Goal: Task Accomplishment & Management: Use online tool/utility

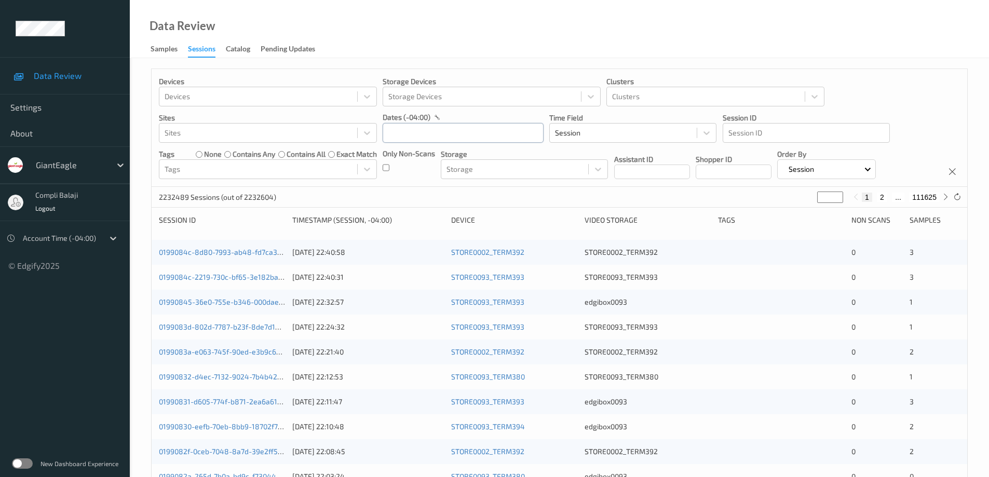
click at [491, 134] on input "text" at bounding box center [462, 133] width 161 height 20
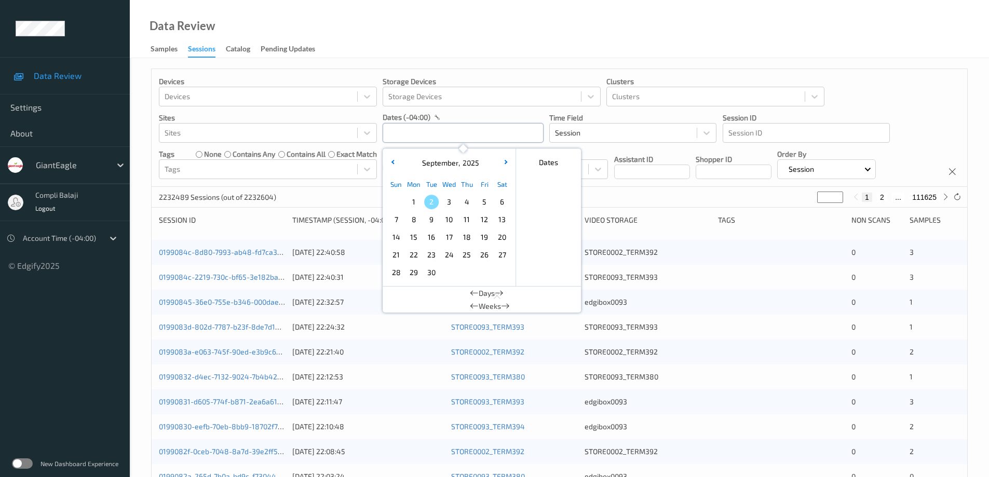
click at [491, 134] on input "text" at bounding box center [462, 133] width 161 height 20
click at [392, 164] on button "button" at bounding box center [392, 163] width 10 height 10
click at [399, 292] on span "31" at bounding box center [396, 290] width 15 height 15
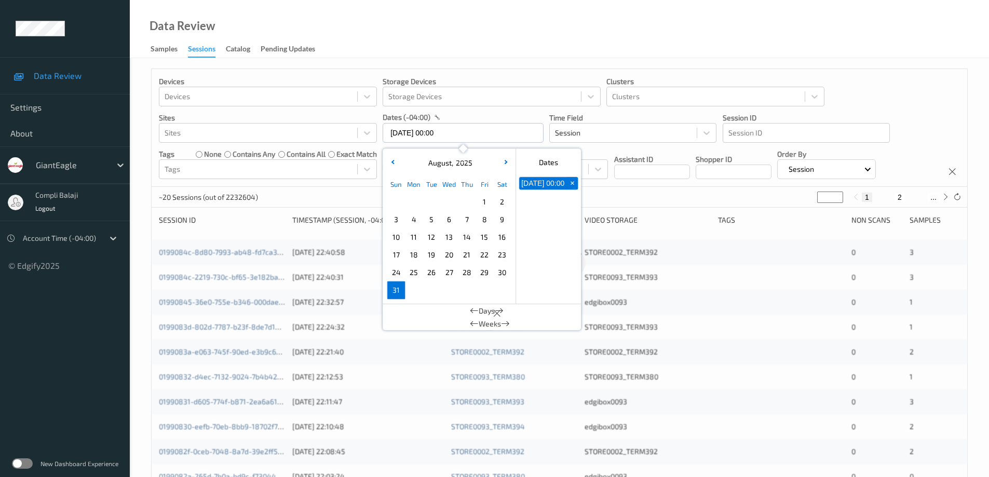
click at [399, 292] on span "31" at bounding box center [396, 290] width 15 height 15
type input "[DATE] 00:00 -> [DATE] 23:59"
click at [902, 107] on div "Devices Devices Storage Devices Storage Devices Clusters Clusters Sites Sites d…" at bounding box center [559, 128] width 815 height 118
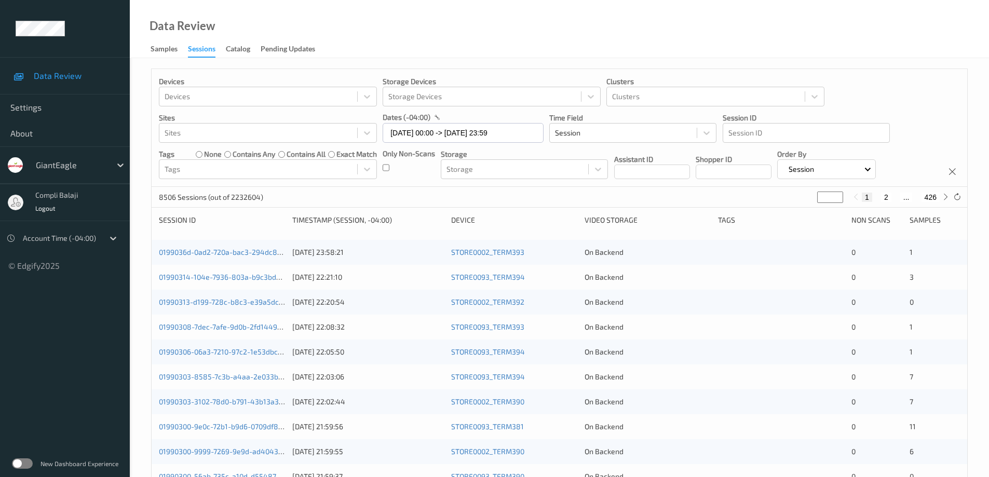
click at [887, 196] on button "2" at bounding box center [886, 197] width 10 height 9
type input "*"
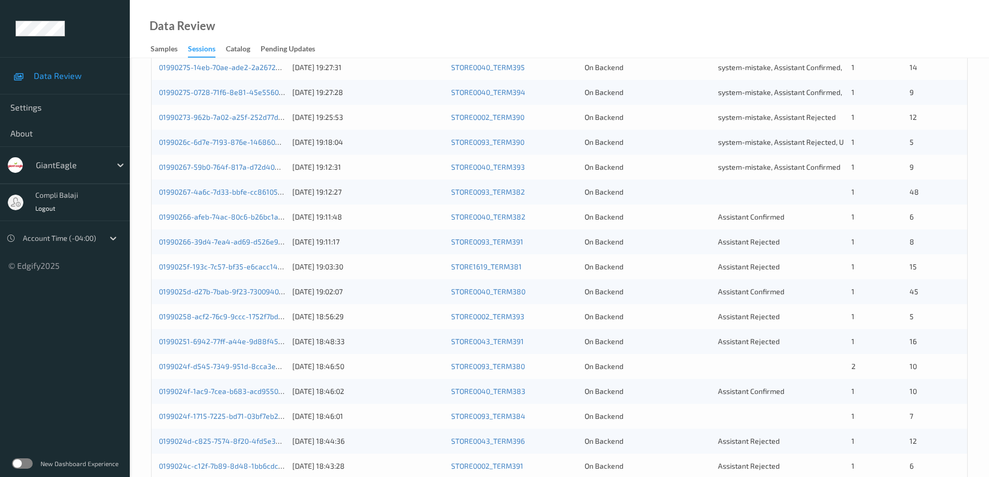
scroll to position [304, 0]
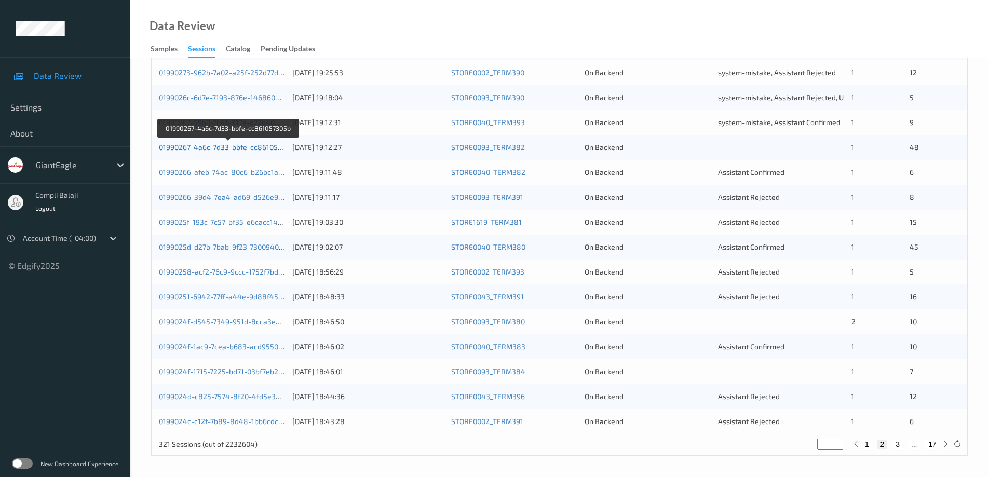
click at [242, 148] on link "01990267-4a6c-7d33-bbfe-cc861057305b" at bounding box center [228, 147] width 139 height 9
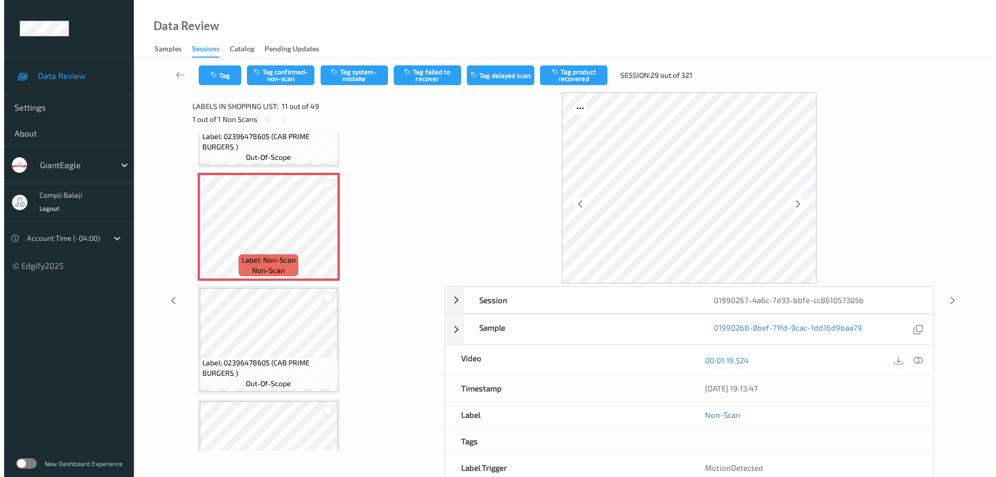
scroll to position [941, 0]
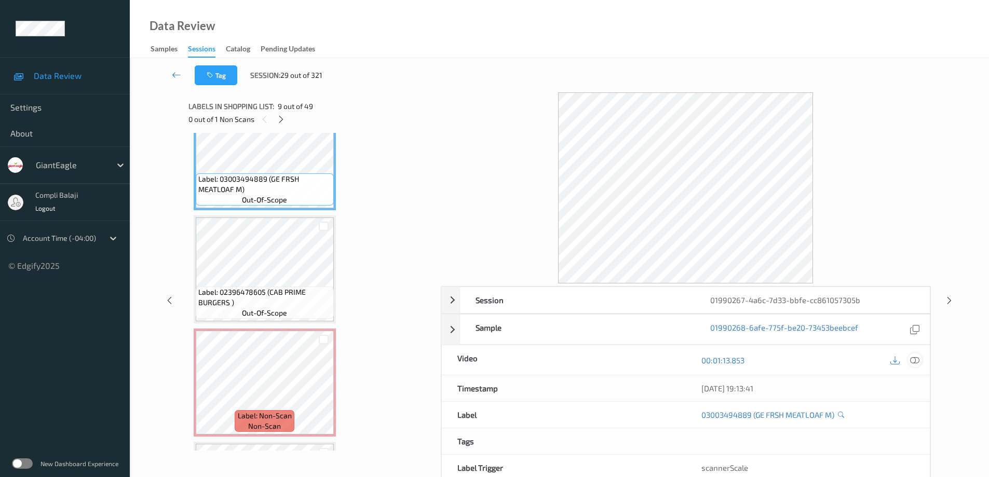
click at [915, 360] on icon at bounding box center [914, 359] width 9 height 9
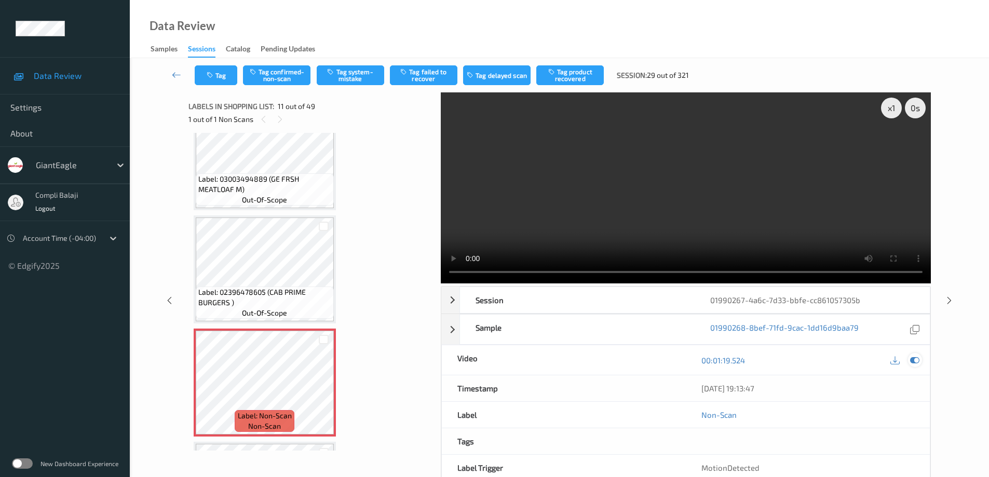
click at [915, 359] on icon at bounding box center [914, 359] width 9 height 9
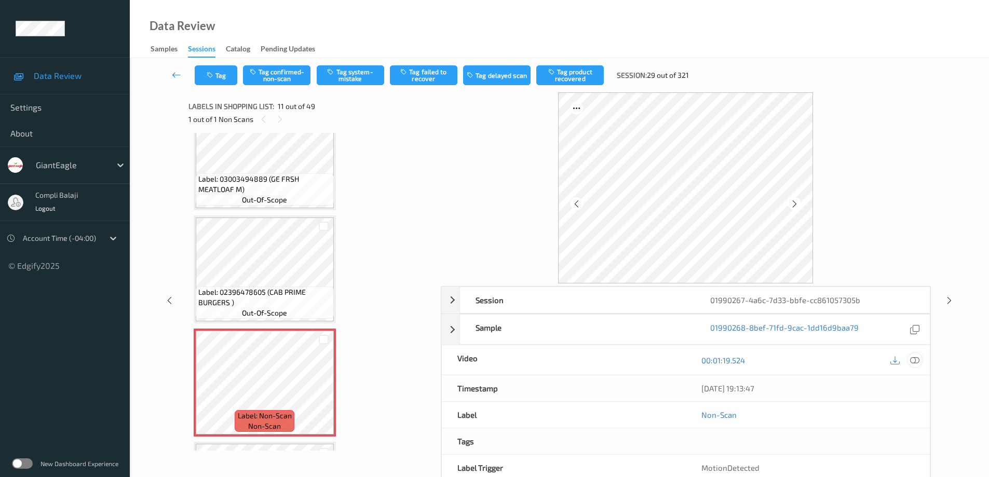
click at [911, 360] on icon at bounding box center [914, 359] width 9 height 9
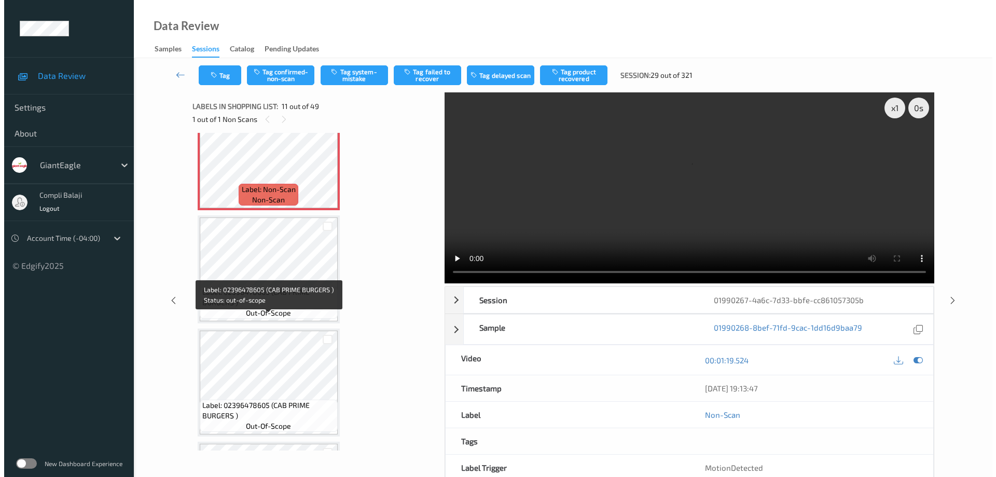
scroll to position [1148, 0]
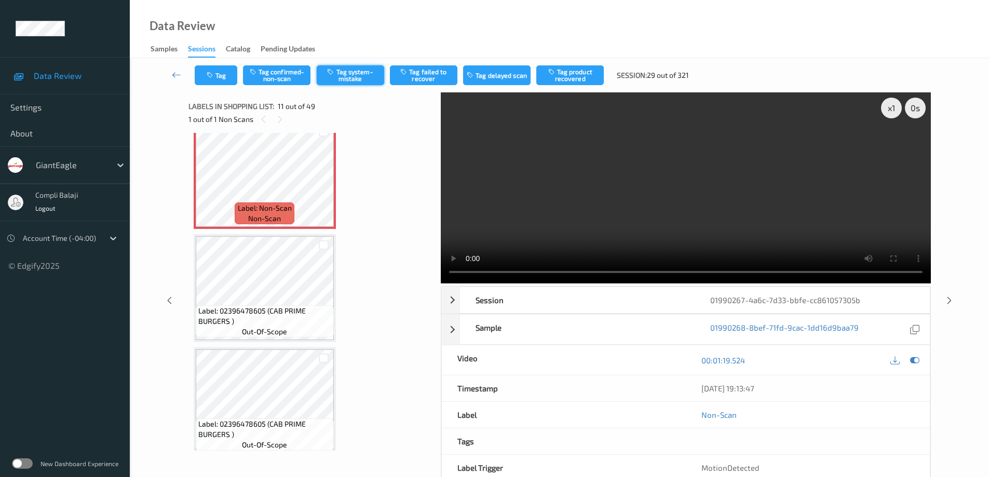
click at [363, 79] on button "Tag system-mistake" at bounding box center [350, 75] width 67 height 20
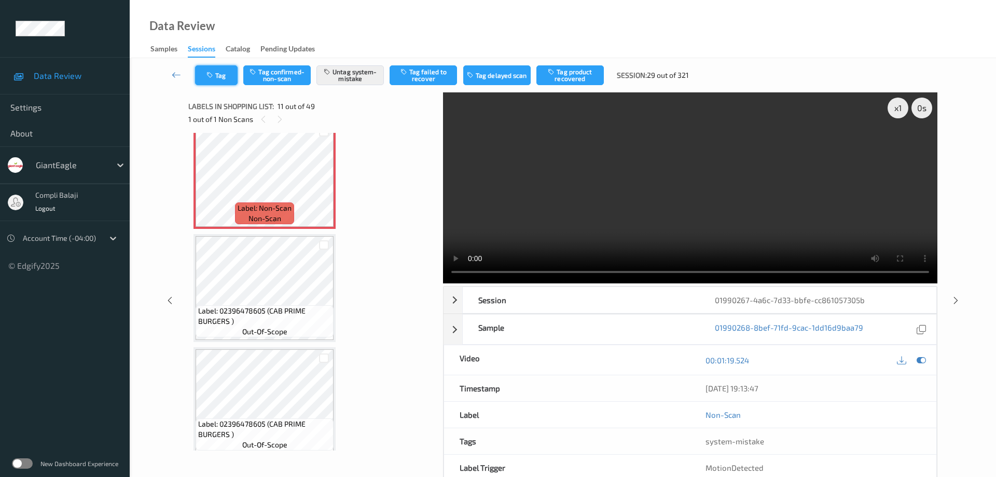
click at [221, 76] on button "Tag" at bounding box center [216, 75] width 43 height 20
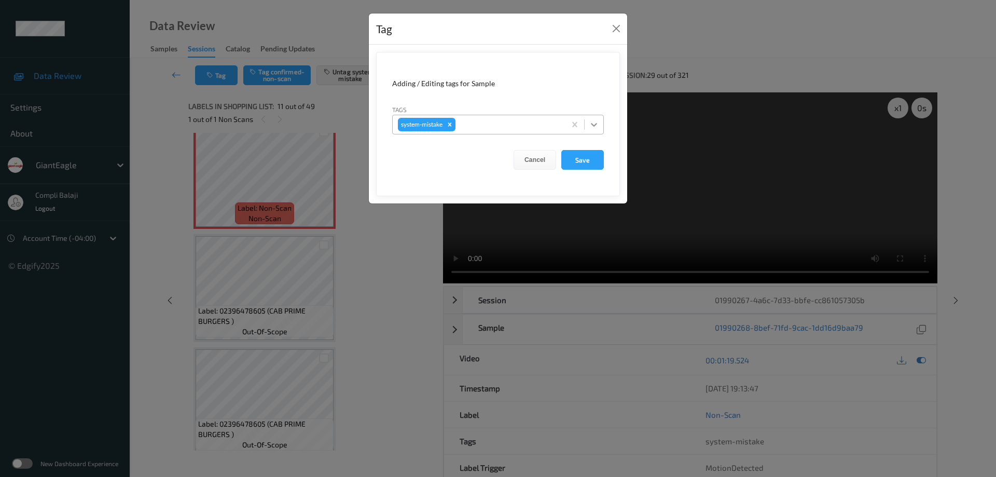
drag, startPoint x: 595, startPoint y: 122, endPoint x: 589, endPoint y: 125, distance: 5.8
click at [595, 123] on icon at bounding box center [594, 124] width 10 height 10
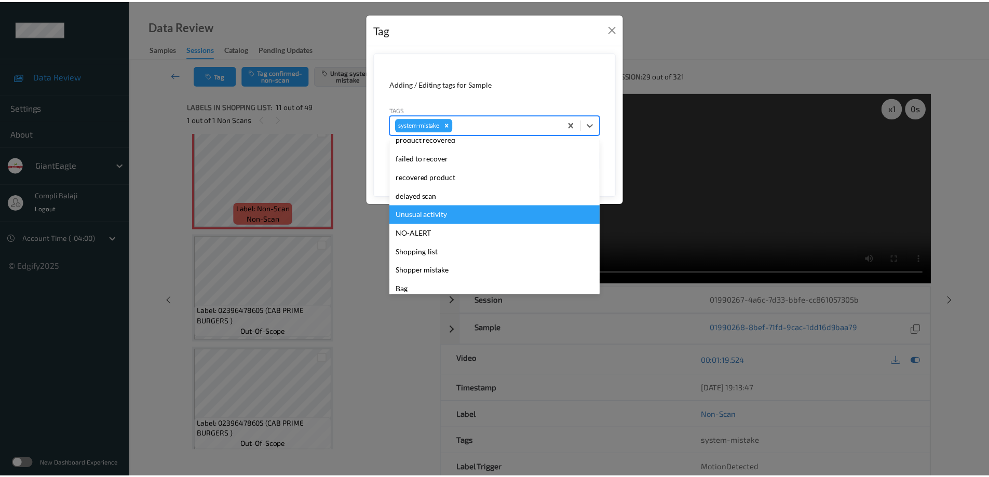
scroll to position [110, 0]
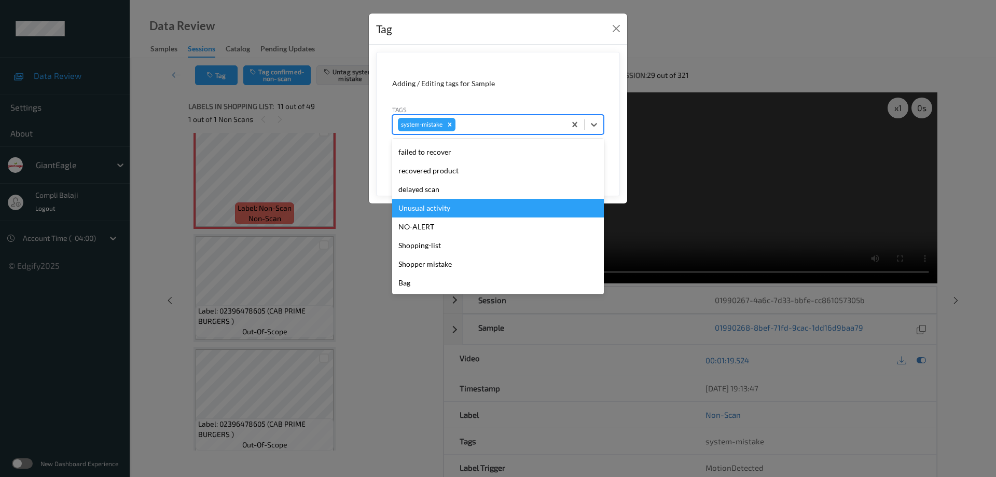
click at [445, 210] on div "Unusual activity" at bounding box center [498, 208] width 212 height 19
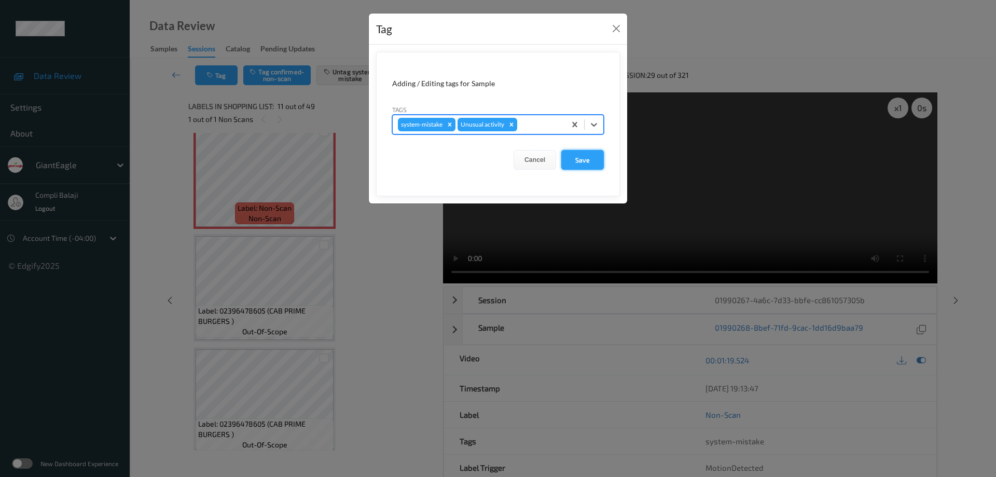
click at [592, 159] on button "Save" at bounding box center [582, 160] width 43 height 20
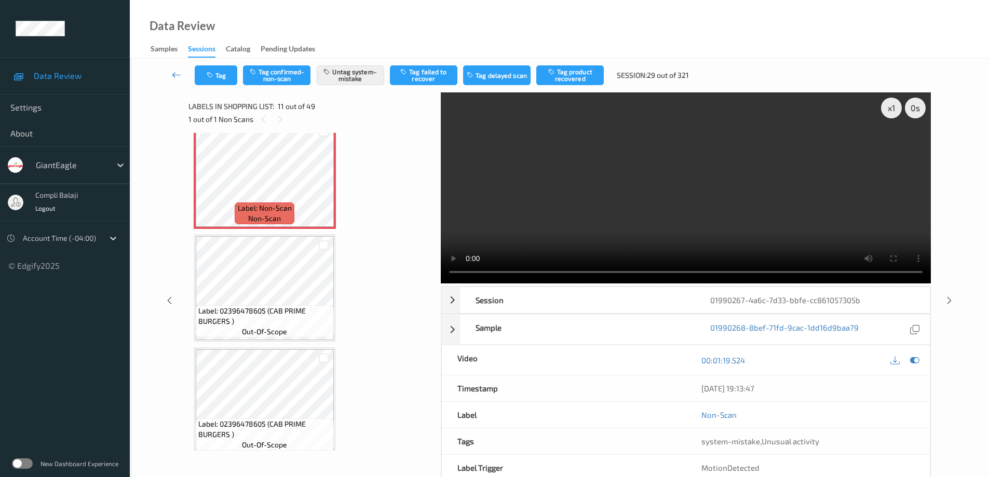
click at [173, 76] on icon at bounding box center [176, 75] width 9 height 10
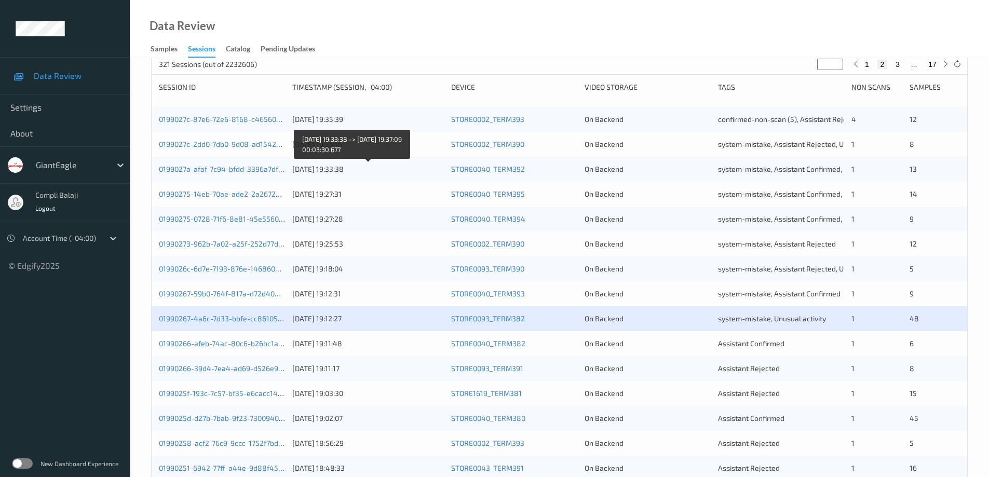
scroll to position [208, 0]
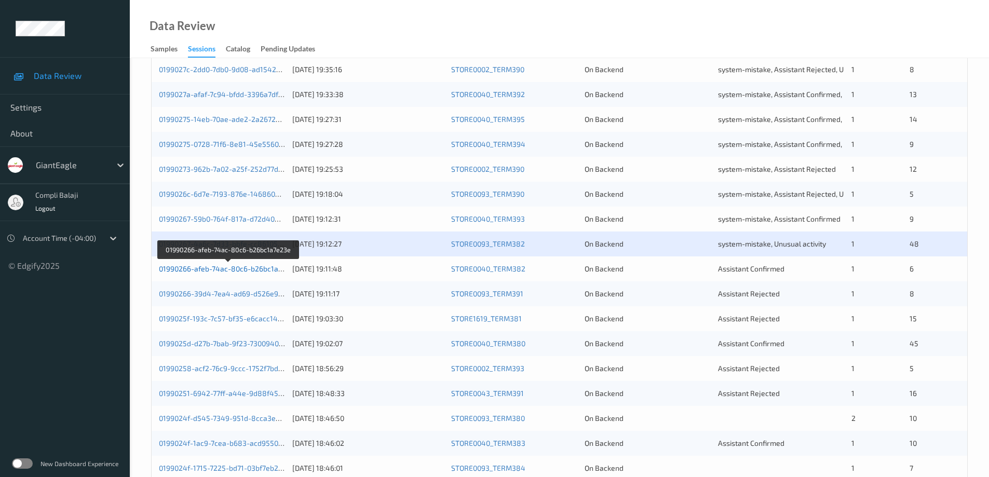
click at [259, 269] on link "01990266-afeb-74ac-80c6-b26bc1a7e23e" at bounding box center [229, 268] width 140 height 9
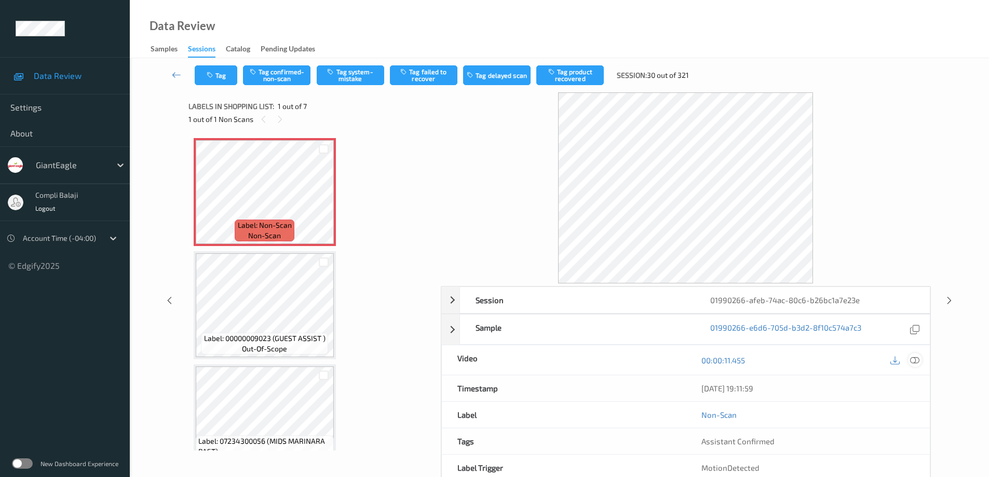
click at [917, 364] on icon at bounding box center [914, 359] width 9 height 9
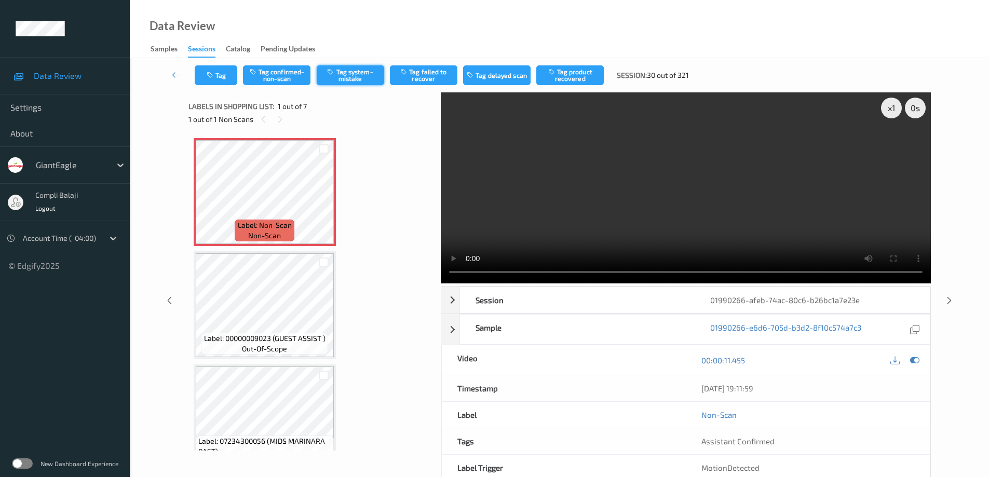
click at [368, 81] on button "Tag system-mistake" at bounding box center [350, 75] width 67 height 20
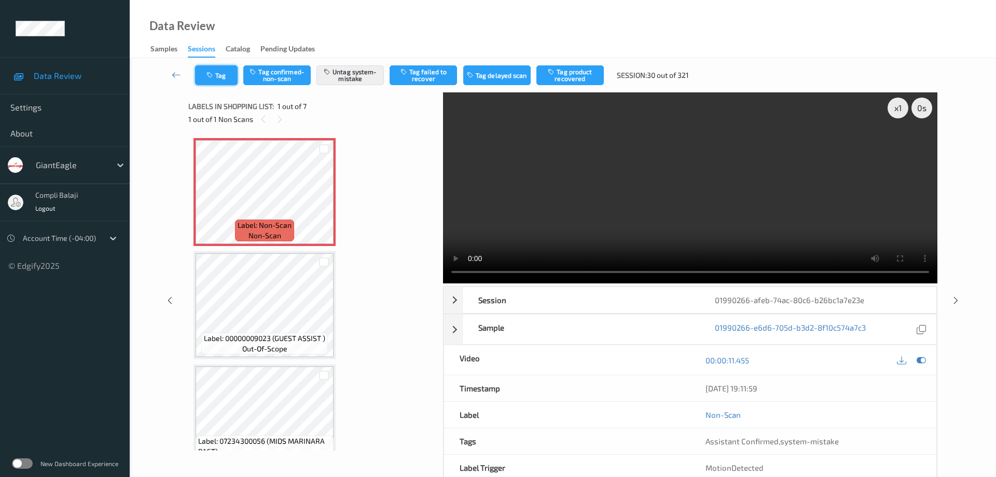
click at [220, 82] on button "Tag" at bounding box center [216, 75] width 43 height 20
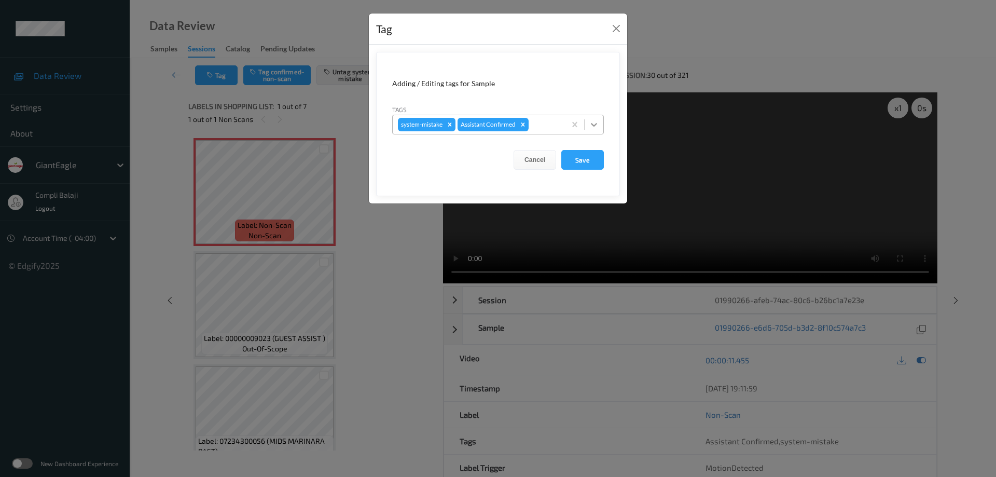
click at [593, 123] on icon at bounding box center [594, 124] width 10 height 10
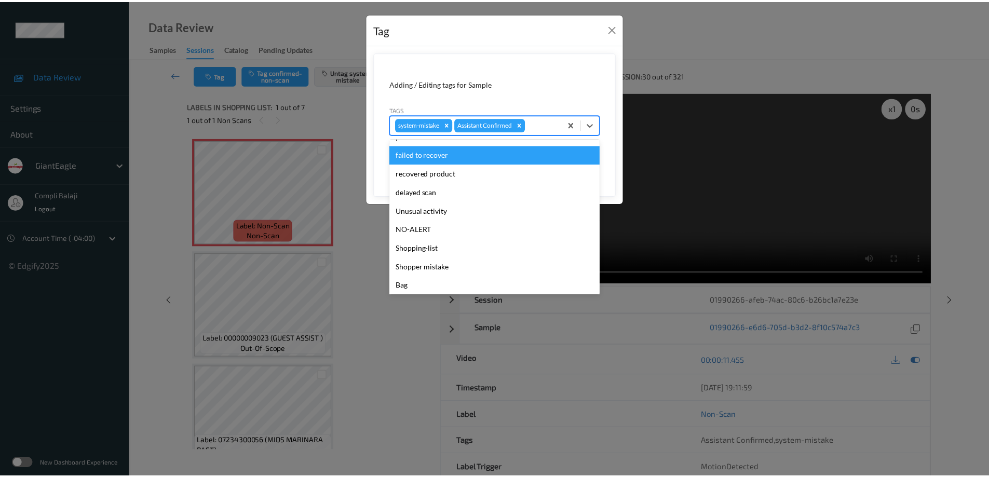
scroll to position [91, 0]
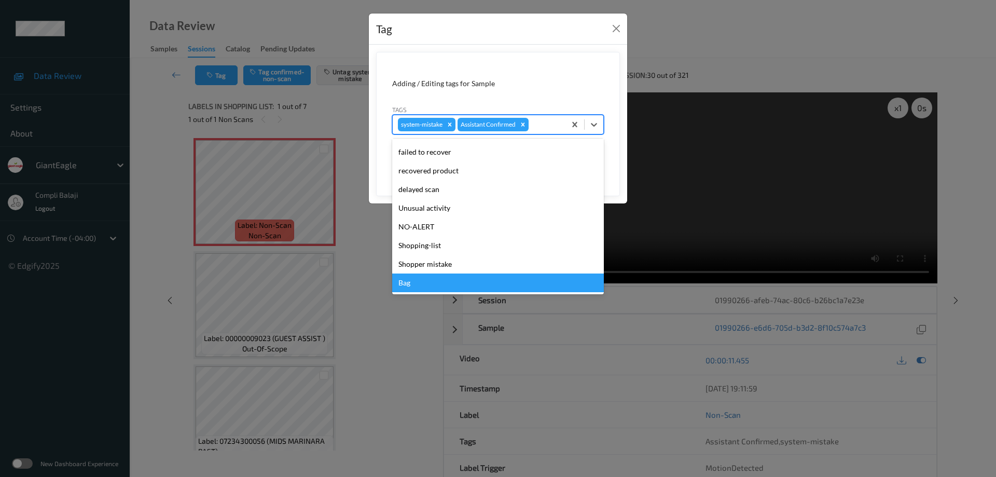
click at [408, 283] on div "Bag" at bounding box center [498, 282] width 212 height 19
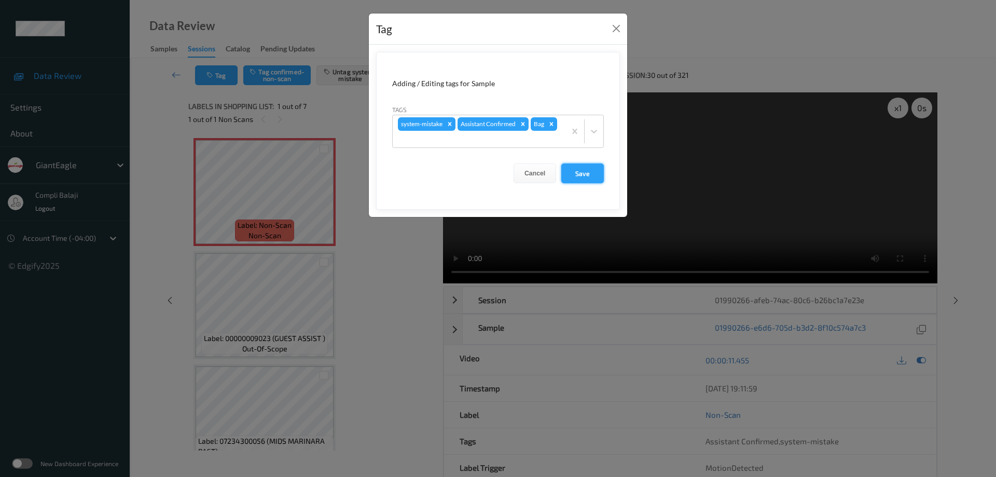
click at [588, 177] on button "Save" at bounding box center [582, 173] width 43 height 20
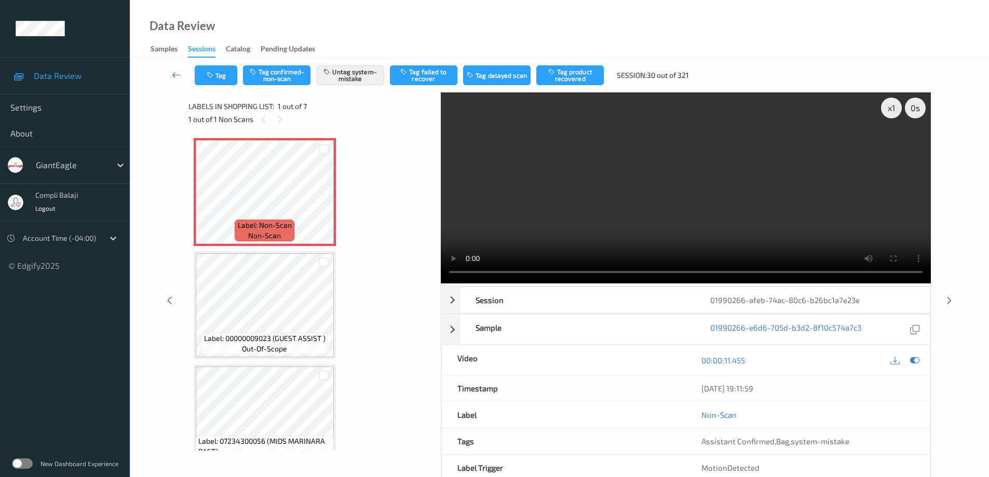
click at [175, 72] on icon at bounding box center [176, 75] width 9 height 10
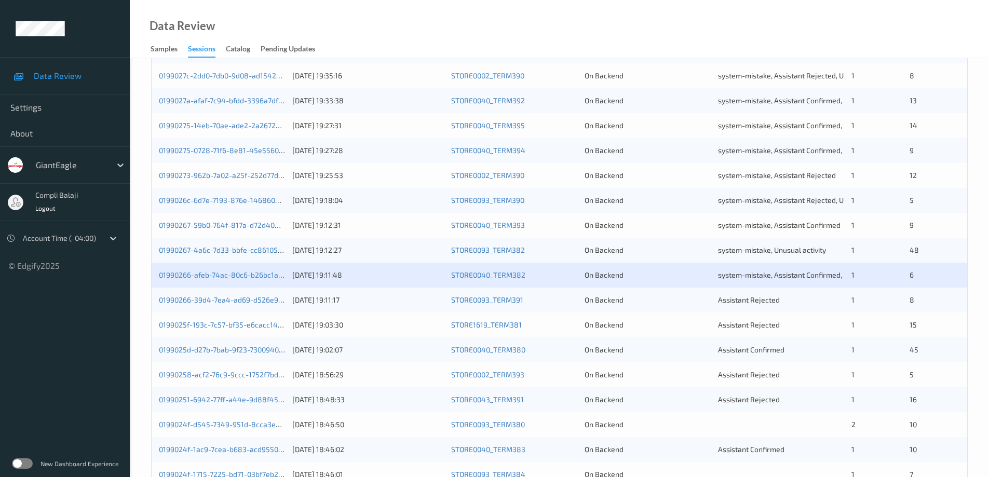
scroll to position [208, 0]
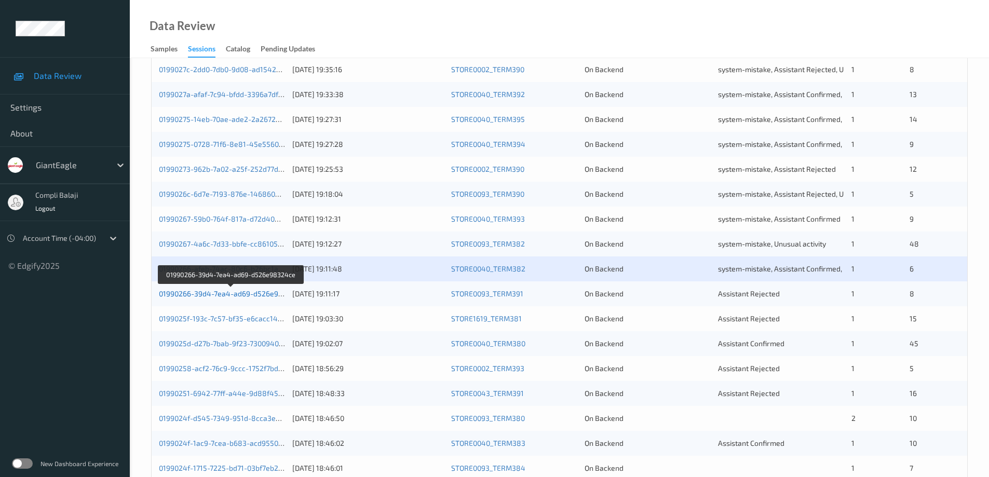
click at [269, 294] on link "01990266-39d4-7ea4-ad69-d526e98324ce" at bounding box center [231, 293] width 145 height 9
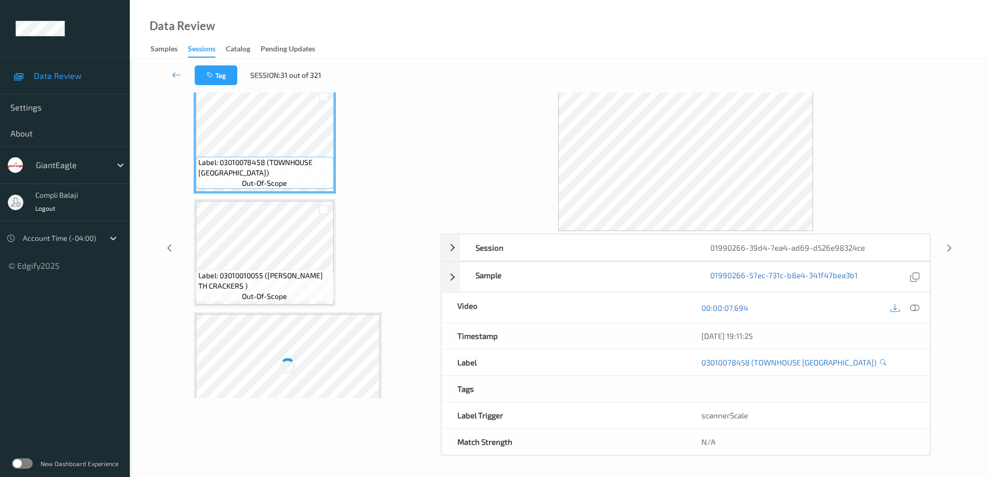
scroll to position [52, 0]
drag, startPoint x: 433, startPoint y: 146, endPoint x: 434, endPoint y: 183, distance: 37.4
click at [434, 183] on div "Session 01990266-39d4-7ea4-ad69-d526e98324ce Session ID 01990266-39d4-7ea4-ad69…" at bounding box center [559, 248] width 742 height 416
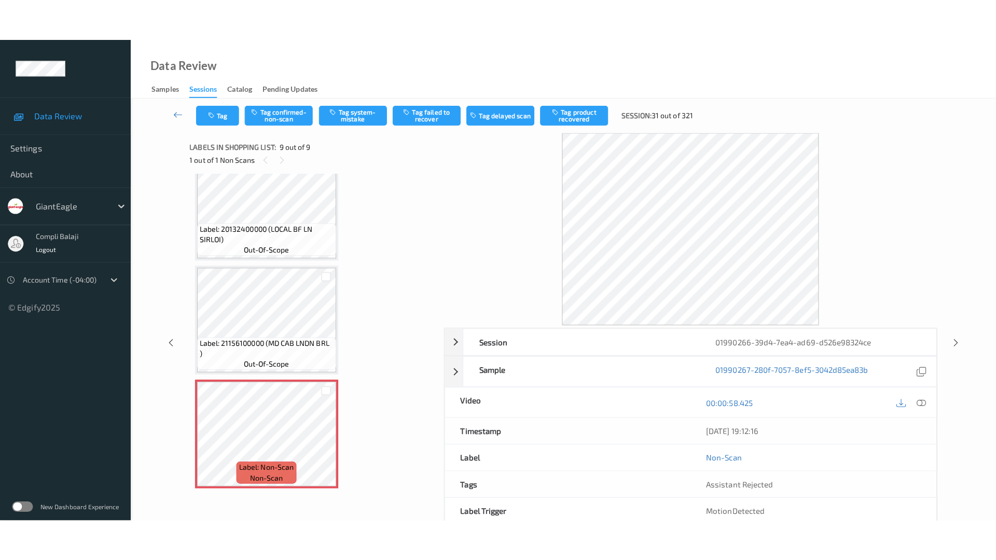
scroll to position [706, 0]
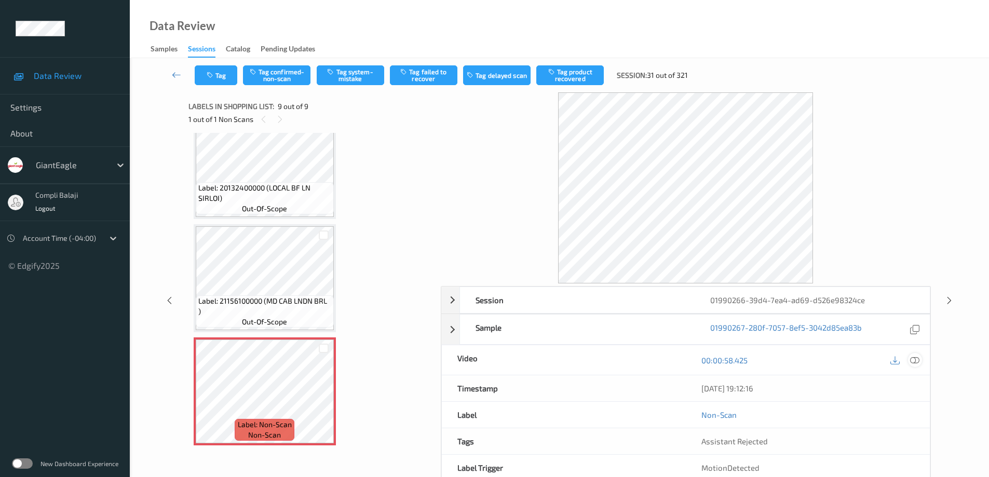
click at [915, 359] on icon at bounding box center [914, 359] width 9 height 9
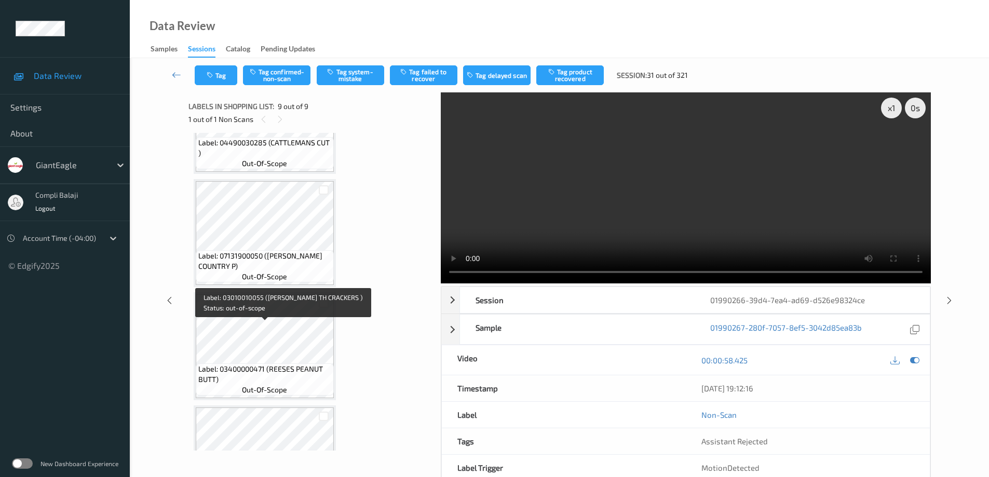
scroll to position [311, 0]
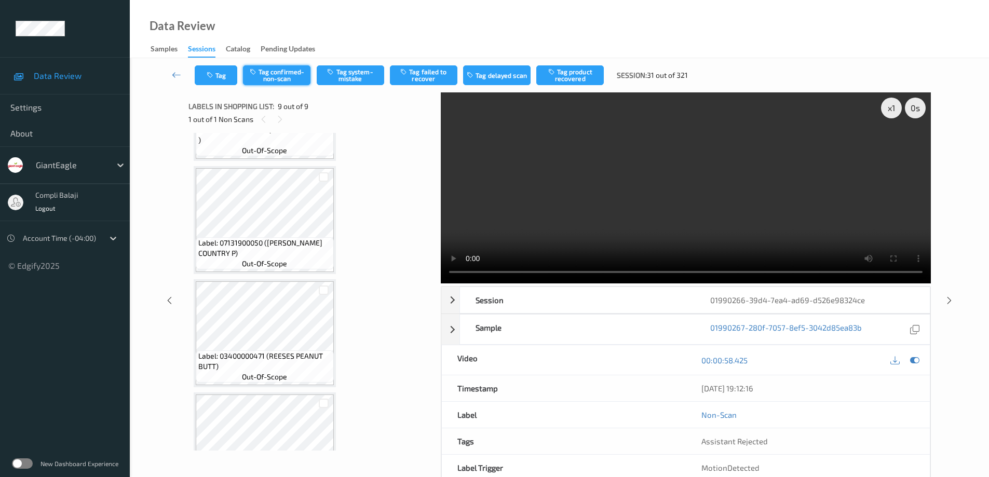
click at [280, 75] on button "Tag confirmed-non-scan" at bounding box center [276, 75] width 67 height 20
click at [436, 74] on button "Tag failed to recover" at bounding box center [423, 75] width 67 height 20
click at [175, 76] on icon at bounding box center [176, 75] width 9 height 10
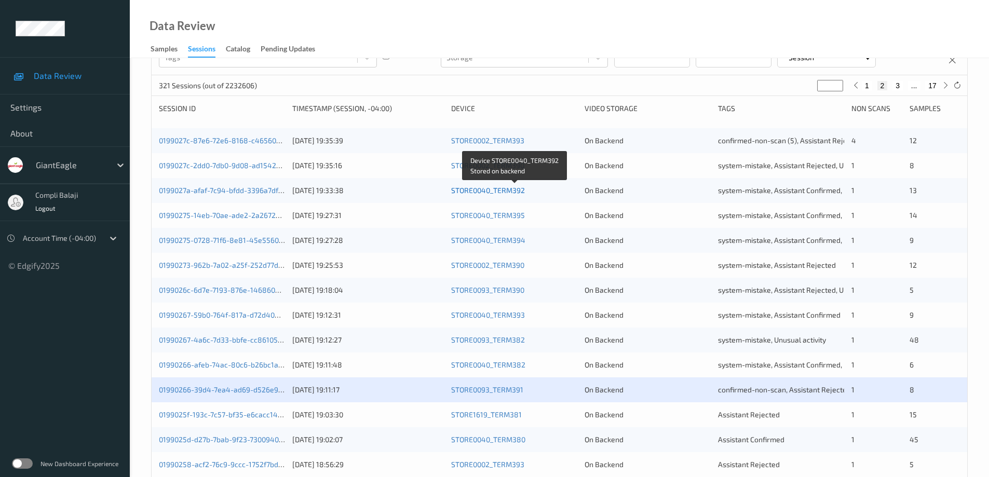
scroll to position [156, 0]
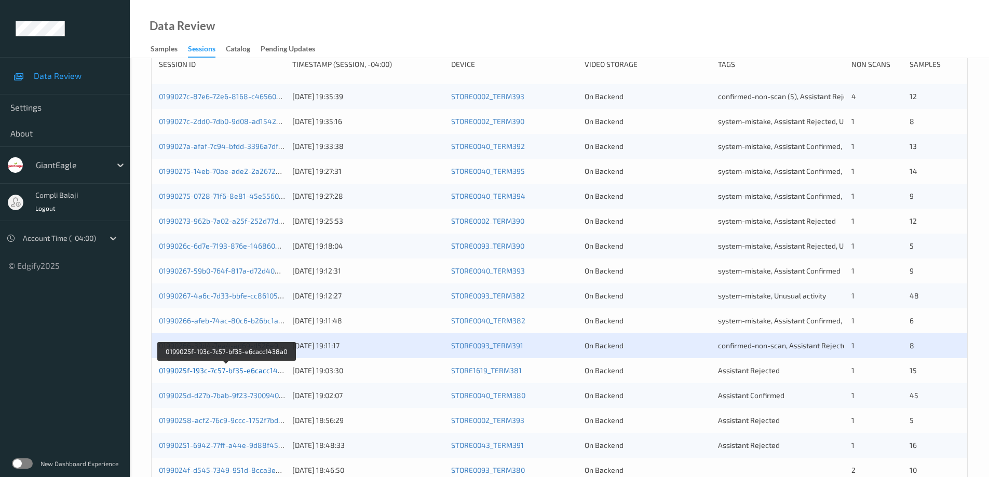
click at [259, 370] on link "0199025f-193c-7c57-bf35-e6cacc1438a0" at bounding box center [227, 370] width 136 height 9
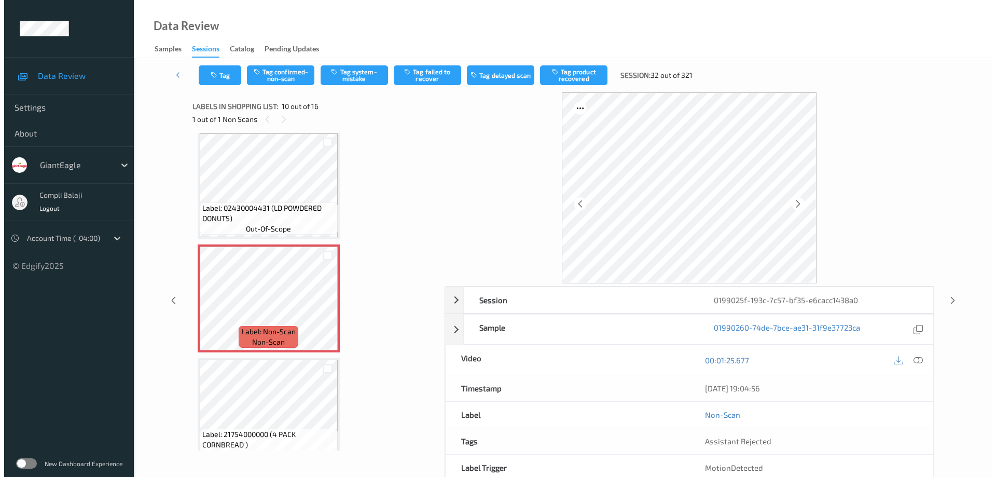
scroll to position [906, 0]
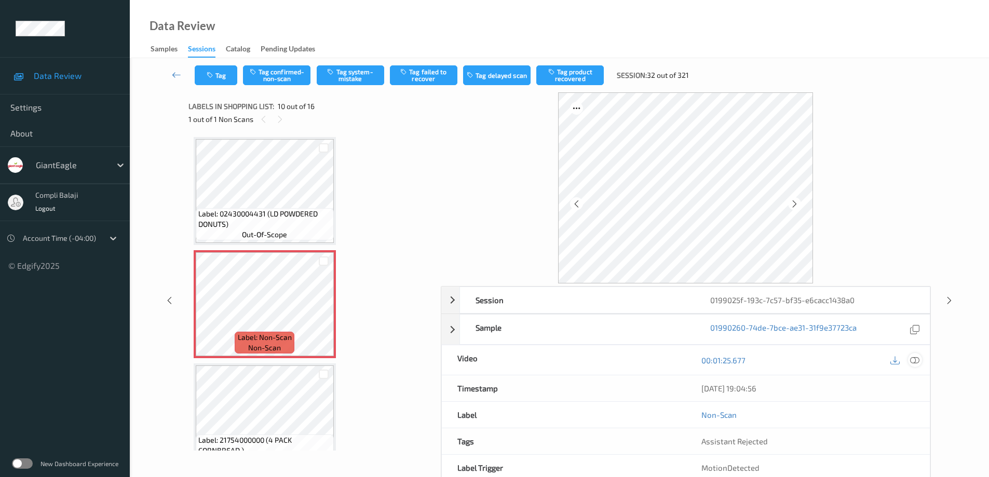
click at [917, 360] on icon at bounding box center [914, 359] width 9 height 9
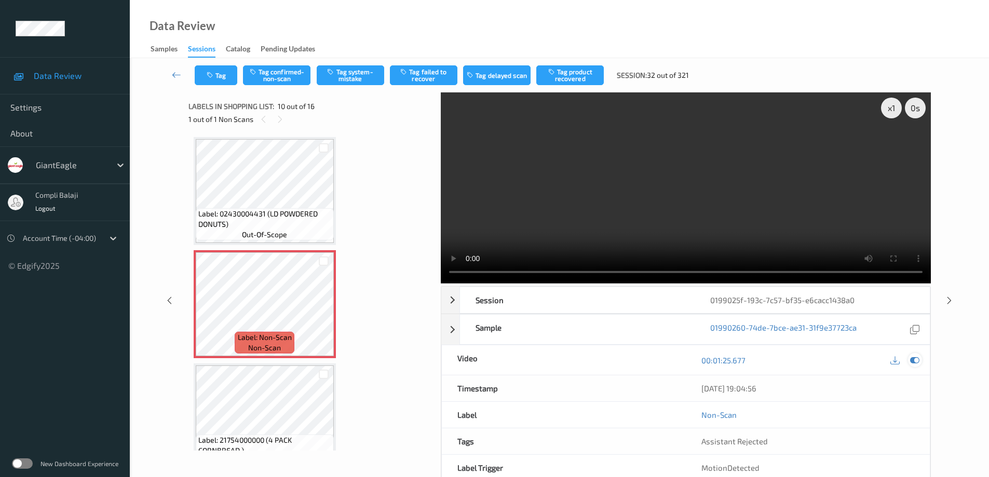
click at [914, 357] on icon at bounding box center [914, 359] width 9 height 9
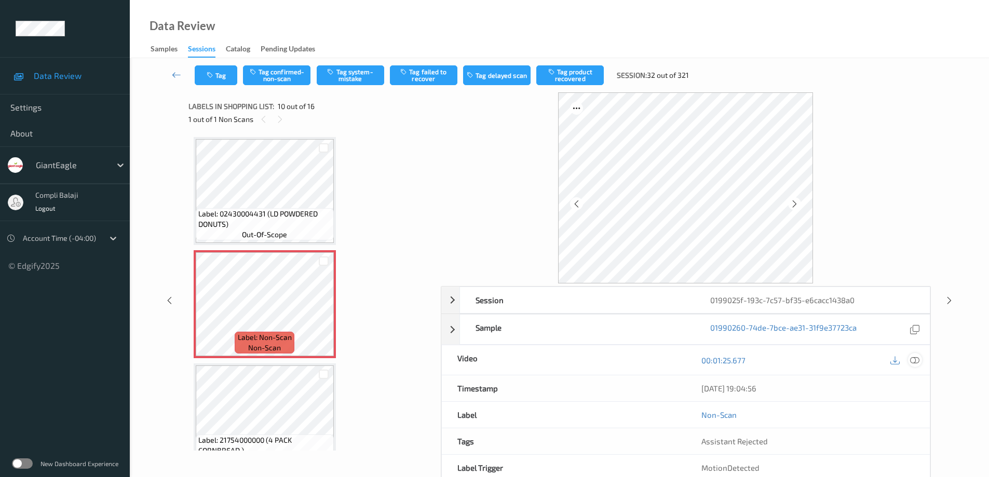
click at [921, 363] on div at bounding box center [915, 360] width 14 height 14
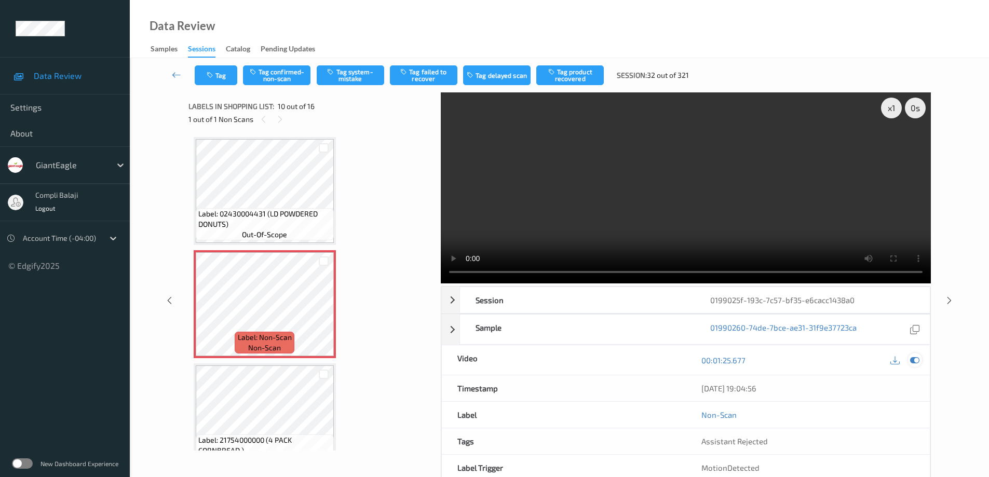
click at [914, 360] on icon at bounding box center [914, 359] width 9 height 9
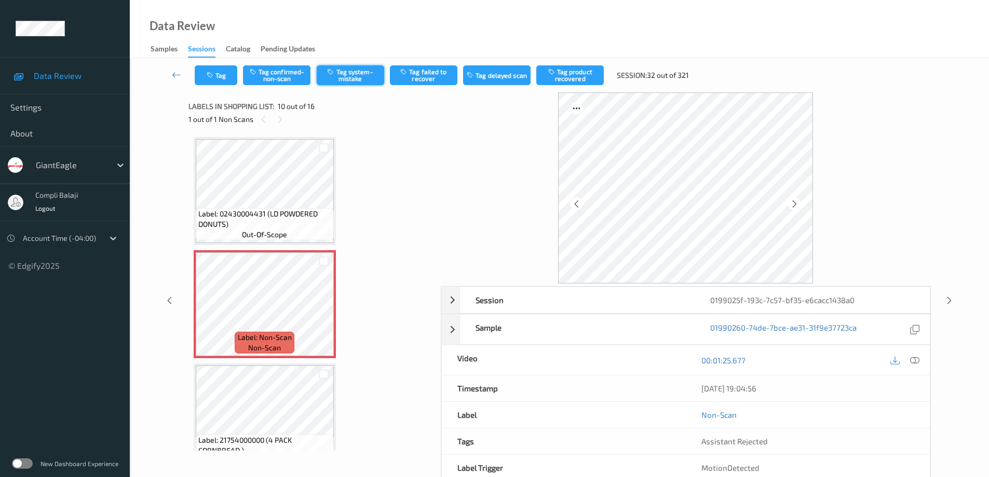
click at [360, 80] on button "Tag system-mistake" at bounding box center [350, 75] width 67 height 20
click at [227, 81] on button "Tag" at bounding box center [216, 75] width 43 height 20
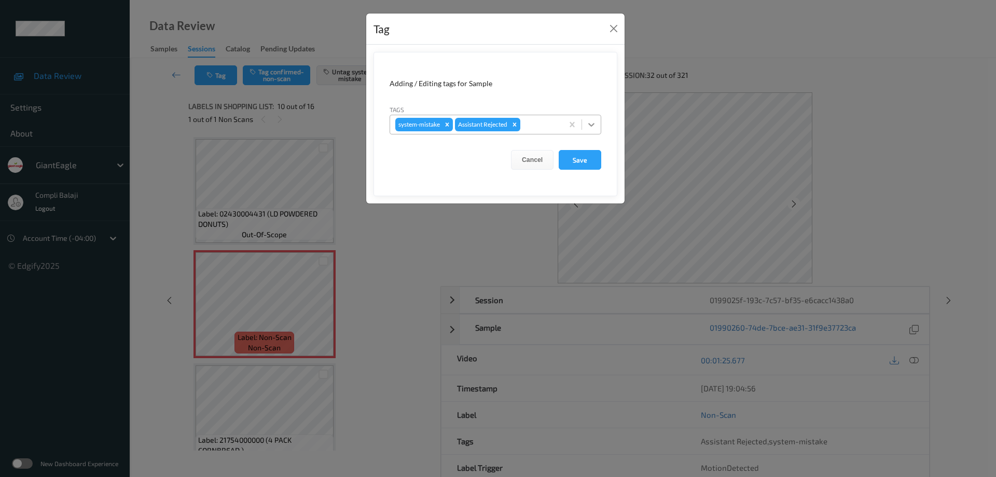
click at [594, 122] on icon at bounding box center [591, 124] width 10 height 10
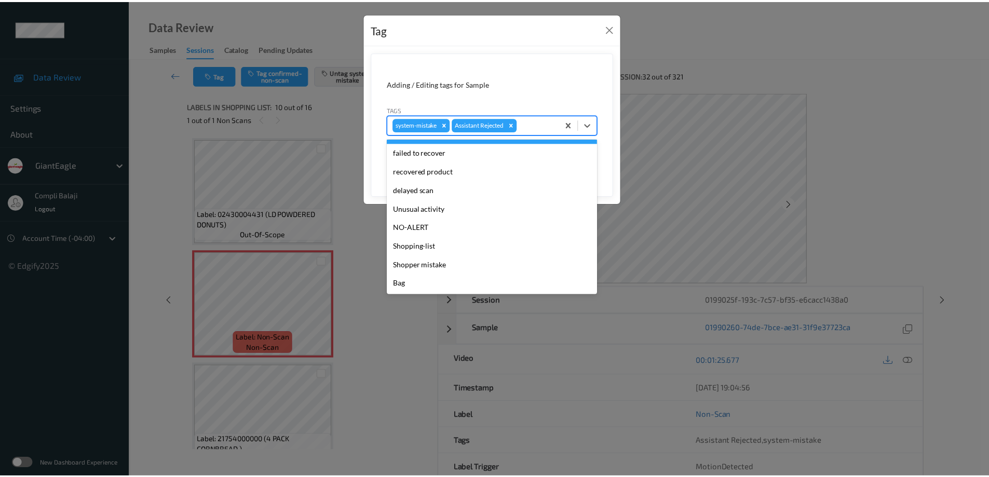
scroll to position [91, 0]
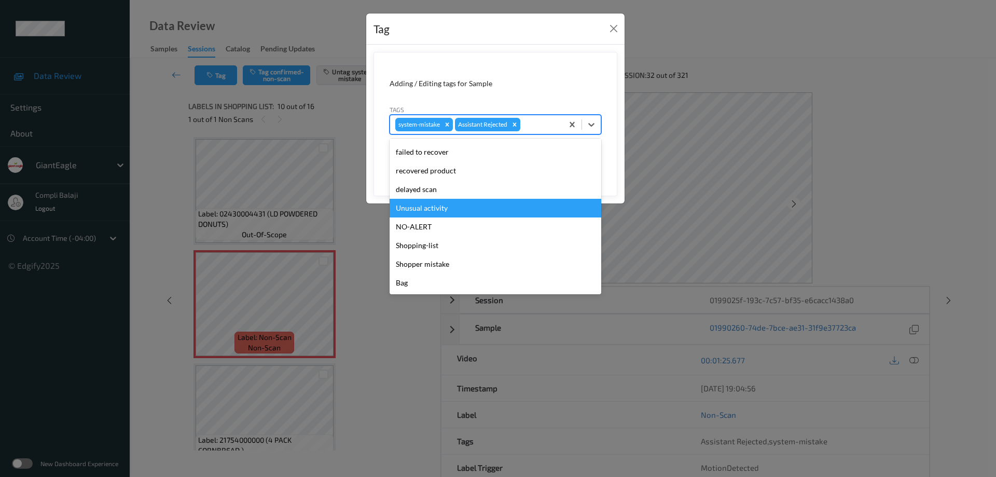
click at [452, 212] on div "Unusual activity" at bounding box center [496, 208] width 212 height 19
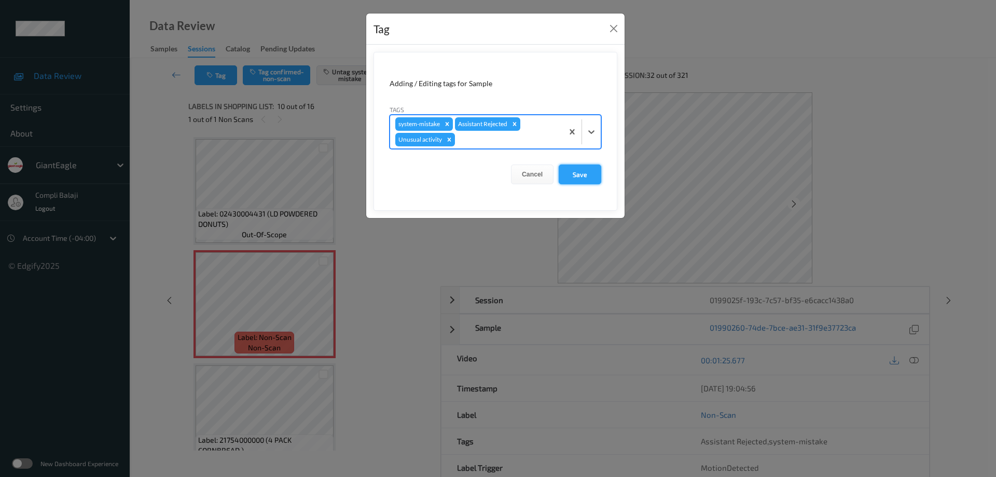
click at [586, 181] on button "Save" at bounding box center [580, 174] width 43 height 20
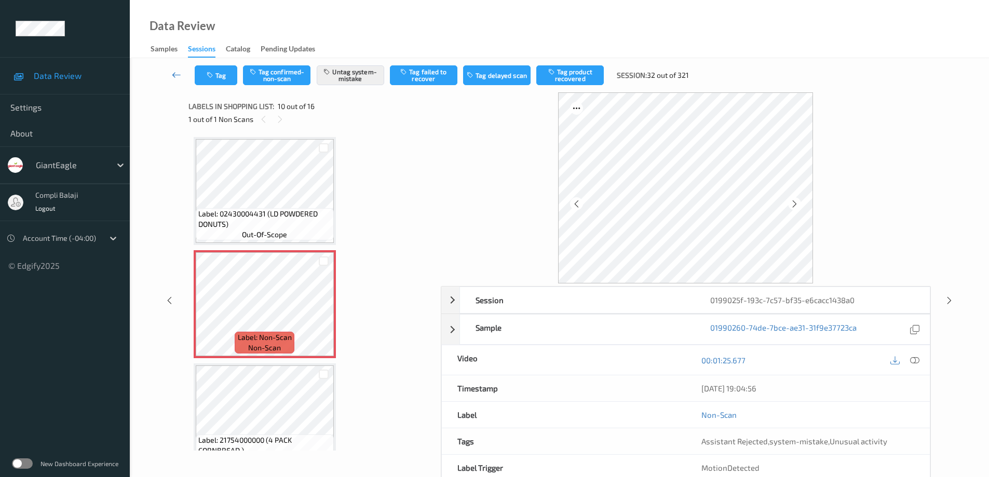
click at [171, 77] on link at bounding box center [176, 75] width 36 height 20
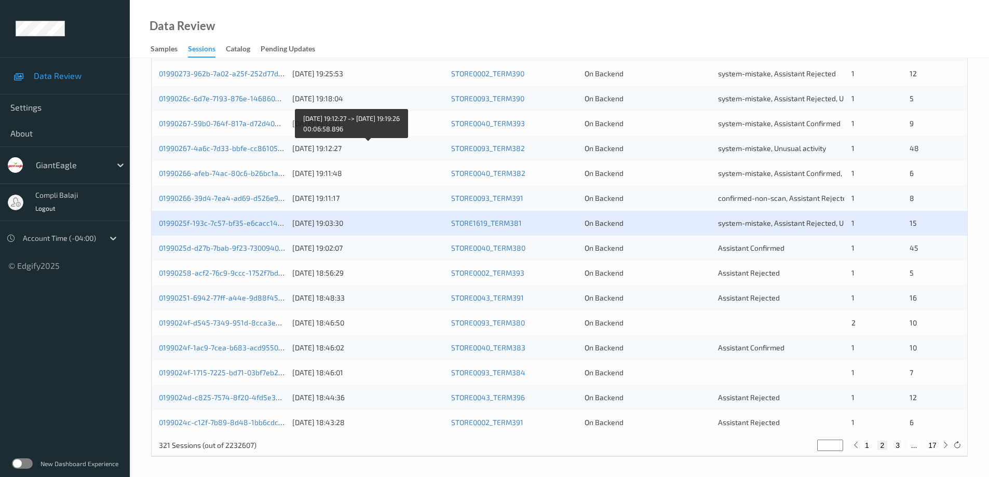
scroll to position [304, 0]
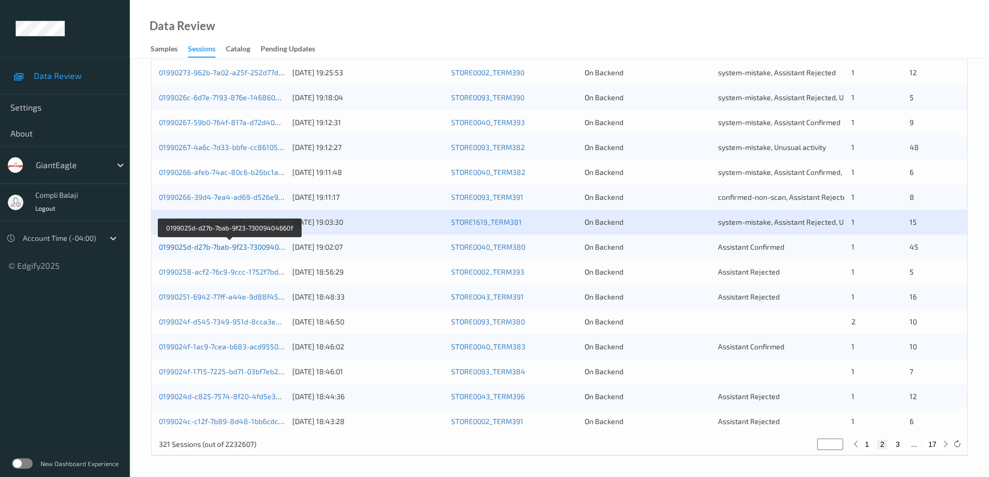
click at [265, 248] on link "0199025d-d27b-7bab-9f23-73009404660f" at bounding box center [229, 246] width 140 height 9
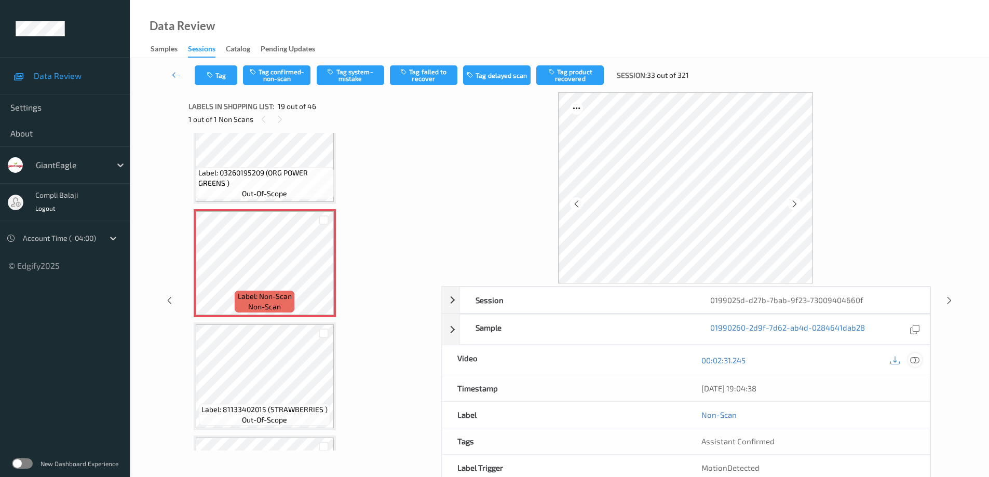
click at [913, 360] on icon at bounding box center [914, 359] width 9 height 9
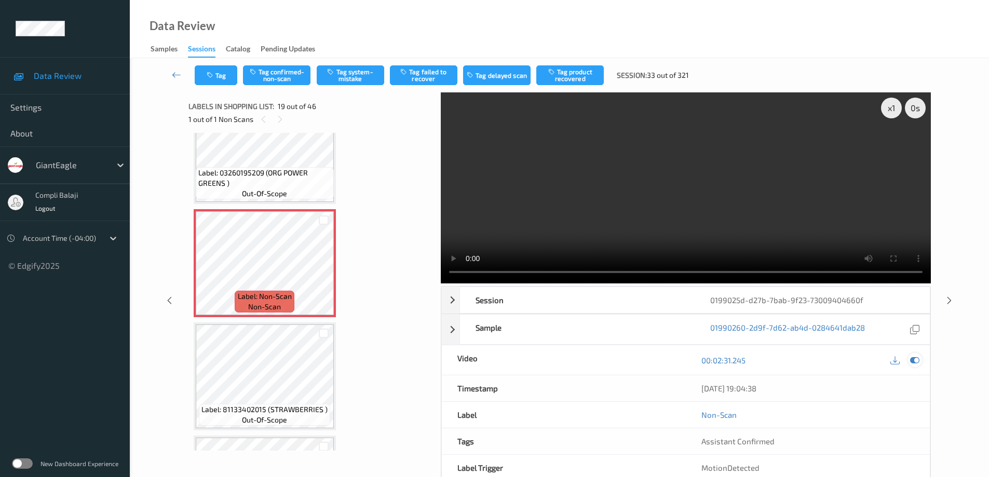
click at [912, 359] on icon at bounding box center [914, 359] width 9 height 9
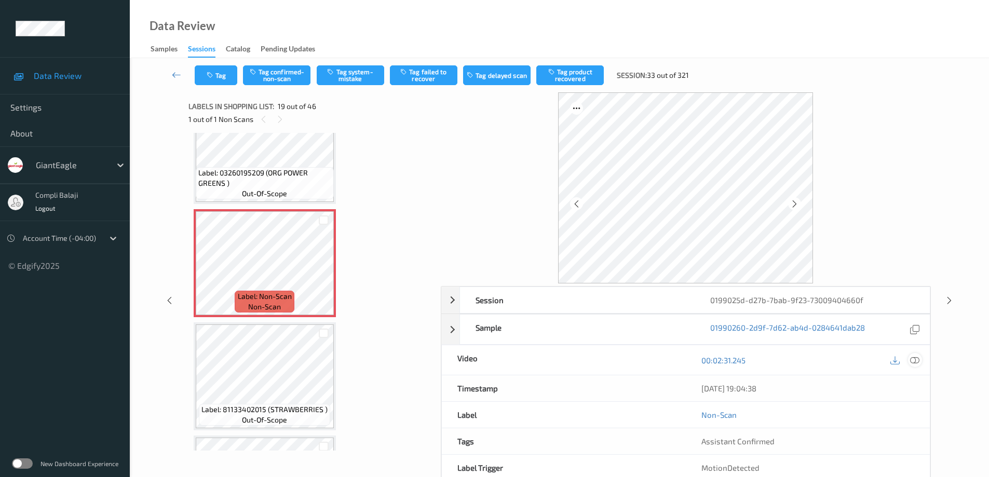
click at [915, 360] on icon at bounding box center [914, 359] width 9 height 9
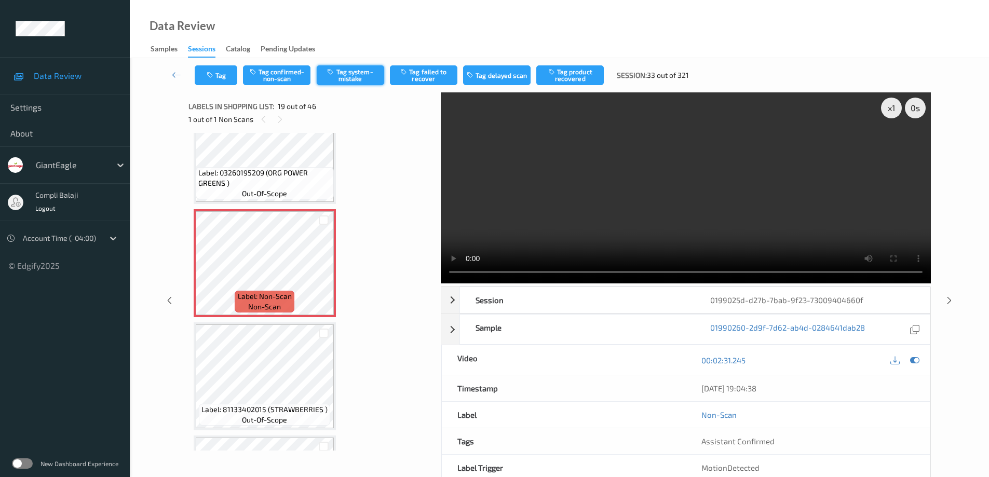
click at [365, 76] on button "Tag system-mistake" at bounding box center [350, 75] width 67 height 20
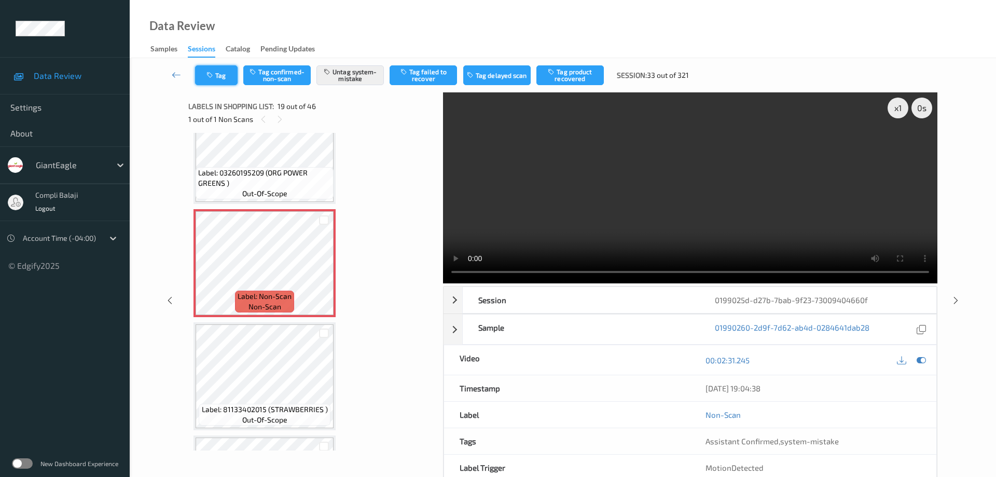
click at [225, 76] on button "Tag" at bounding box center [216, 75] width 43 height 20
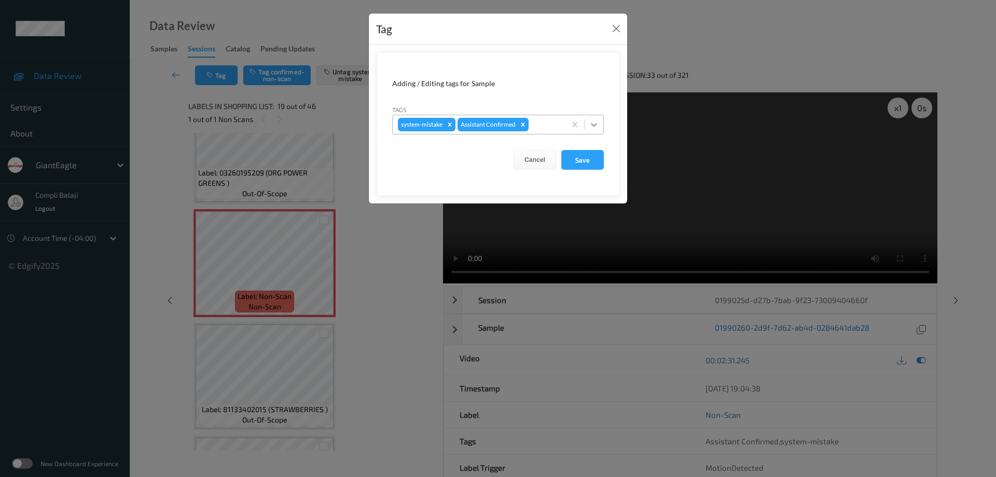
click at [596, 121] on icon at bounding box center [594, 124] width 10 height 10
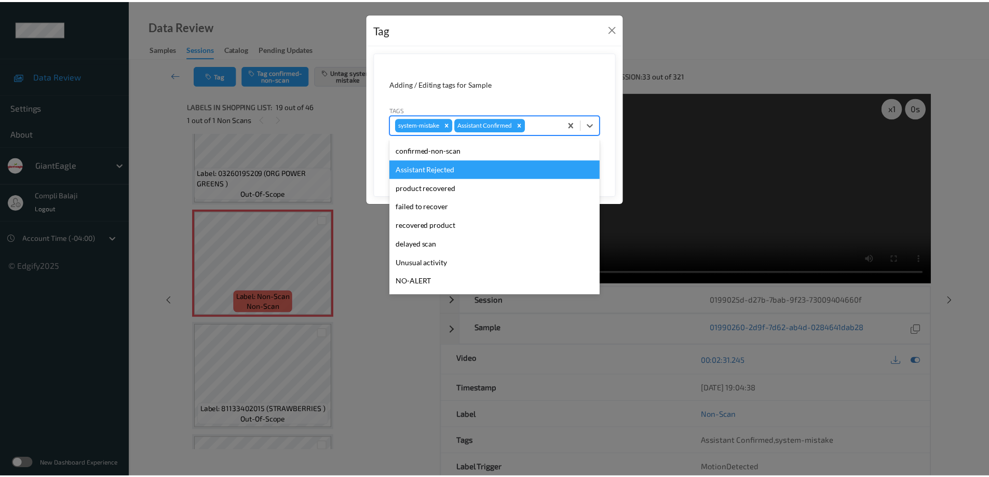
scroll to position [52, 0]
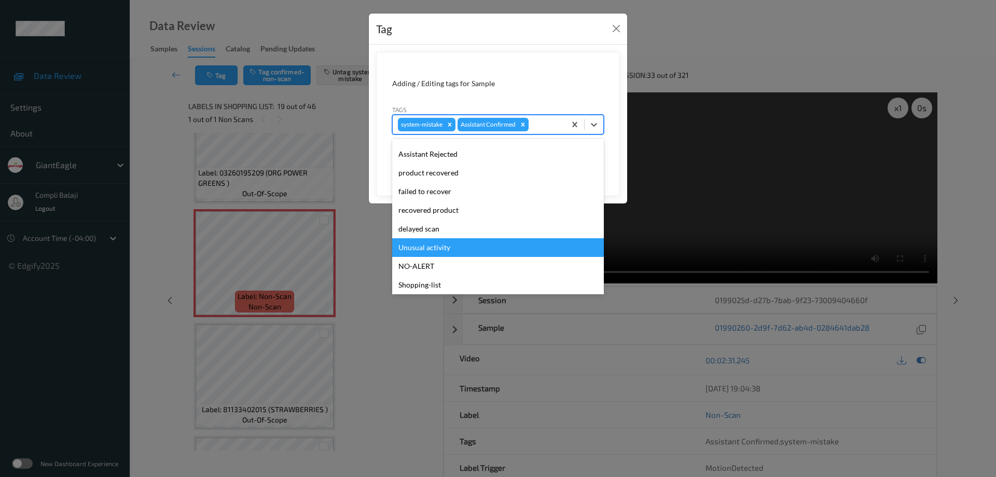
drag, startPoint x: 443, startPoint y: 247, endPoint x: 565, endPoint y: 194, distance: 132.5
click at [443, 247] on div "Unusual activity" at bounding box center [498, 247] width 212 height 19
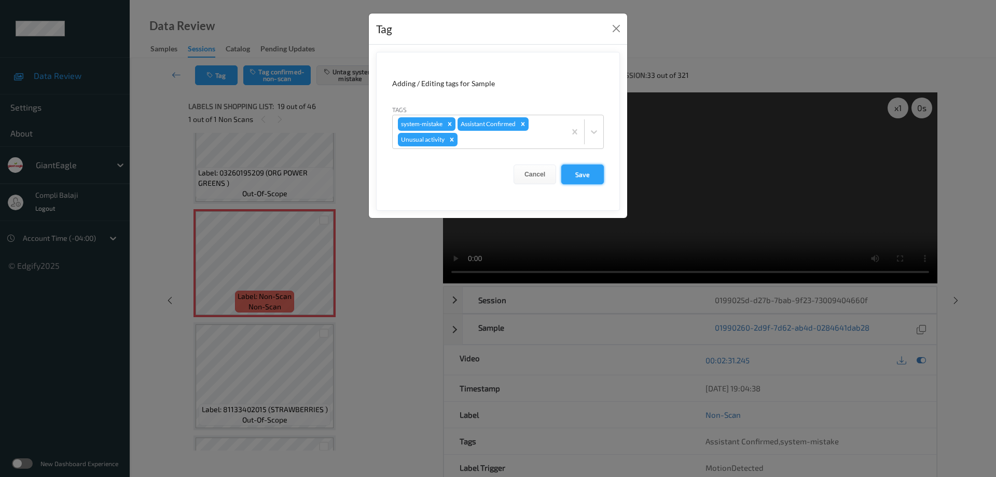
click at [580, 175] on button "Save" at bounding box center [582, 174] width 43 height 20
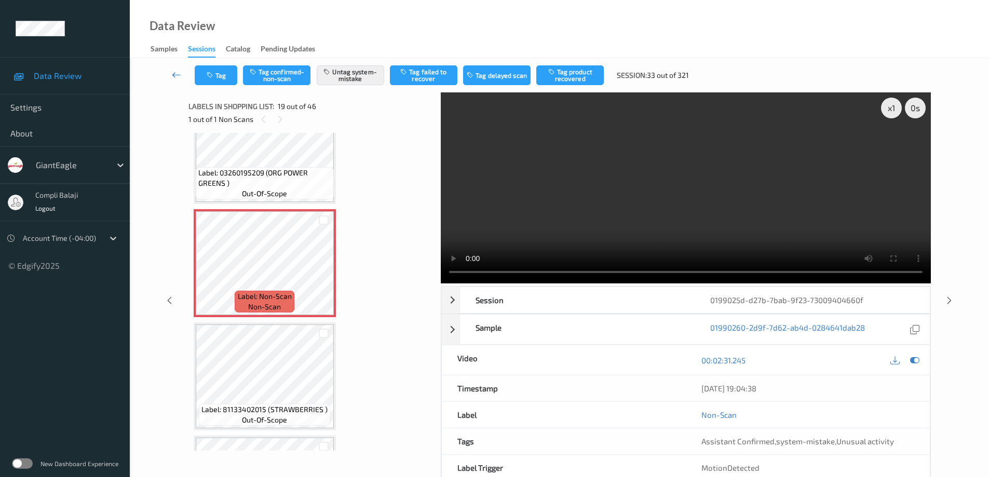
click at [177, 75] on icon at bounding box center [176, 75] width 9 height 10
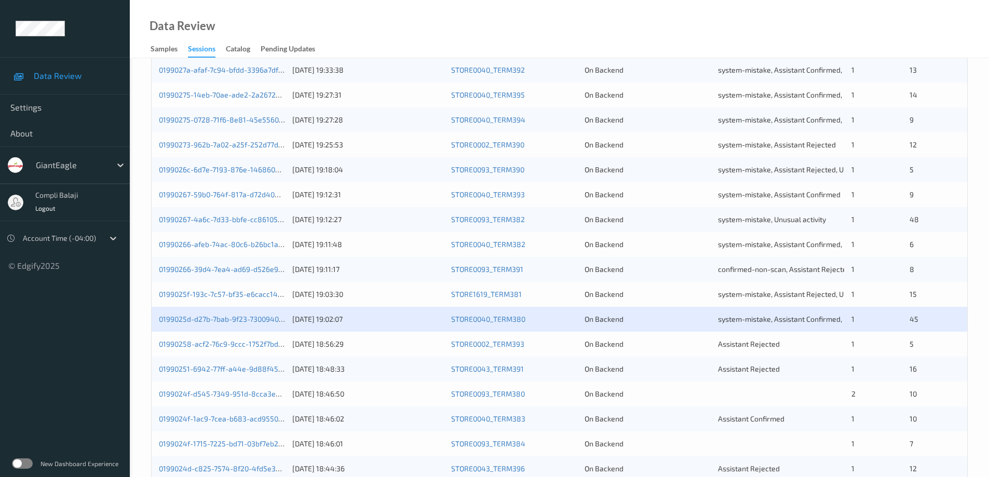
scroll to position [259, 0]
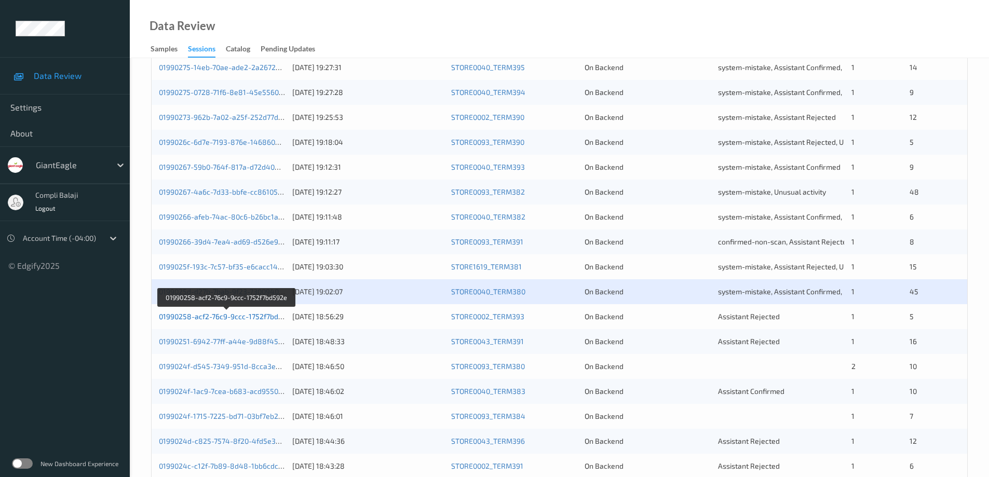
click at [266, 318] on link "01990258-acf2-76c9-9ccc-1752f7bd592e" at bounding box center [227, 316] width 136 height 9
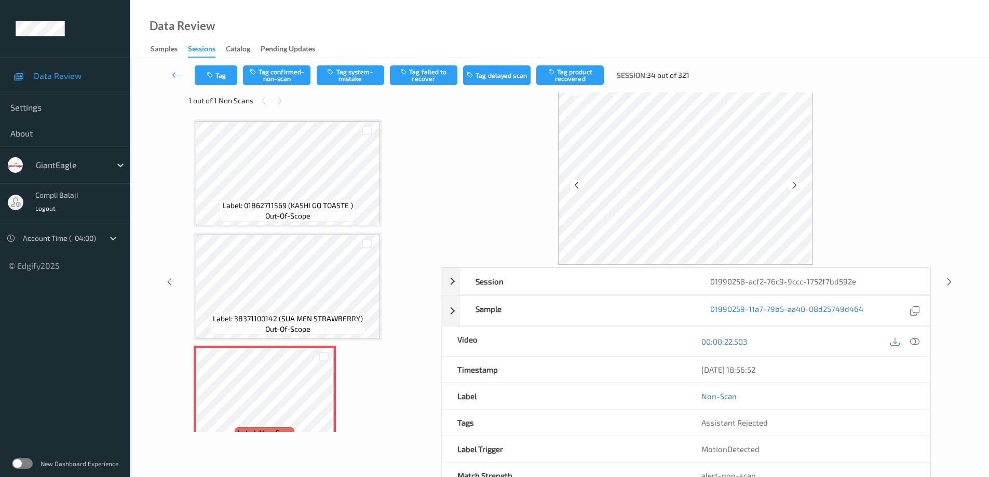
scroll to position [1, 0]
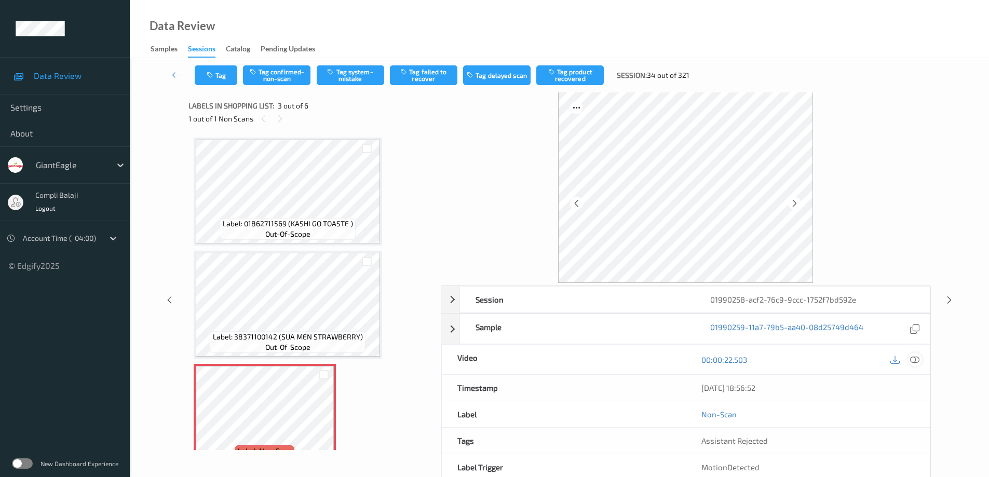
click at [918, 360] on icon at bounding box center [914, 359] width 9 height 9
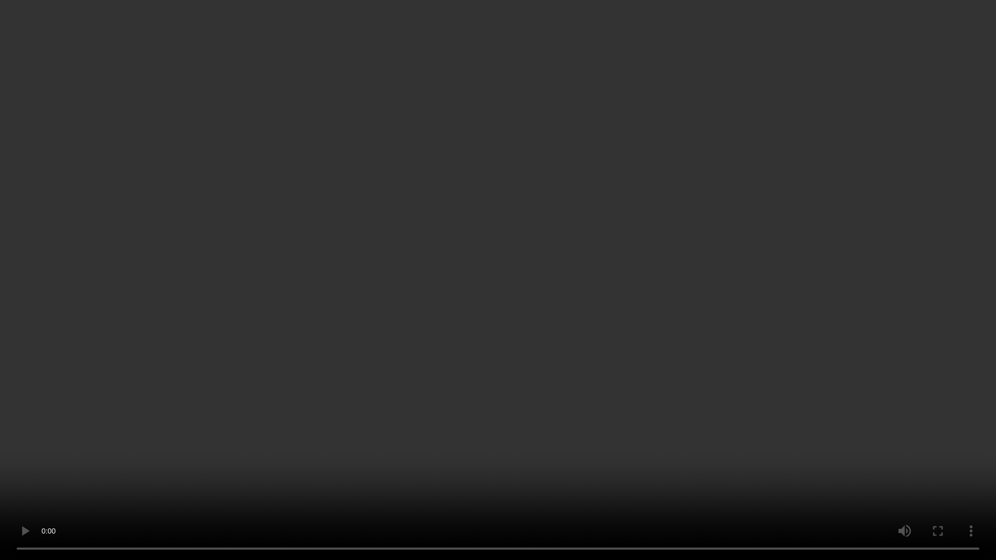
click at [15, 476] on video at bounding box center [498, 280] width 996 height 560
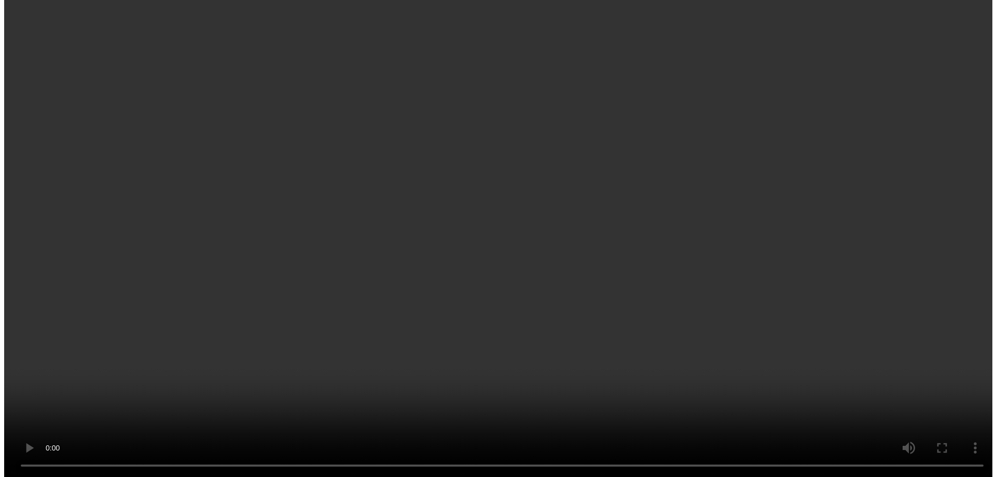
scroll to position [156, 0]
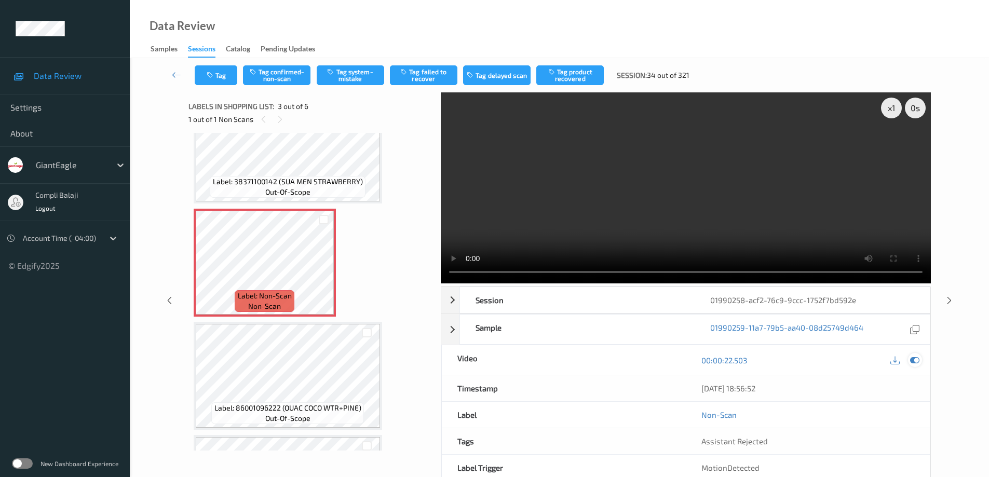
click at [914, 360] on icon at bounding box center [914, 359] width 9 height 9
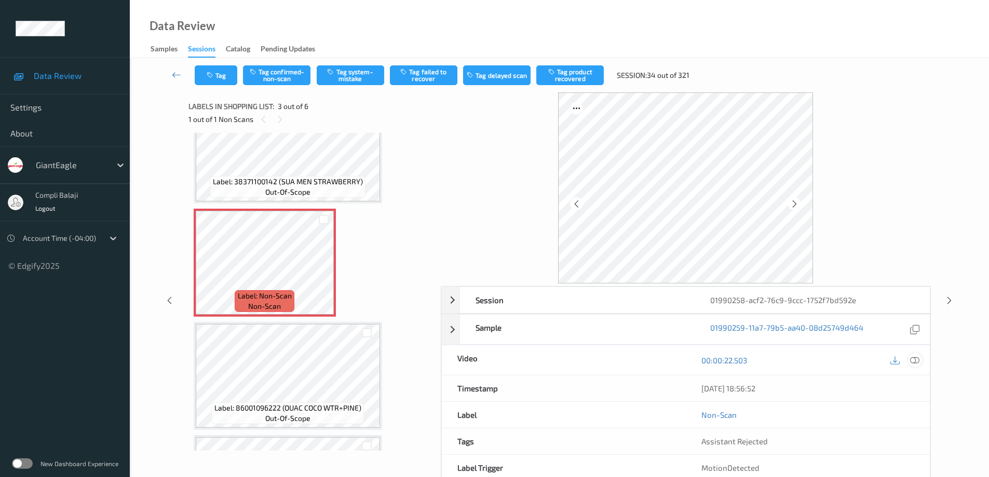
click at [913, 358] on icon at bounding box center [914, 359] width 9 height 9
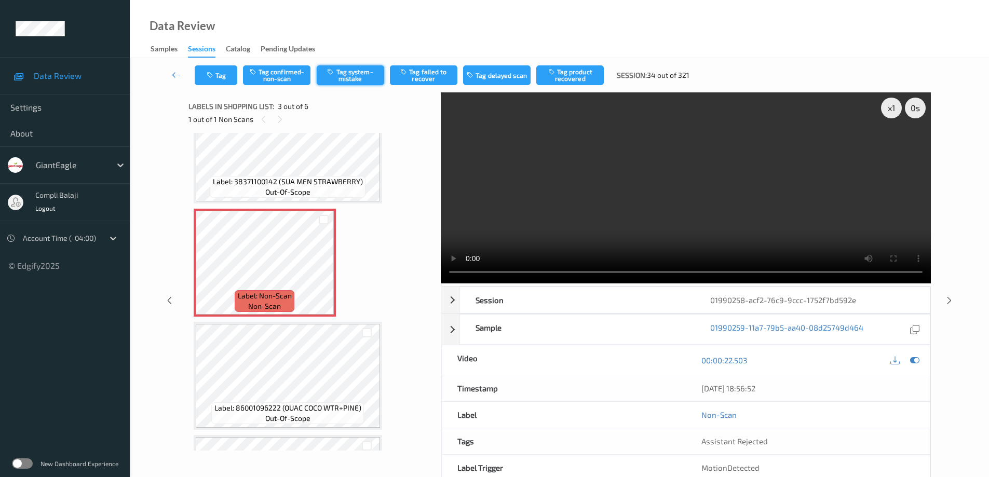
click at [356, 72] on button "Tag system-mistake" at bounding box center [350, 75] width 67 height 20
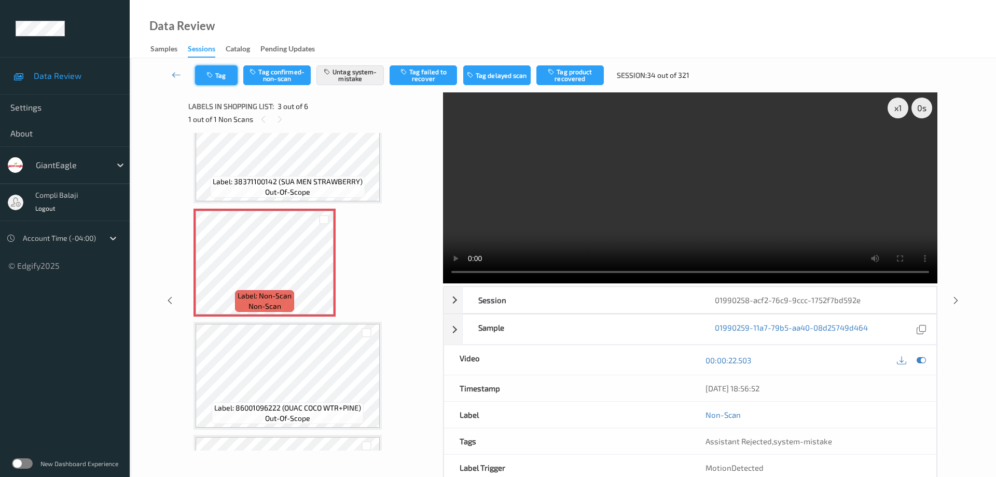
click at [227, 74] on button "Tag" at bounding box center [216, 75] width 43 height 20
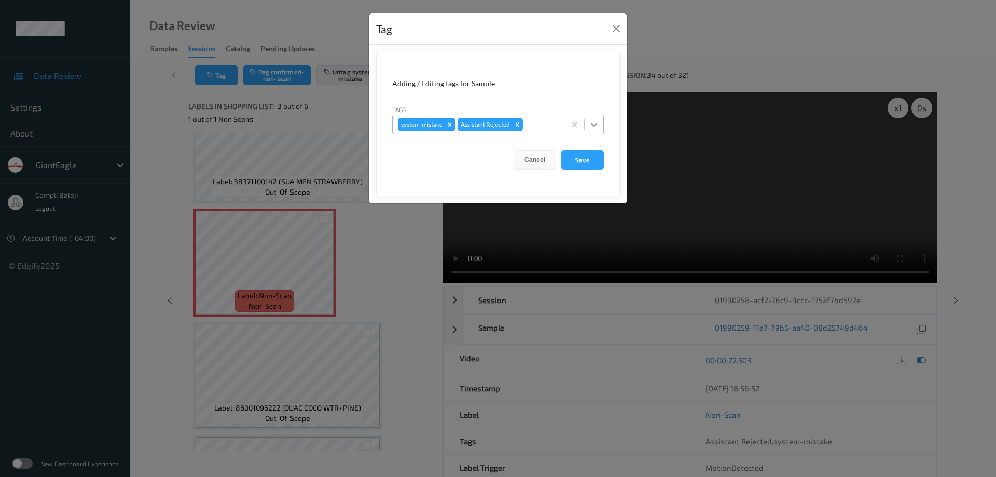
click at [594, 121] on icon at bounding box center [594, 124] width 10 height 10
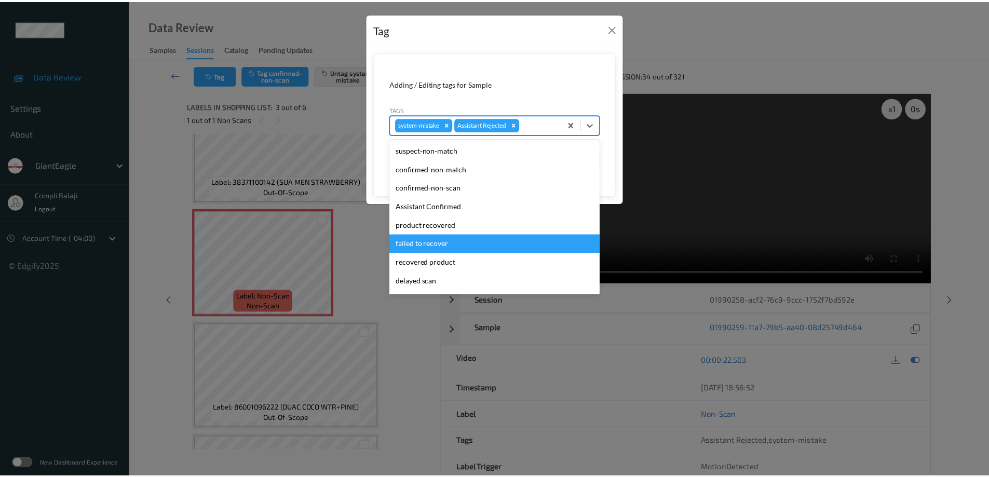
scroll to position [91, 0]
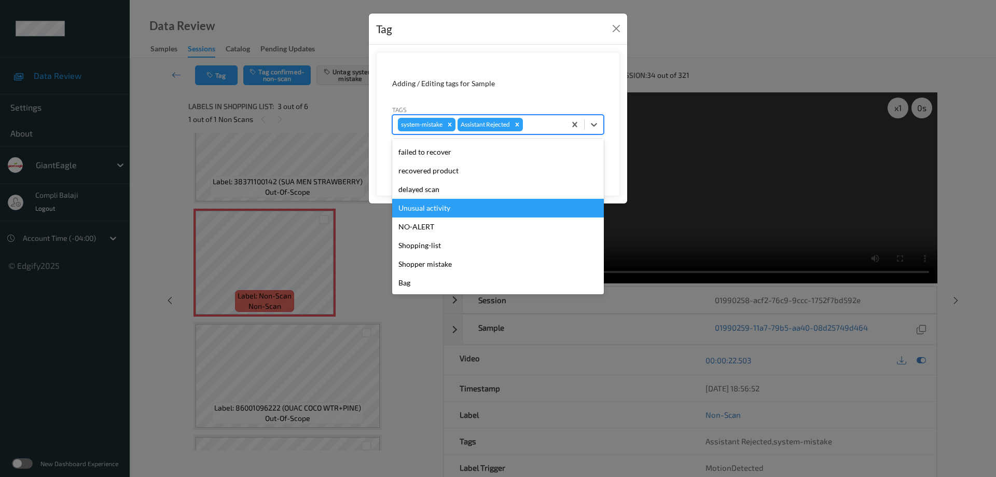
click at [447, 212] on div "Unusual activity" at bounding box center [498, 208] width 212 height 19
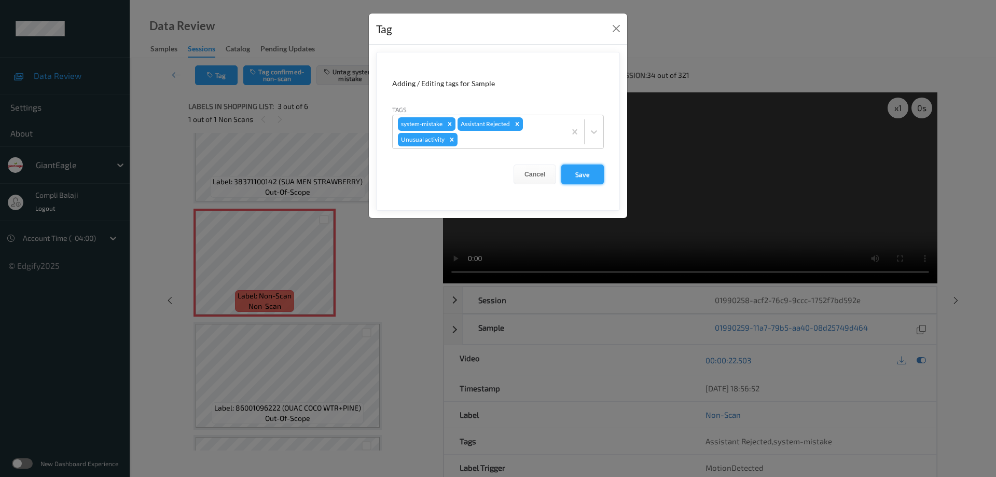
click at [592, 179] on button "Save" at bounding box center [582, 174] width 43 height 20
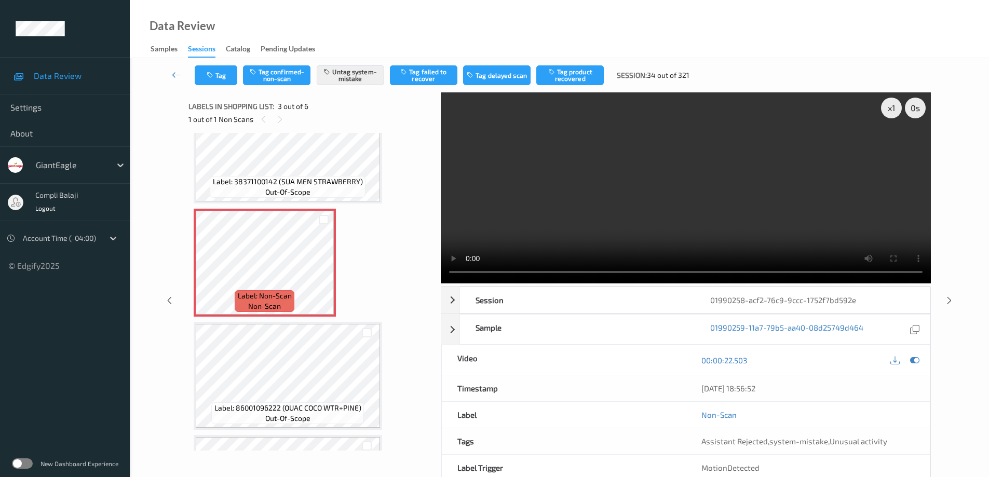
click at [175, 74] on icon at bounding box center [176, 75] width 9 height 10
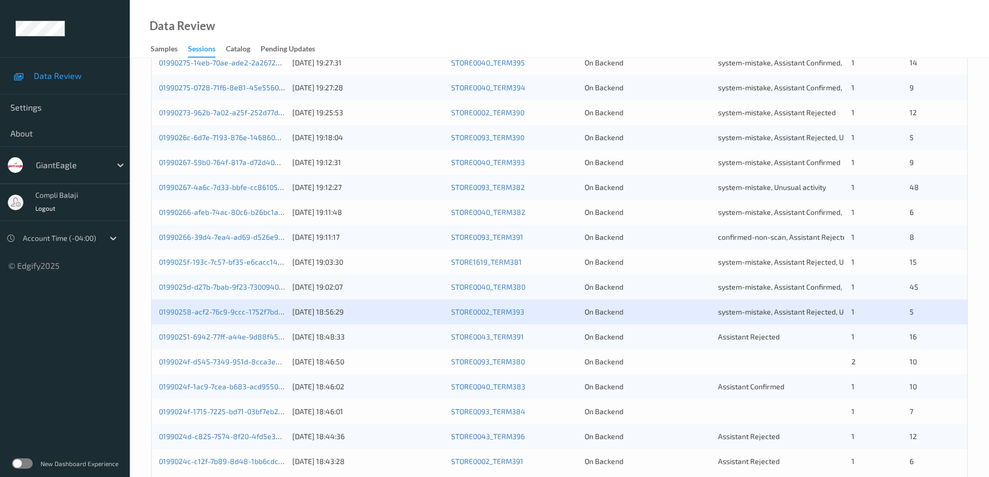
scroll to position [304, 0]
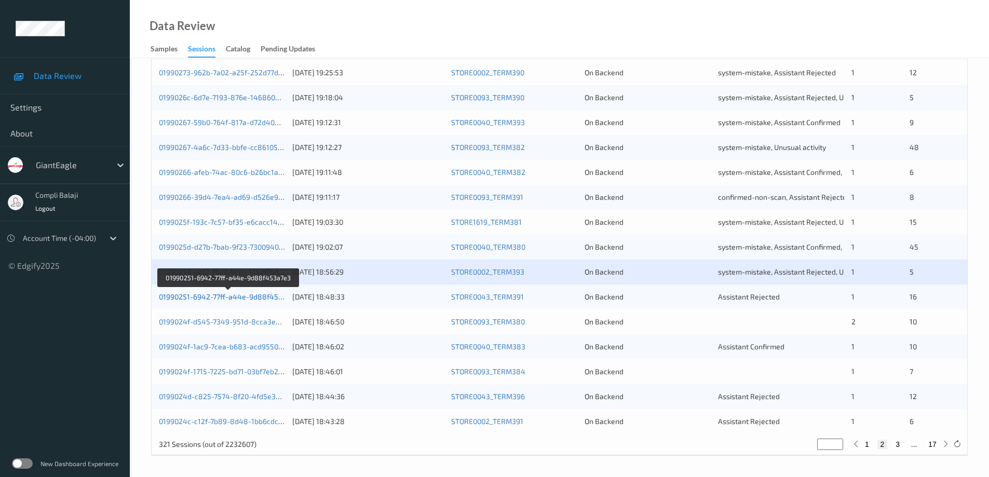
click at [244, 298] on link "01990251-6942-77ff-a44e-9d88f453a7e3" at bounding box center [229, 296] width 140 height 9
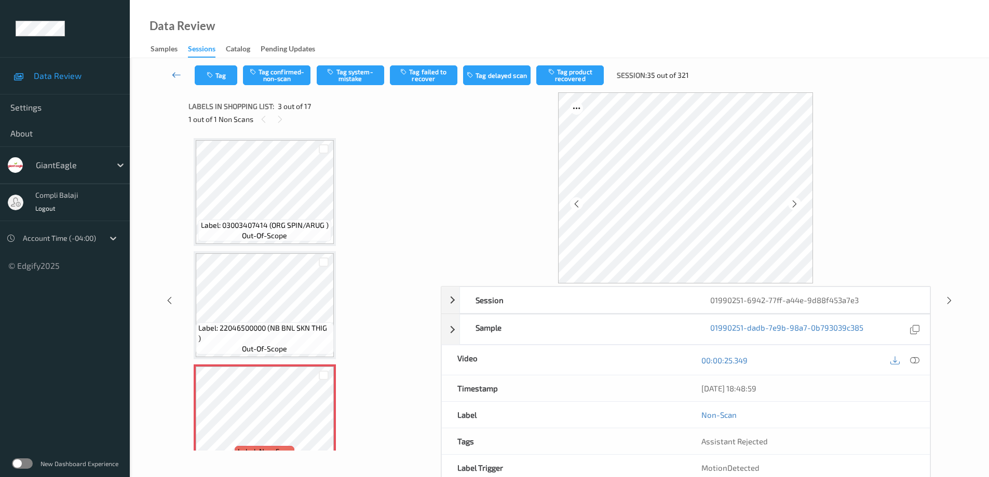
click at [175, 75] on icon at bounding box center [176, 75] width 9 height 10
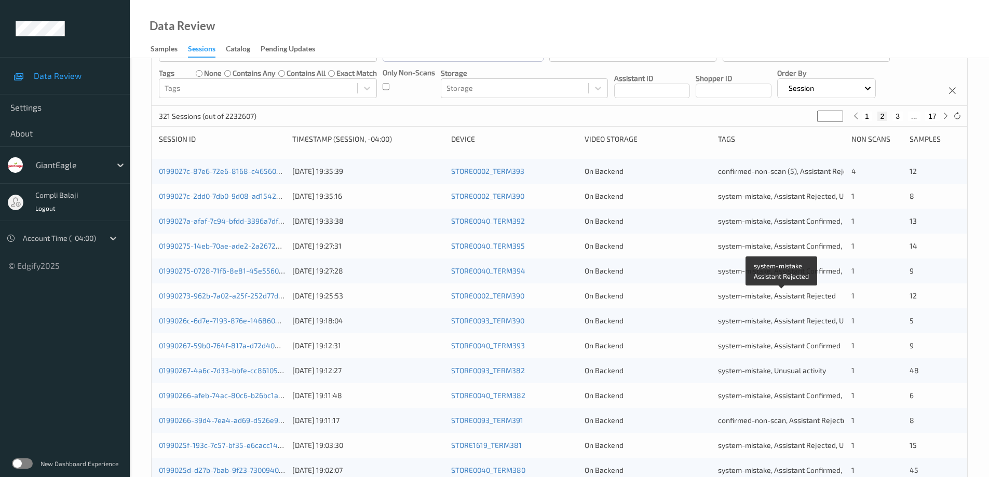
scroll to position [304, 0]
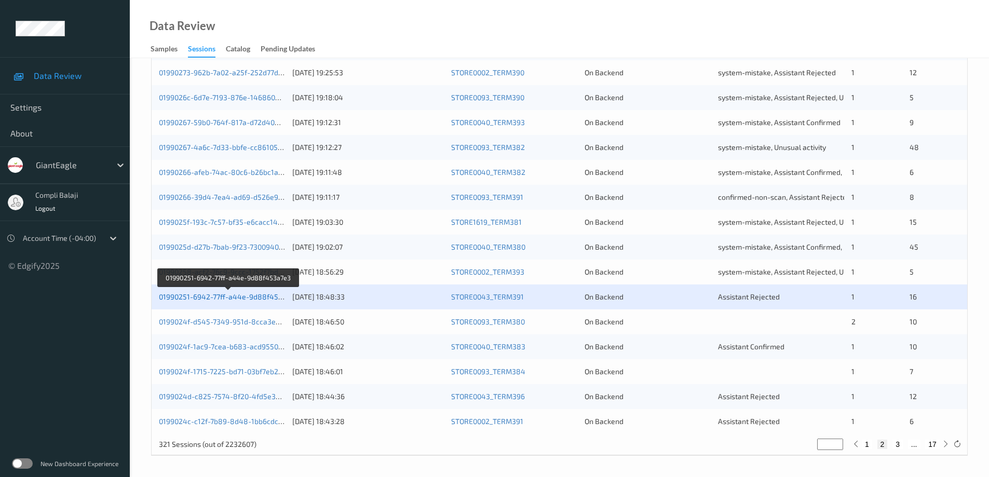
click at [266, 298] on link "01990251-6942-77ff-a44e-9d88f453a7e3" at bounding box center [229, 296] width 140 height 9
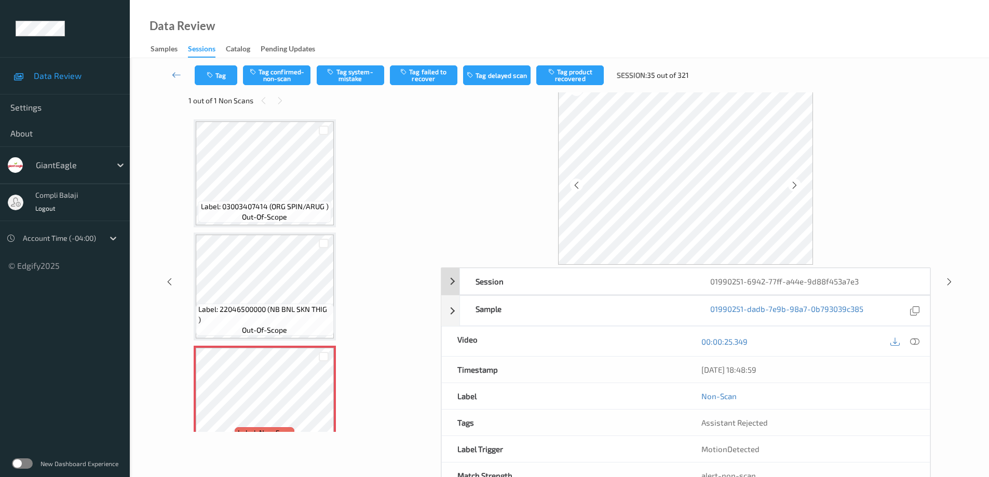
scroll to position [1, 0]
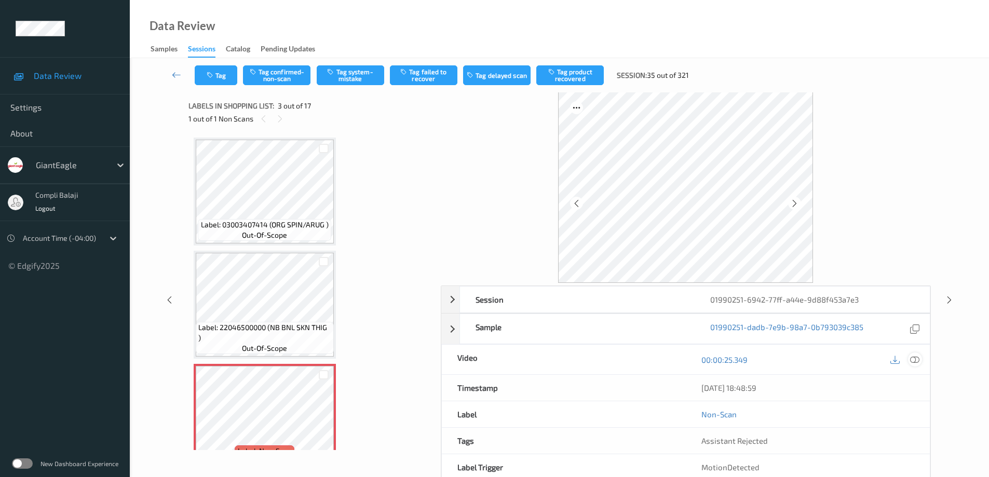
click at [914, 359] on icon at bounding box center [914, 359] width 9 height 9
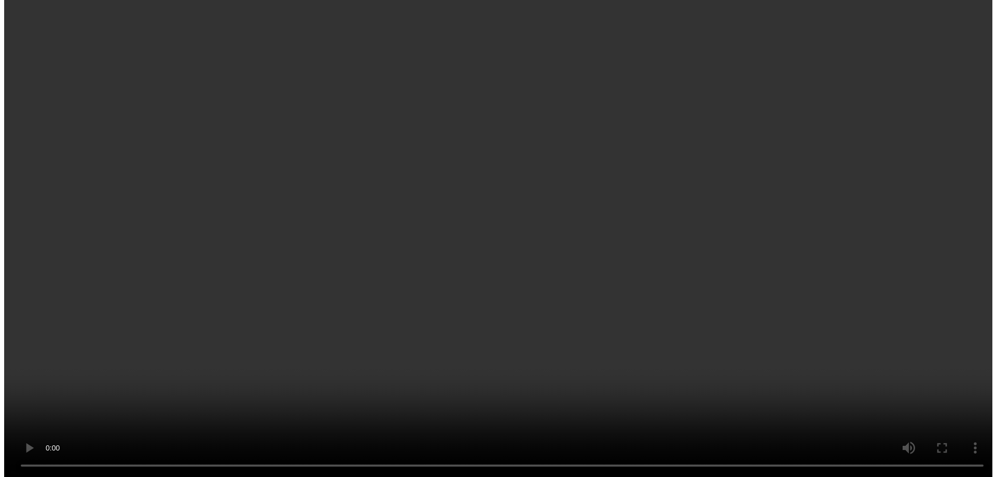
scroll to position [104, 0]
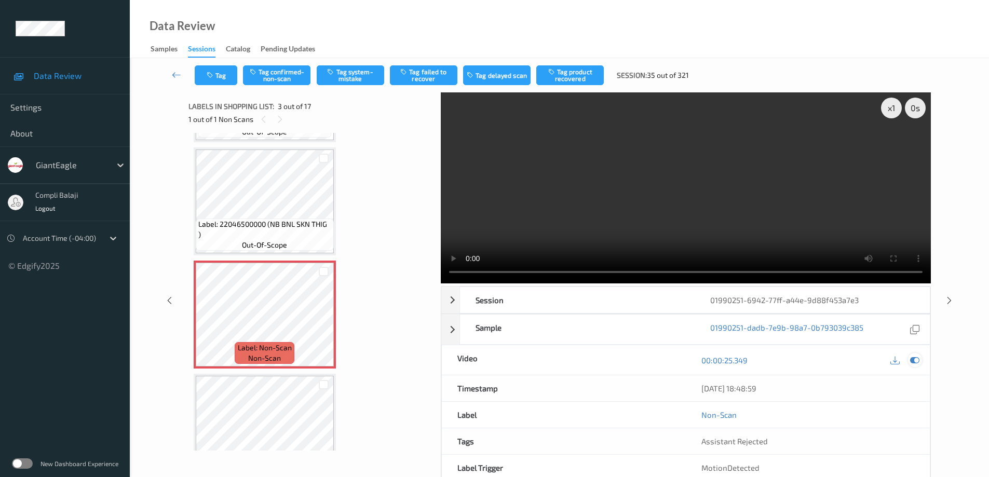
click at [916, 360] on icon at bounding box center [914, 359] width 9 height 9
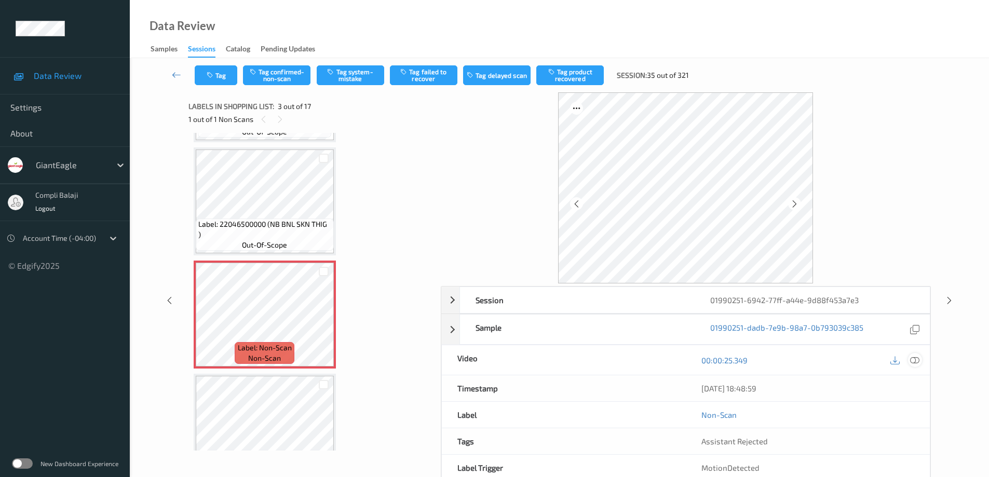
click at [916, 365] on div at bounding box center [915, 360] width 14 height 14
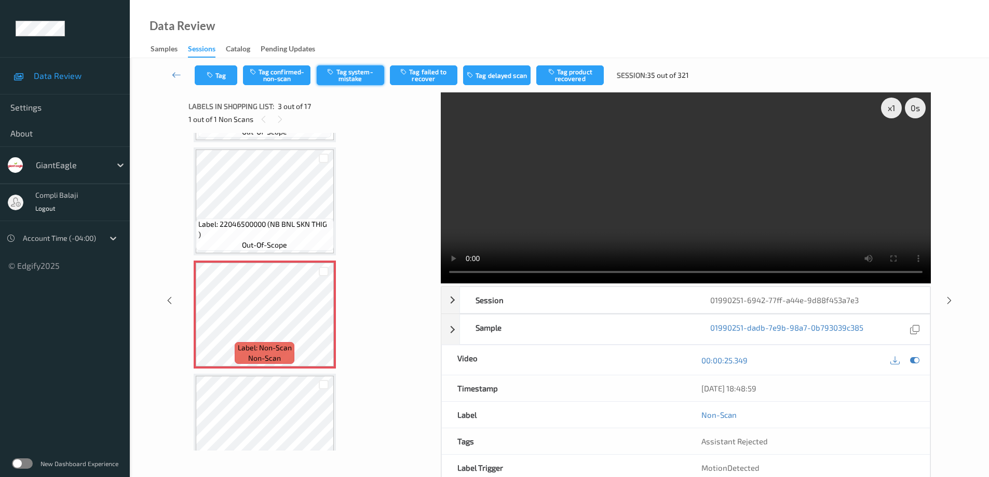
click at [359, 77] on button "Tag system-mistake" at bounding box center [350, 75] width 67 height 20
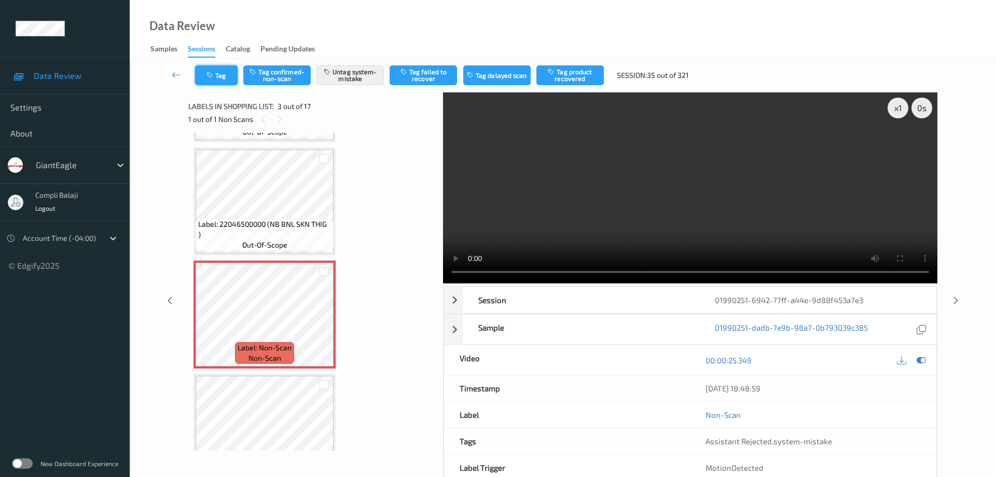
click at [227, 81] on button "Tag" at bounding box center [216, 75] width 43 height 20
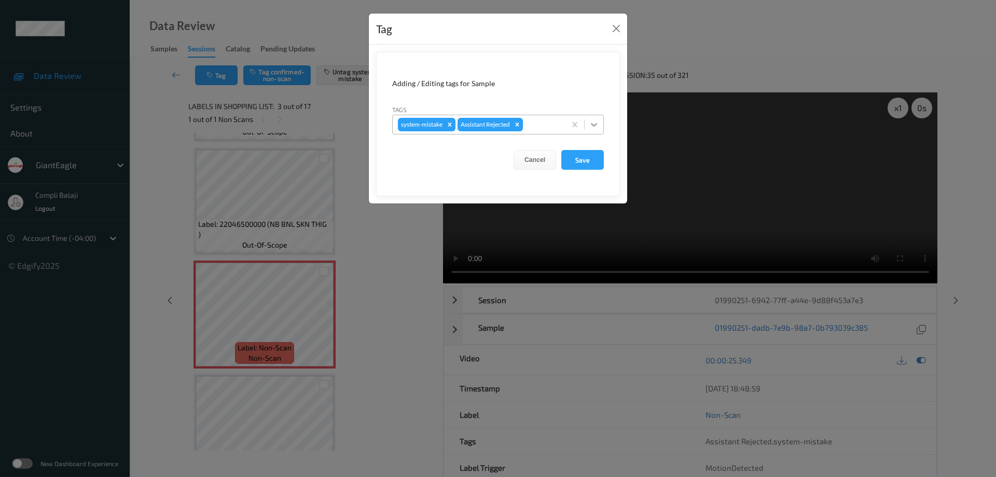
click at [595, 128] on icon at bounding box center [594, 124] width 10 height 10
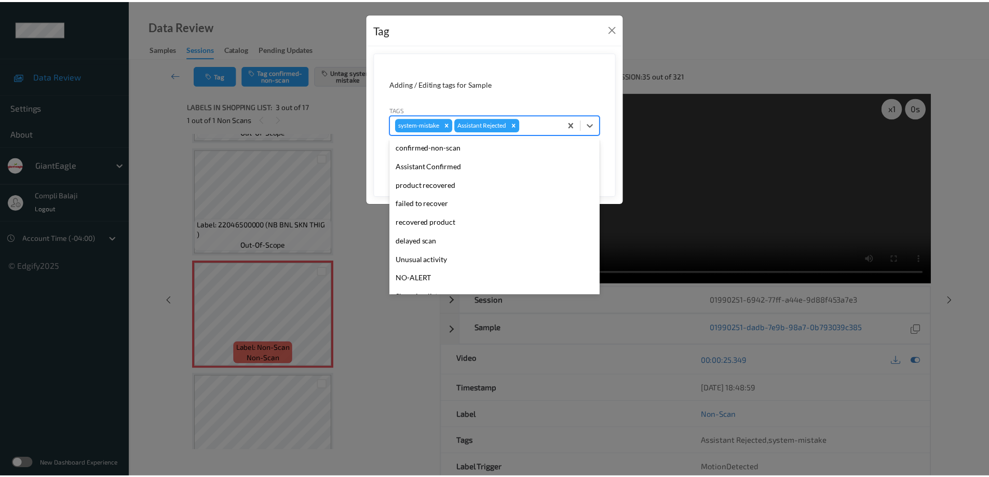
scroll to position [51, 0]
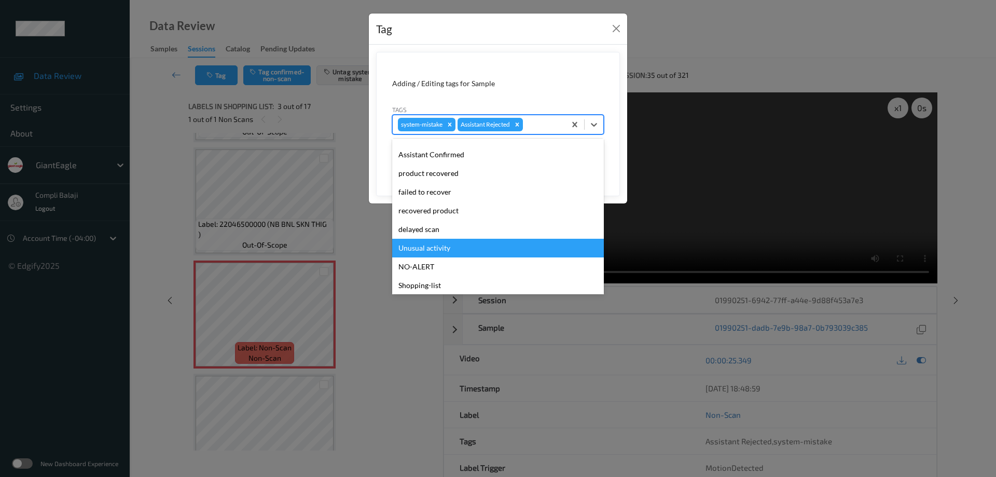
click at [433, 249] on div "Unusual activity" at bounding box center [498, 248] width 212 height 19
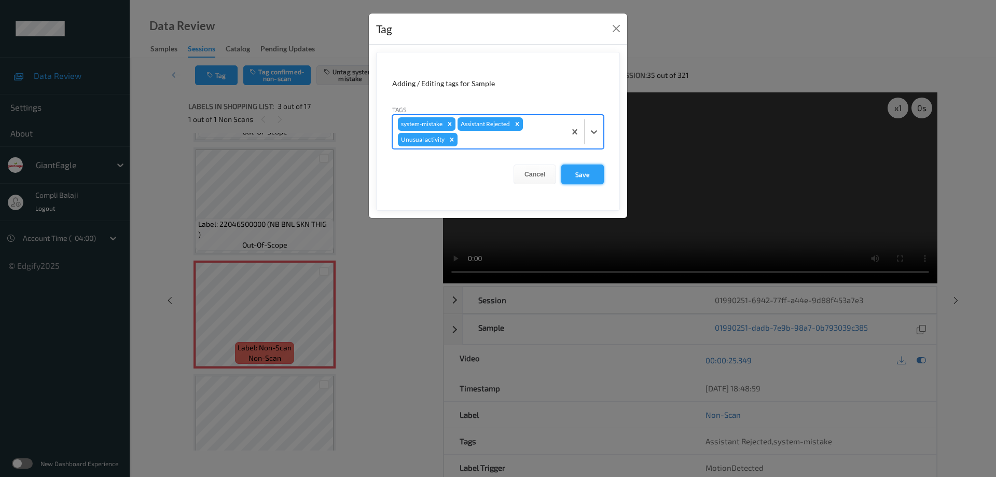
click at [584, 175] on button "Save" at bounding box center [582, 174] width 43 height 20
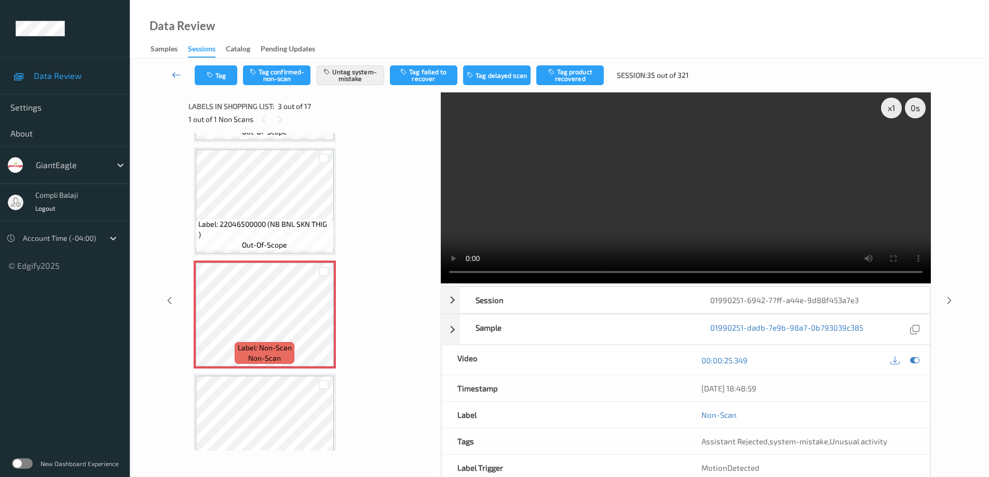
click at [175, 74] on icon at bounding box center [176, 75] width 9 height 10
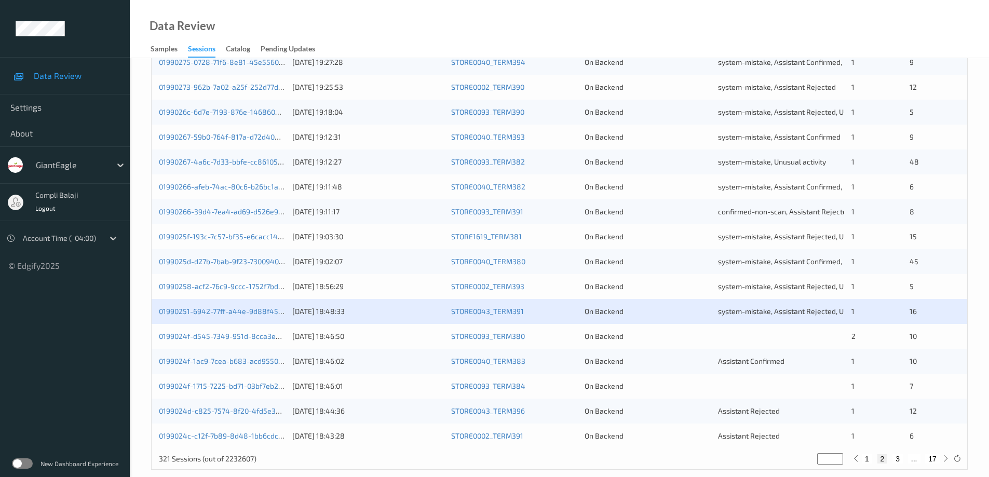
scroll to position [304, 0]
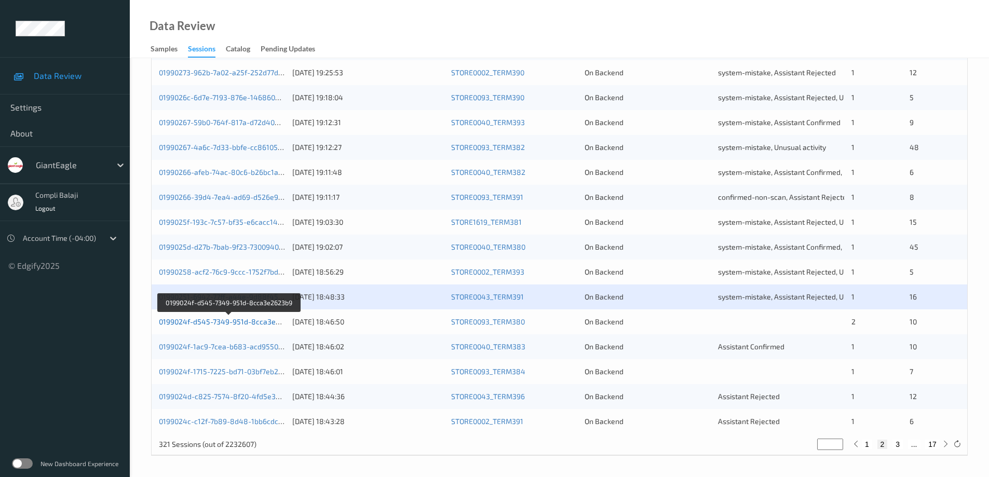
click at [258, 323] on link "0199024f-d545-7349-951d-8cca3e2623b9" at bounding box center [230, 321] width 142 height 9
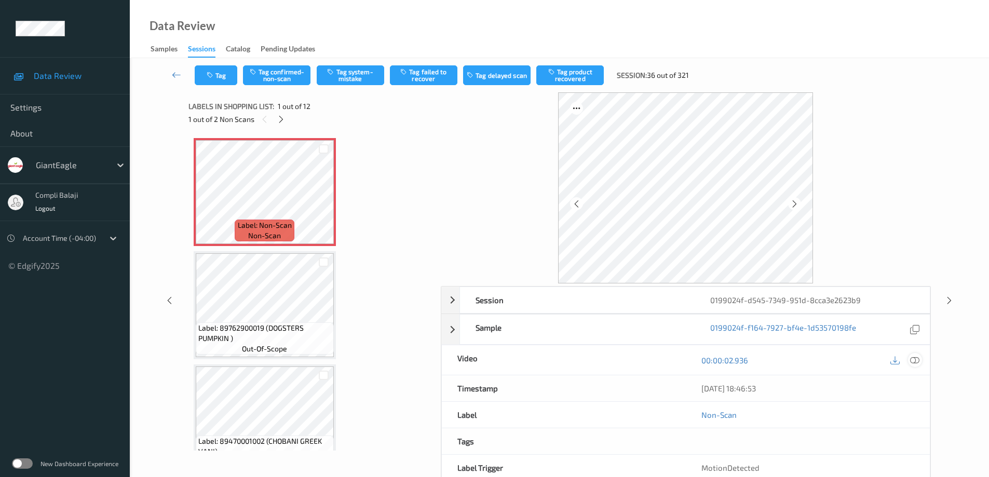
click at [915, 356] on icon at bounding box center [914, 359] width 9 height 9
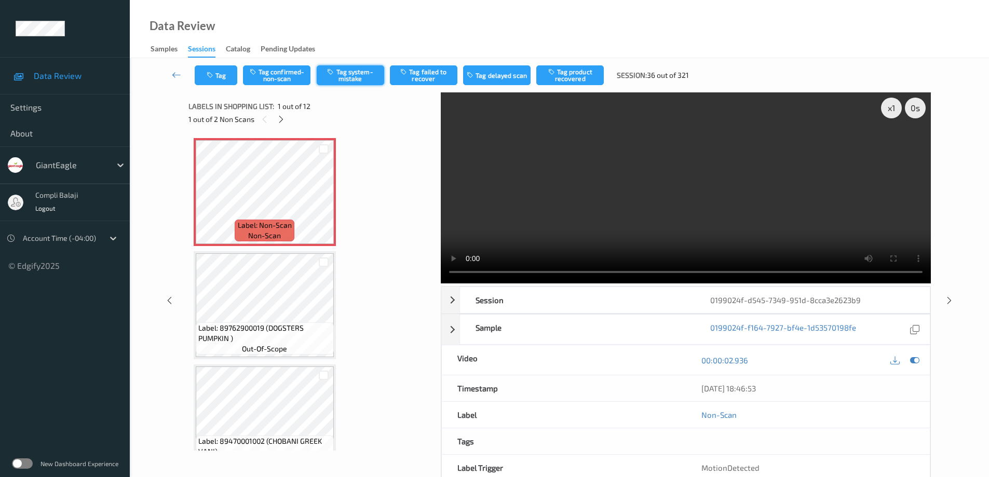
click at [358, 76] on button "Tag system-mistake" at bounding box center [350, 75] width 67 height 20
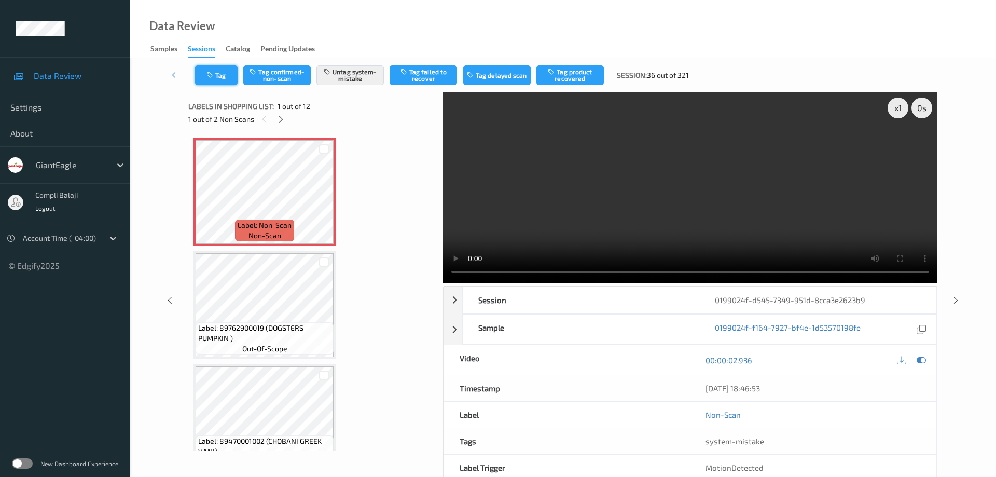
click at [221, 78] on button "Tag" at bounding box center [216, 75] width 43 height 20
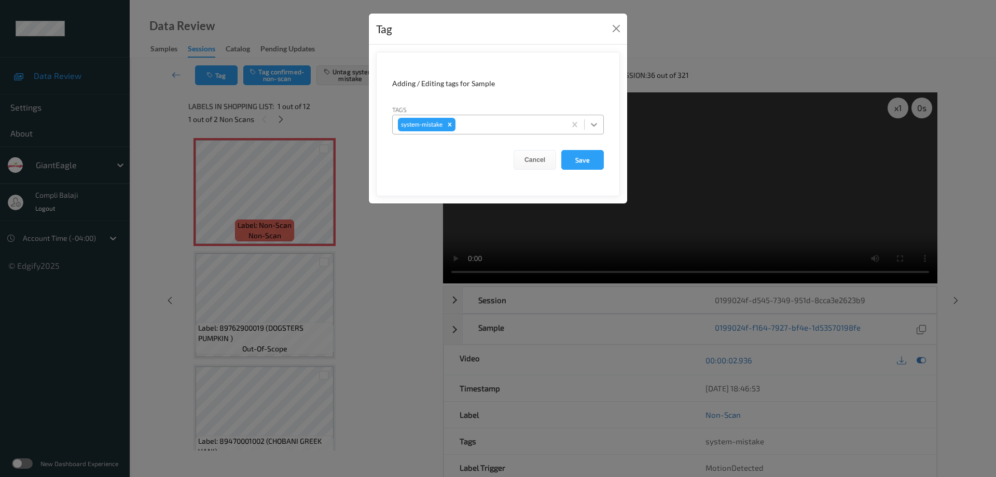
click at [593, 125] on icon at bounding box center [594, 125] width 6 height 4
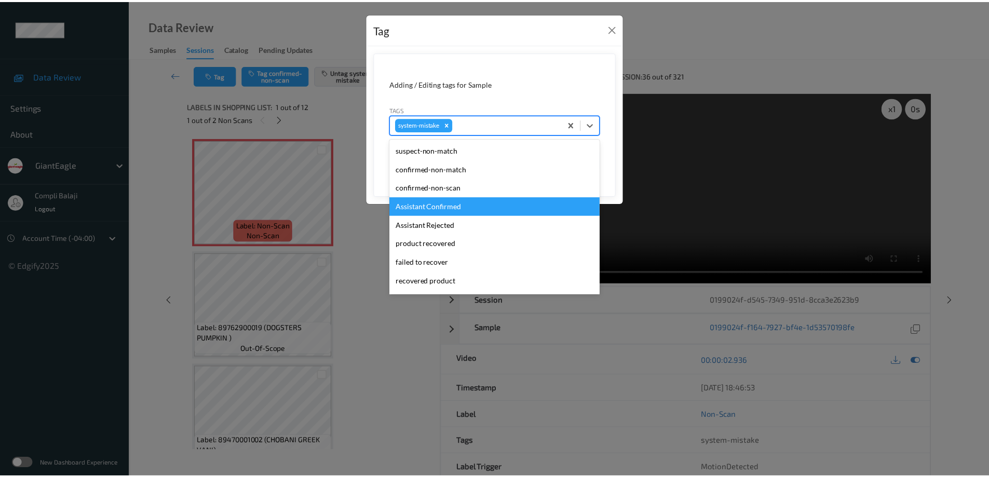
scroll to position [104, 0]
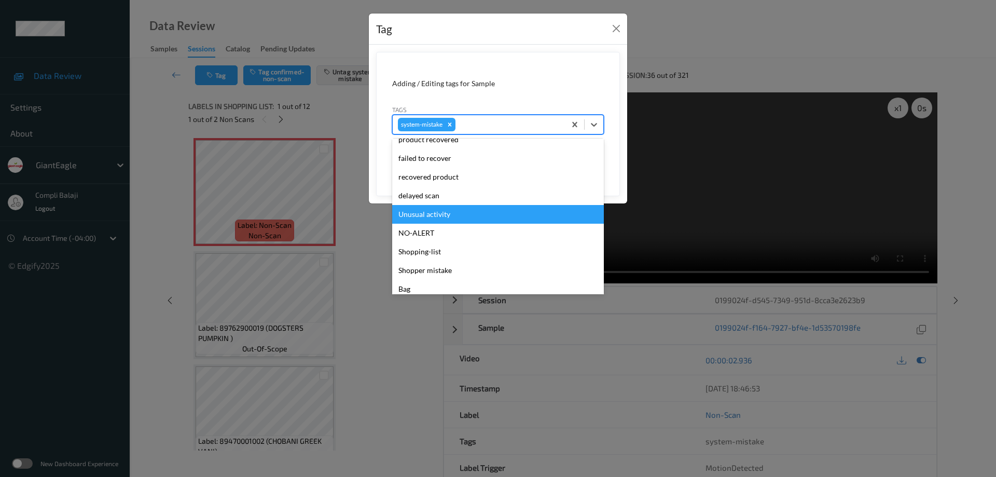
click at [449, 216] on div "Unusual activity" at bounding box center [498, 214] width 212 height 19
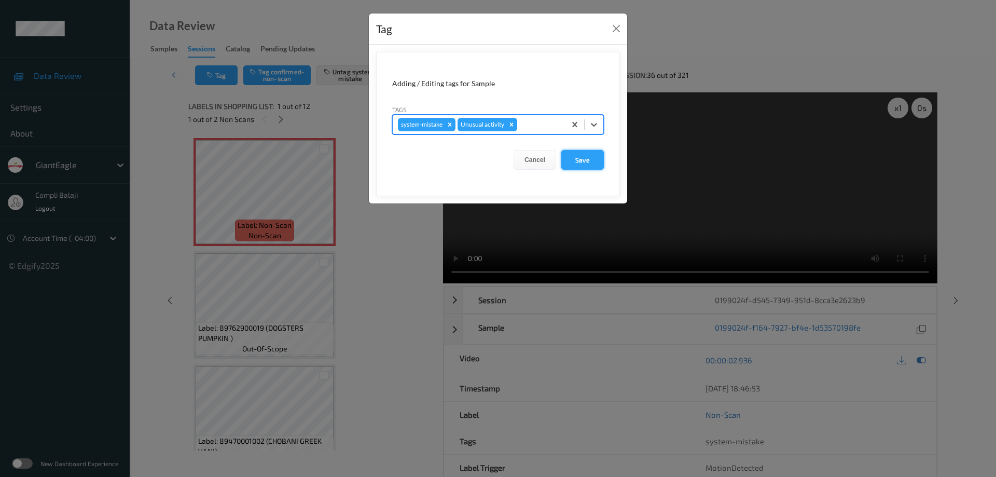
drag, startPoint x: 591, startPoint y: 157, endPoint x: 574, endPoint y: 169, distance: 20.2
click at [591, 158] on button "Save" at bounding box center [582, 160] width 43 height 20
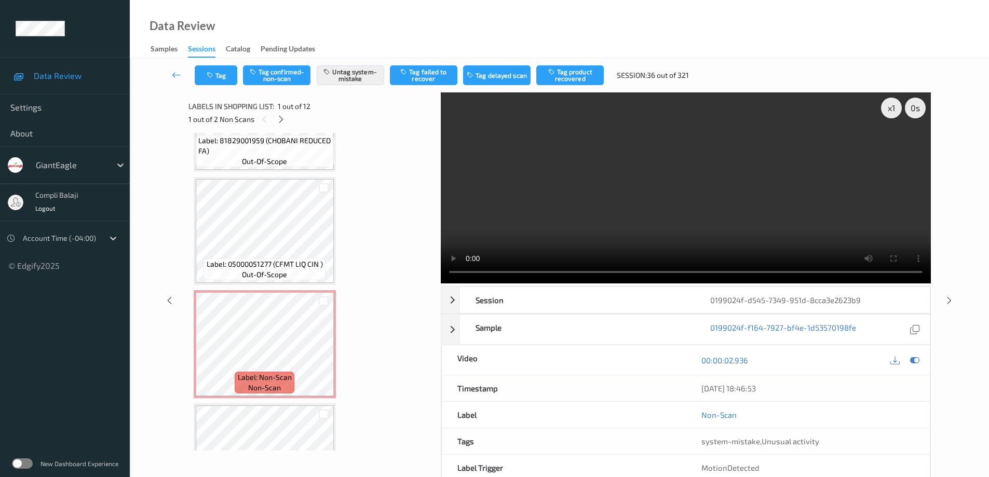
scroll to position [711, 0]
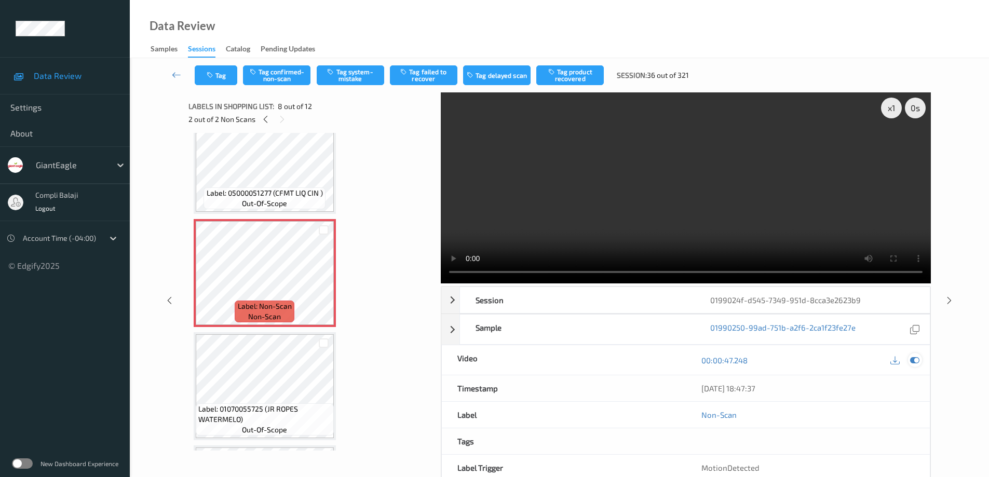
click at [914, 359] on icon at bounding box center [914, 359] width 9 height 9
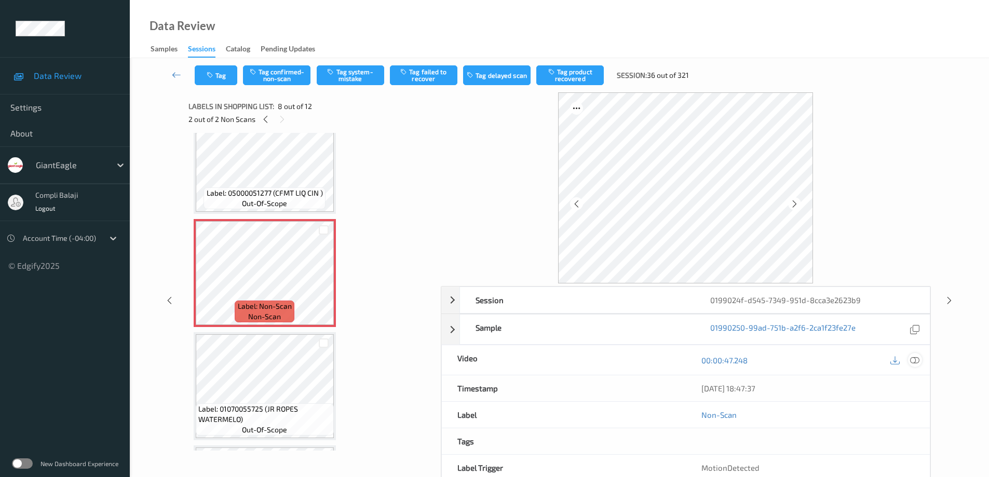
click at [912, 359] on icon at bounding box center [914, 359] width 9 height 9
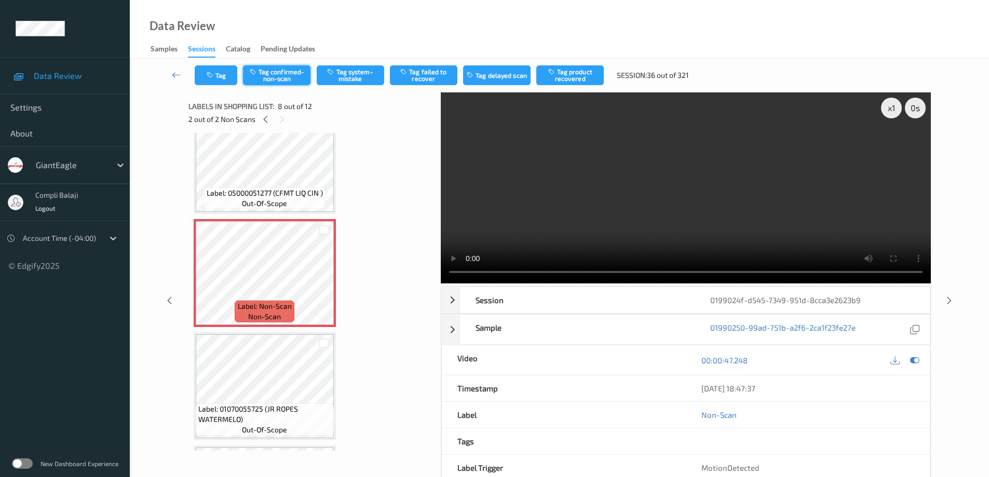
click at [293, 75] on button "Tag confirmed-non-scan" at bounding box center [276, 75] width 67 height 20
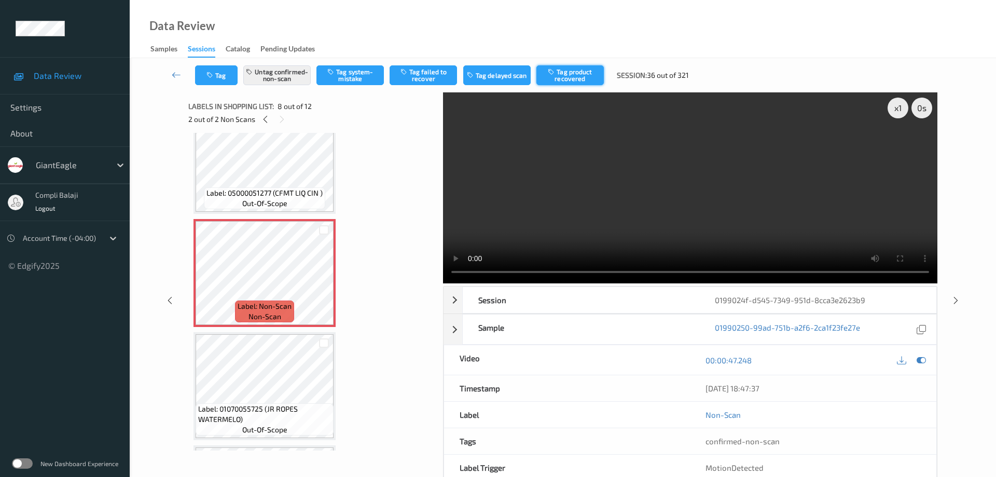
click at [576, 76] on button "Tag product recovered" at bounding box center [570, 75] width 67 height 20
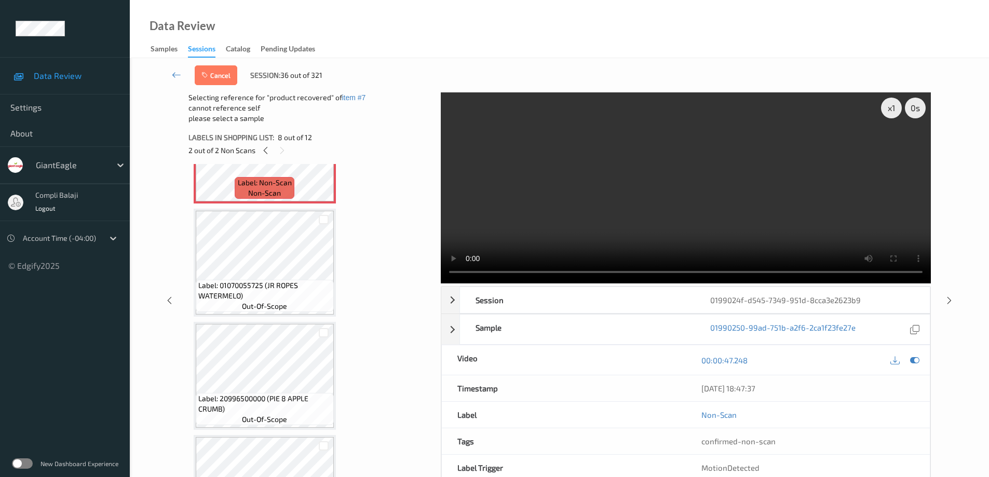
scroll to position [867, 0]
click at [323, 218] on div at bounding box center [324, 219] width 10 height 10
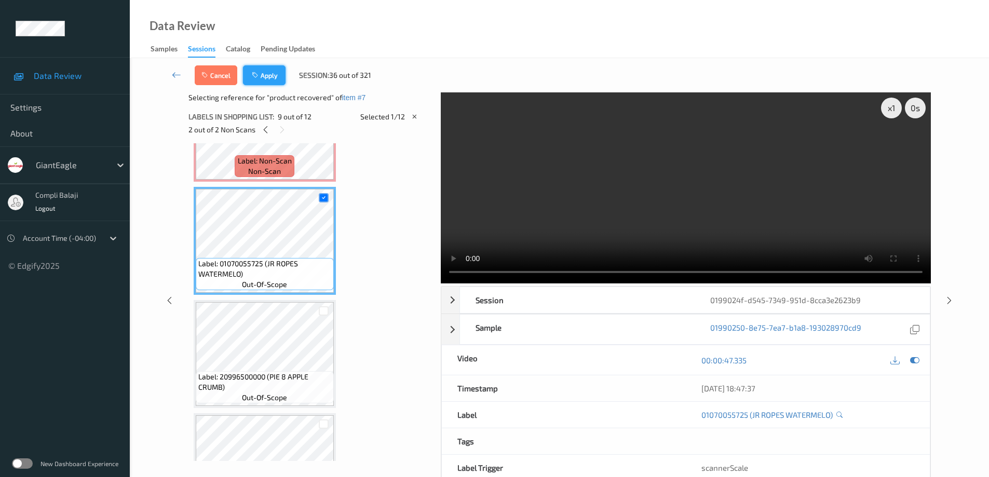
drag, startPoint x: 266, startPoint y: 74, endPoint x: 314, endPoint y: 73, distance: 48.3
click at [266, 74] on button "Apply" at bounding box center [264, 75] width 43 height 20
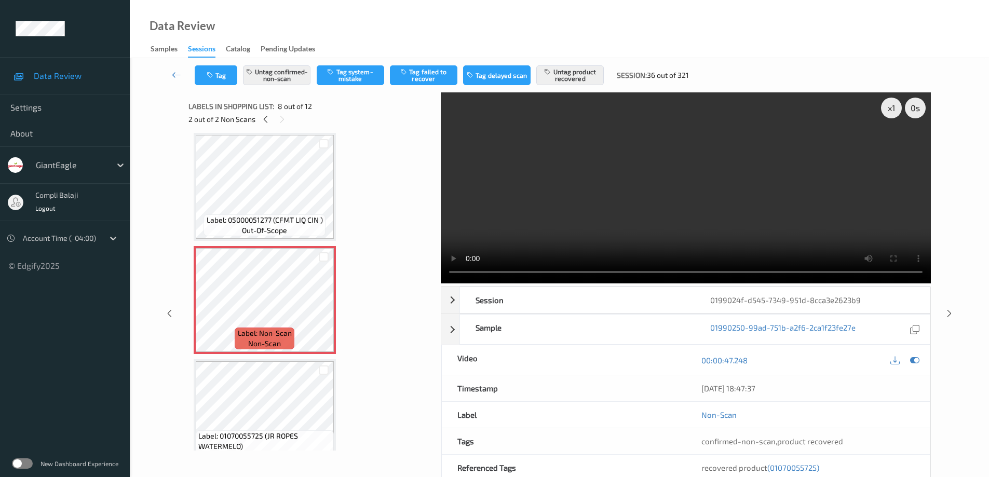
click at [174, 75] on icon at bounding box center [176, 75] width 9 height 10
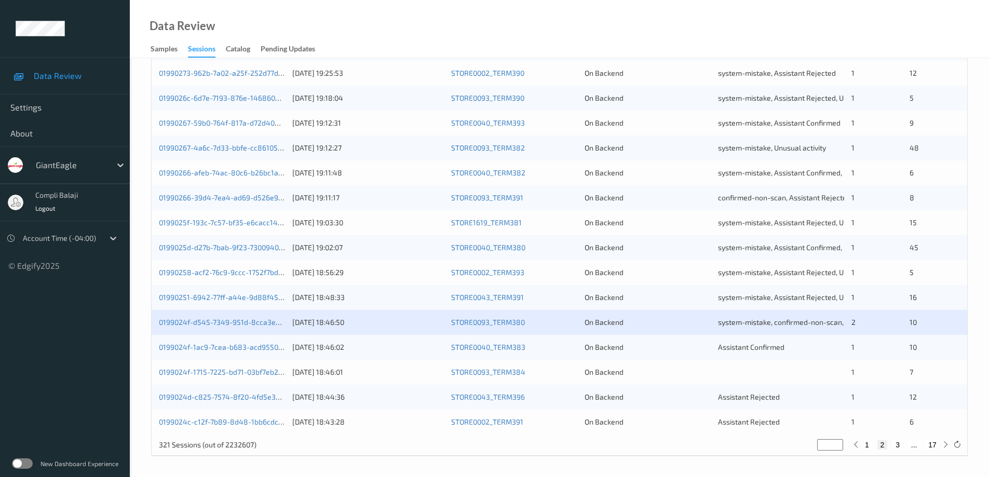
scroll to position [304, 0]
click at [266, 350] on link "0199024f-1ac9-7cea-b683-acd955026394" at bounding box center [229, 346] width 141 height 9
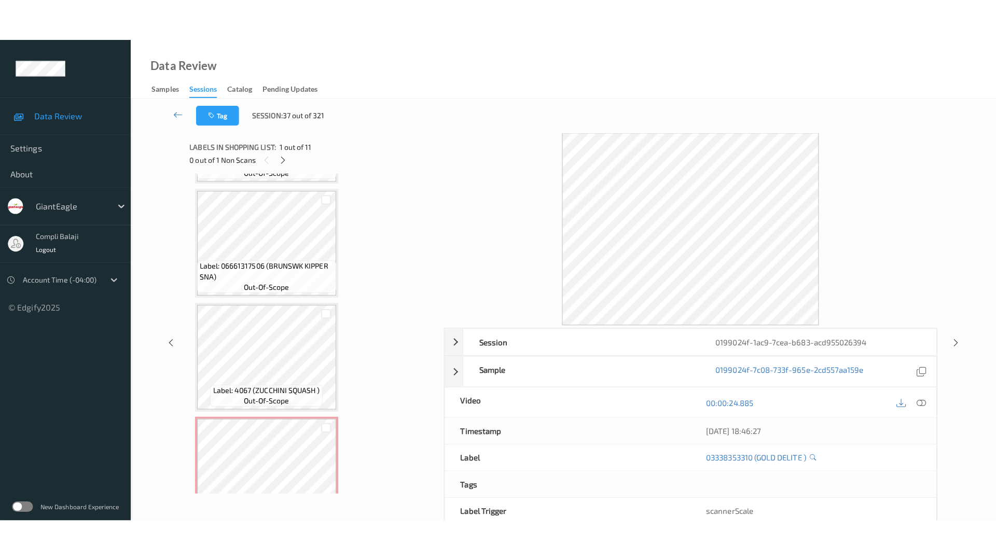
scroll to position [932, 0]
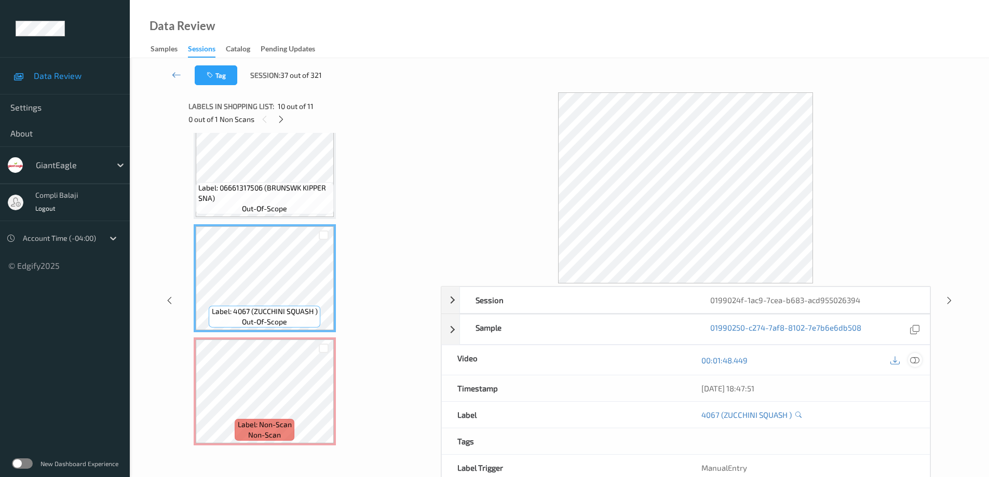
click at [916, 360] on icon at bounding box center [914, 359] width 9 height 9
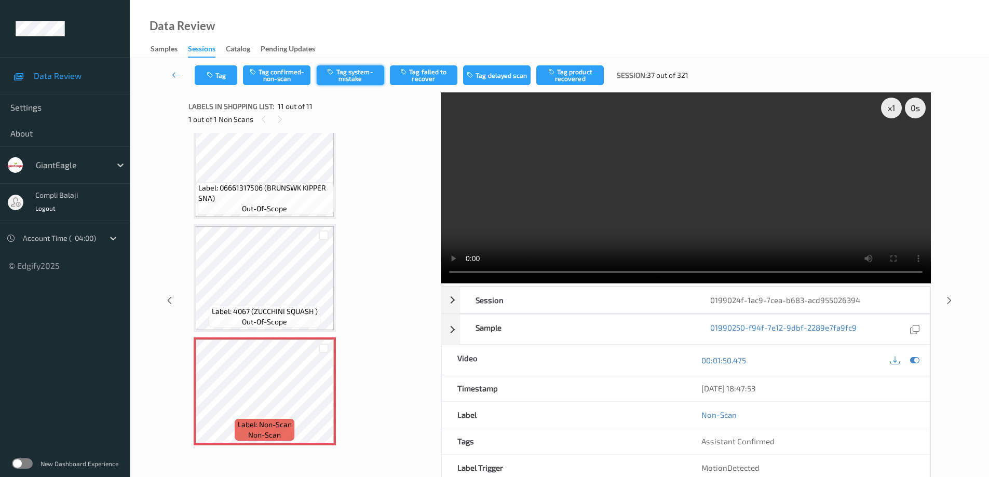
drag, startPoint x: 356, startPoint y: 72, endPoint x: 300, endPoint y: 85, distance: 58.0
click at [356, 72] on button "Tag system-mistake" at bounding box center [350, 75] width 67 height 20
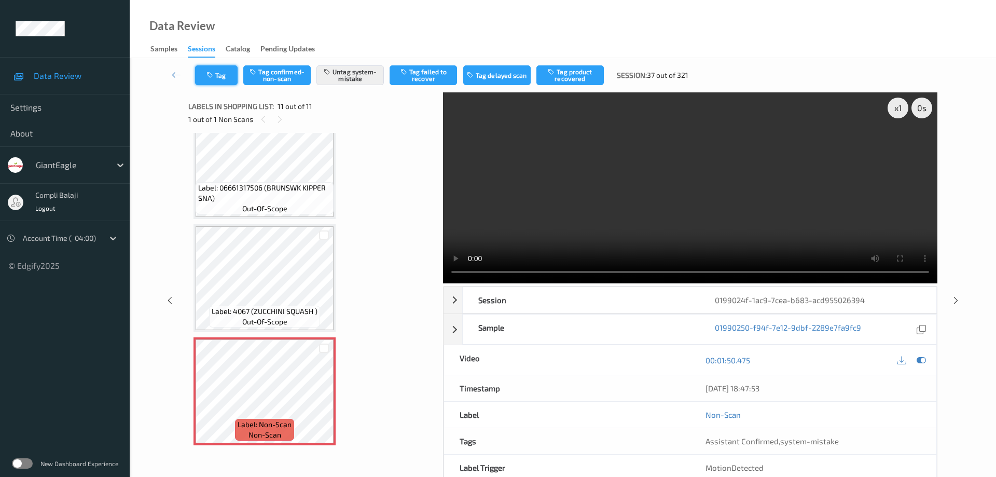
click at [227, 78] on button "Tag" at bounding box center [216, 75] width 43 height 20
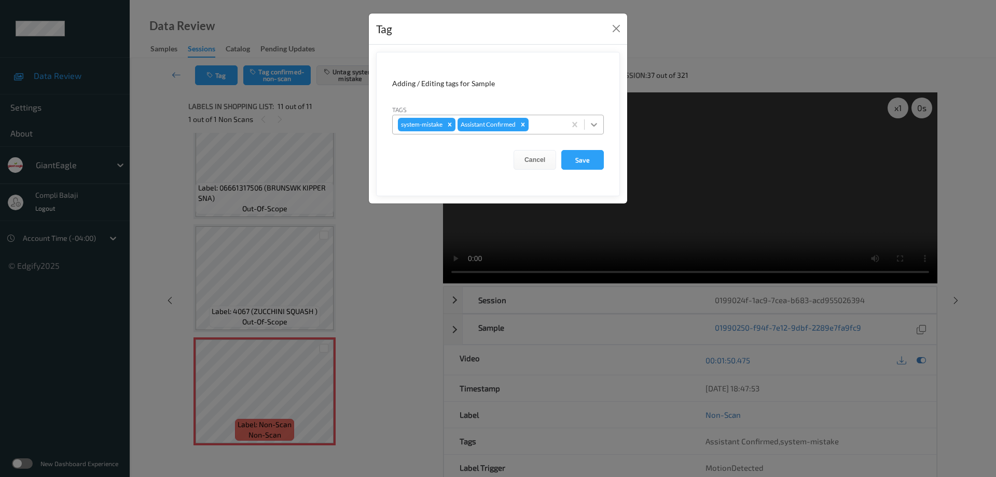
click at [596, 125] on icon at bounding box center [594, 125] width 6 height 4
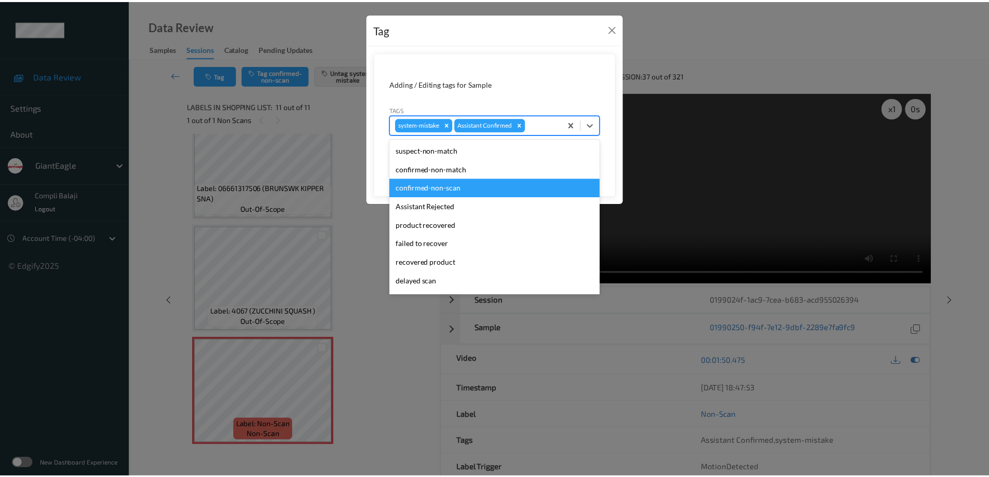
scroll to position [91, 0]
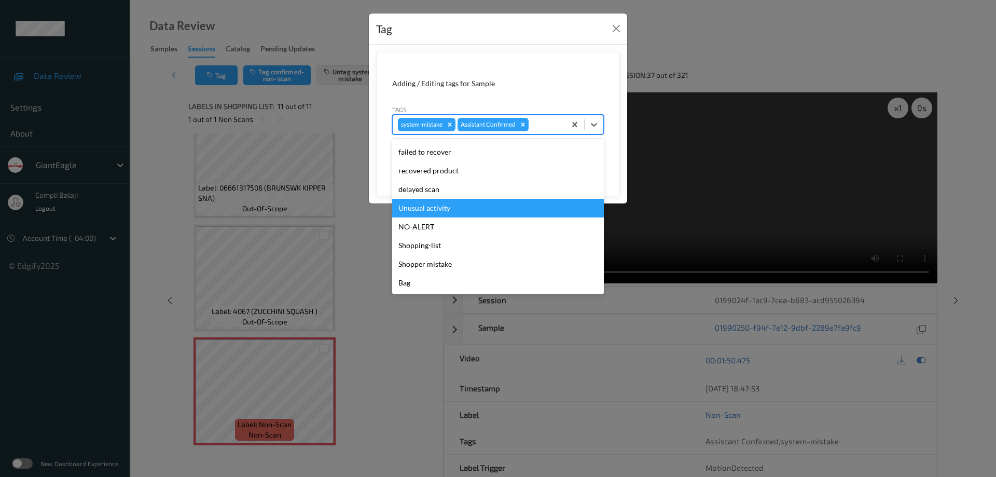
click at [448, 208] on div "Unusual activity" at bounding box center [498, 208] width 212 height 19
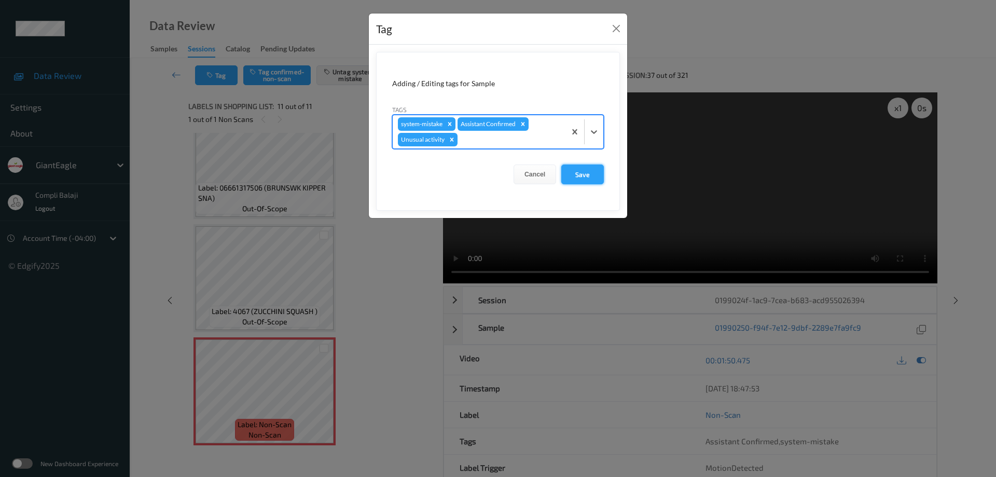
click at [594, 176] on button "Save" at bounding box center [582, 174] width 43 height 20
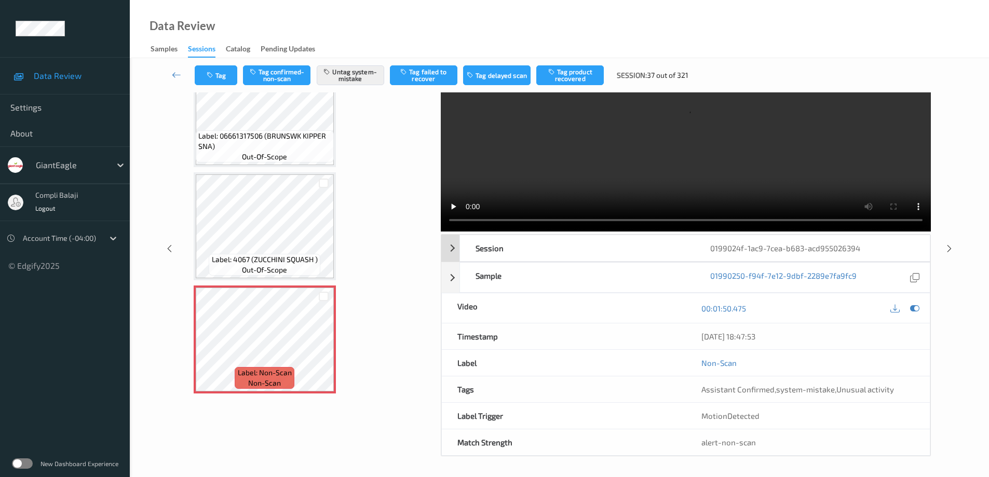
scroll to position [52, 0]
click at [174, 74] on icon at bounding box center [176, 75] width 9 height 10
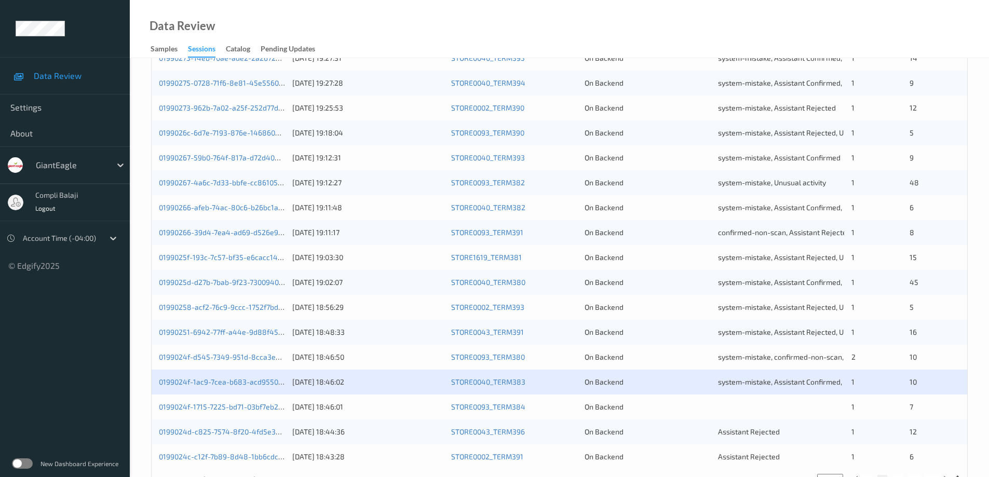
scroll to position [304, 0]
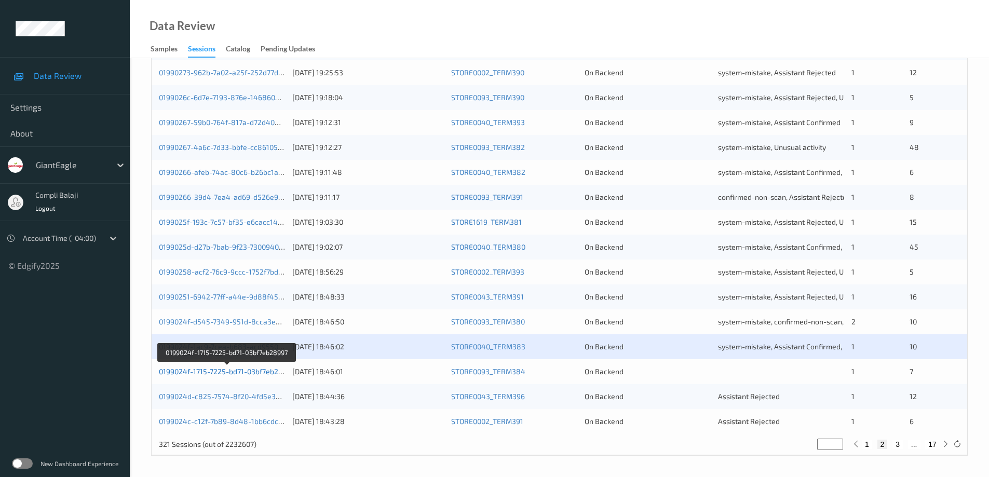
click at [235, 371] on link "0199024f-1715-7225-bd71-03bf7eb28997" at bounding box center [227, 371] width 136 height 9
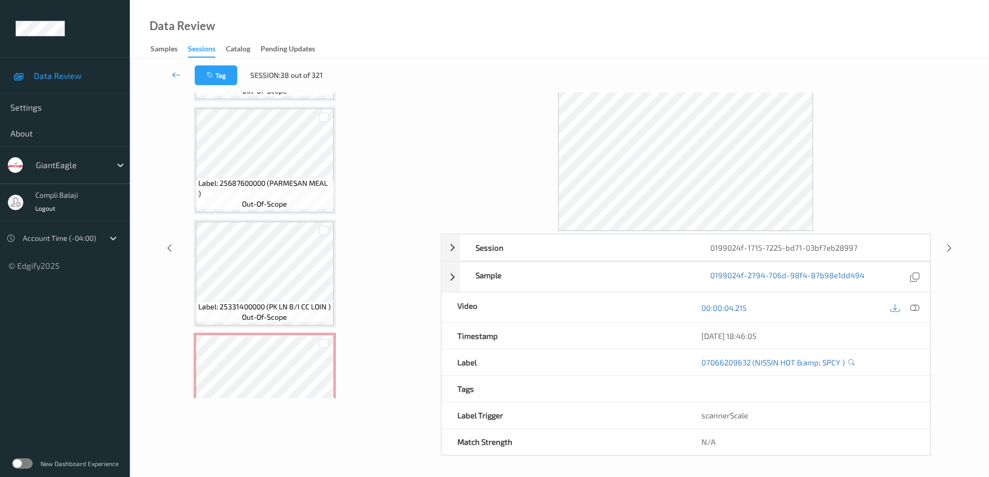
scroll to position [593, 0]
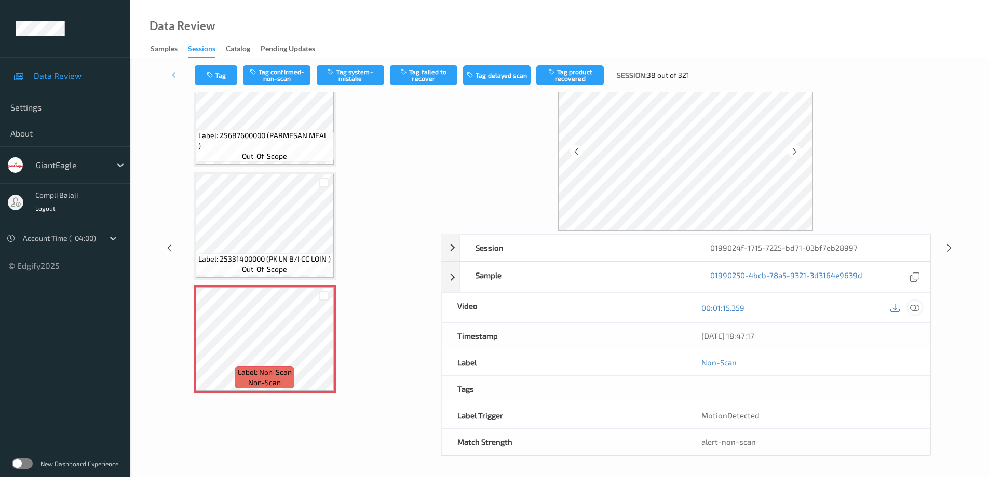
click at [912, 308] on icon at bounding box center [914, 307] width 9 height 9
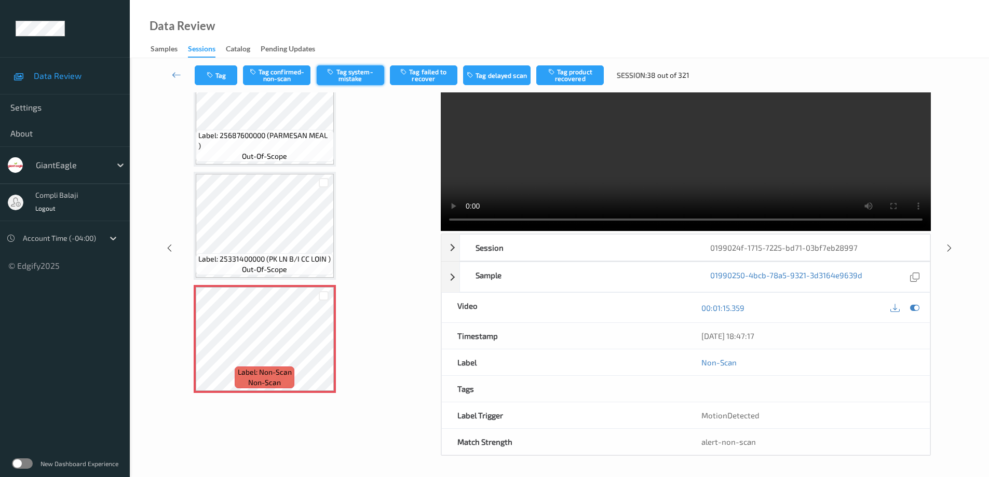
click at [356, 76] on button "Tag system-mistake" at bounding box center [350, 75] width 67 height 20
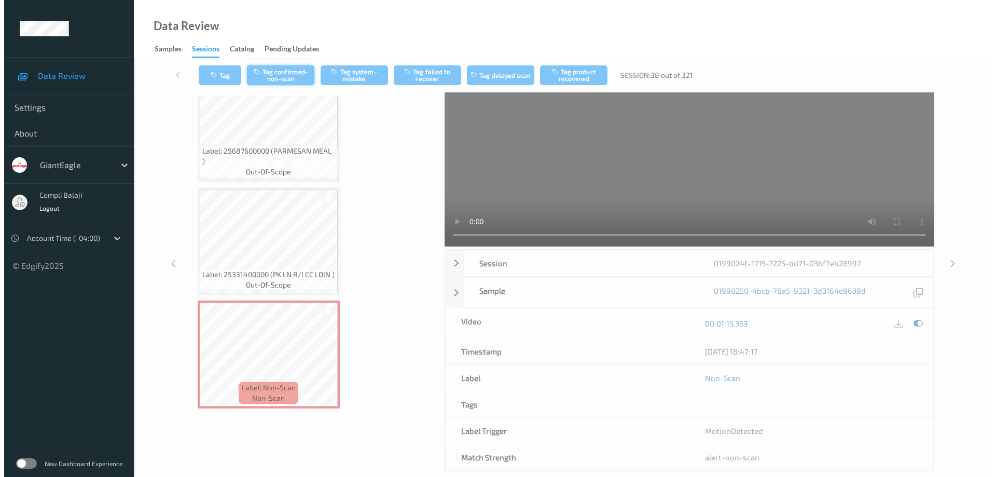
scroll to position [0, 0]
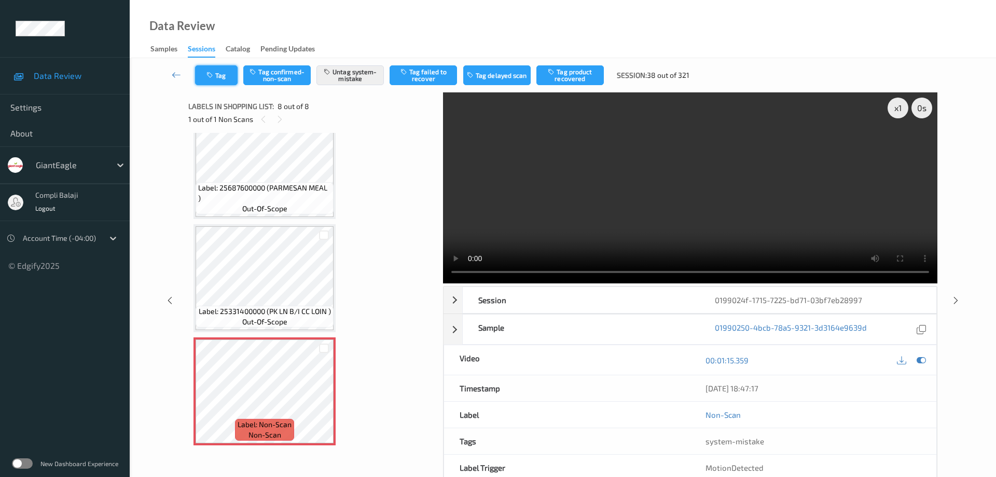
click at [227, 74] on button "Tag" at bounding box center [216, 75] width 43 height 20
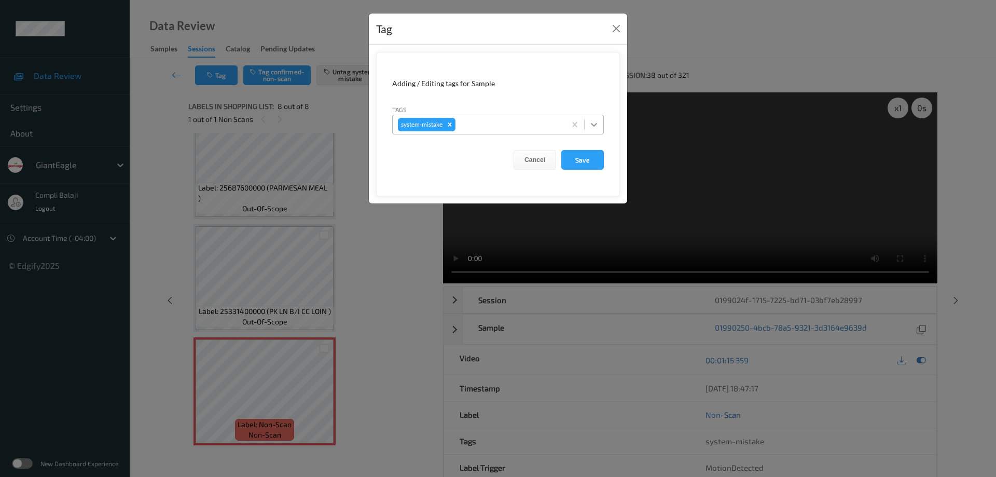
click at [596, 125] on icon at bounding box center [594, 125] width 6 height 4
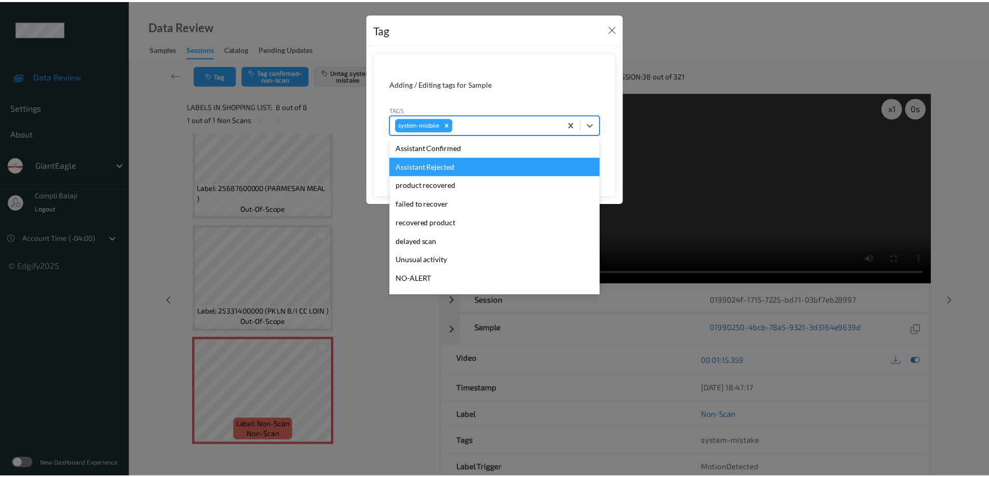
scroll to position [104, 0]
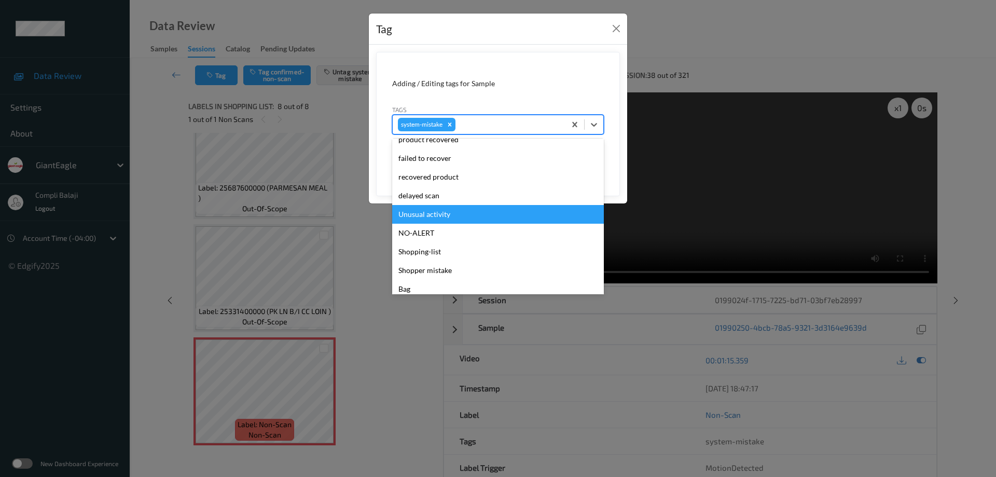
drag, startPoint x: 448, startPoint y: 217, endPoint x: 589, endPoint y: 181, distance: 145.7
click at [449, 217] on div "Unusual activity" at bounding box center [498, 214] width 212 height 19
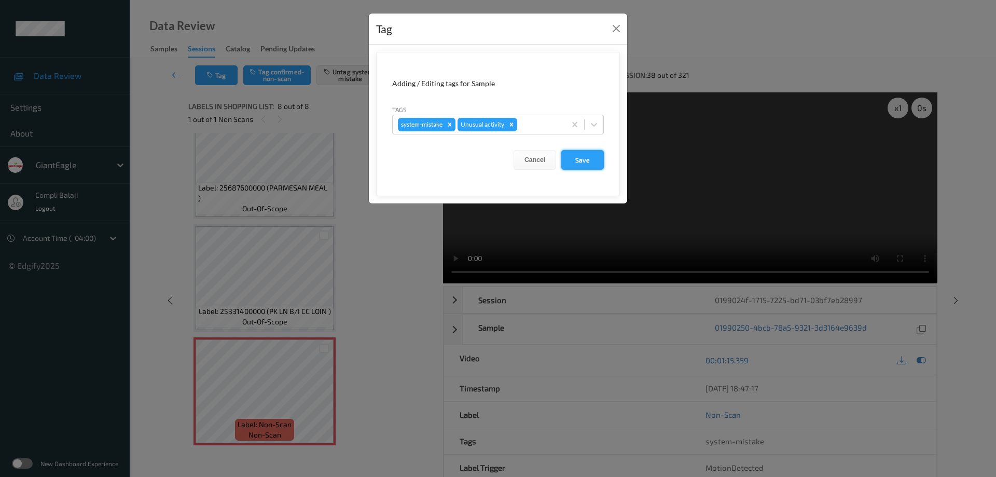
click at [589, 162] on button "Save" at bounding box center [582, 160] width 43 height 20
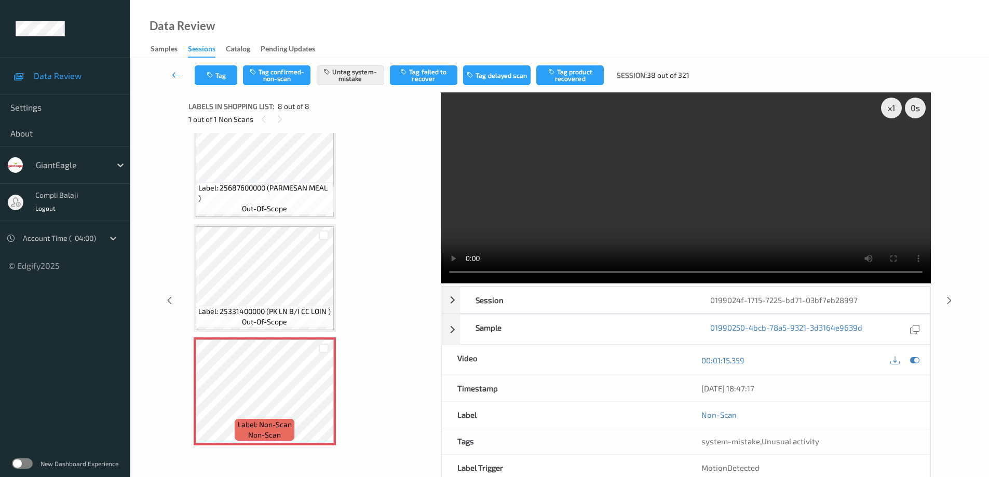
click at [172, 75] on icon at bounding box center [176, 75] width 9 height 10
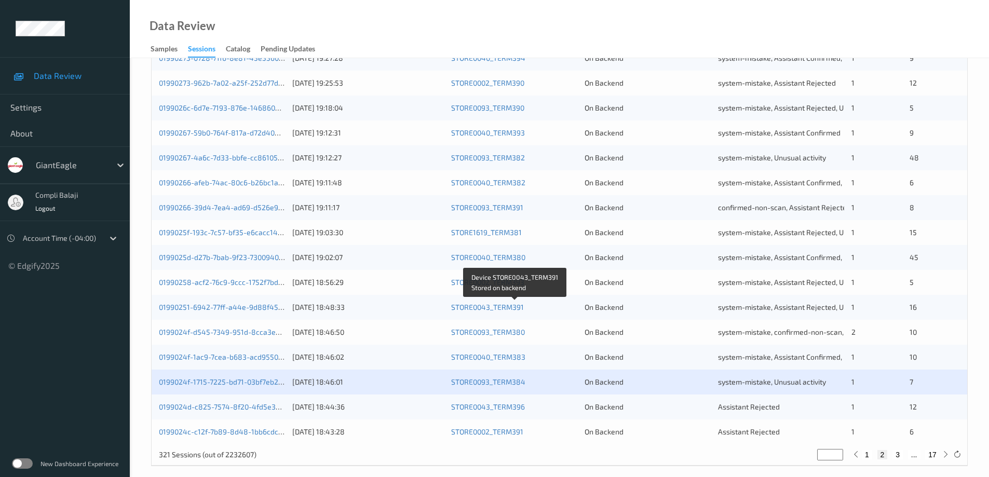
scroll to position [304, 0]
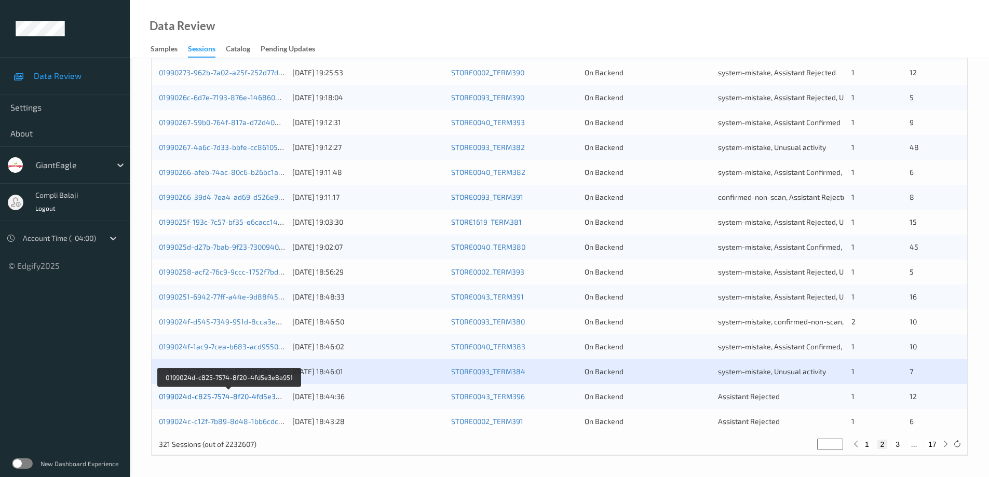
click at [252, 395] on link "0199024d-c825-7574-8f20-4fd5e3e8a951" at bounding box center [229, 396] width 141 height 9
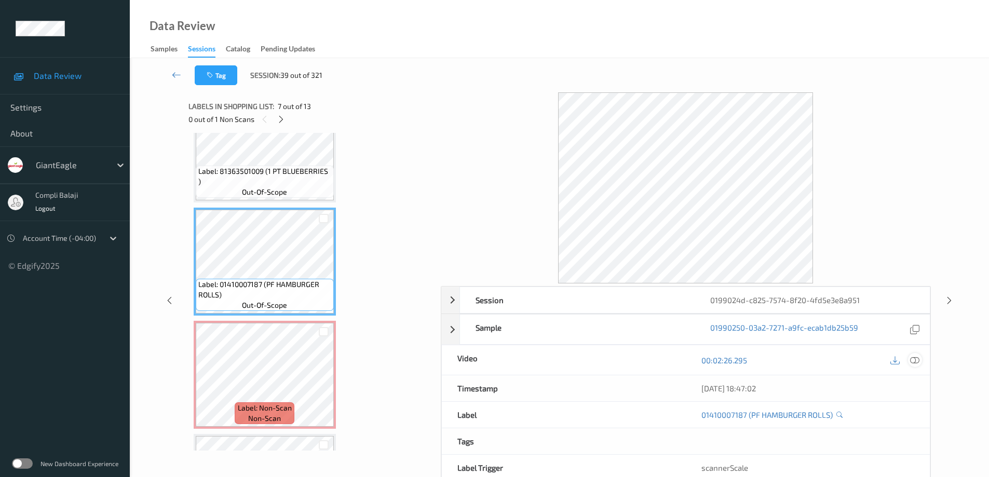
click at [916, 359] on icon at bounding box center [914, 359] width 9 height 9
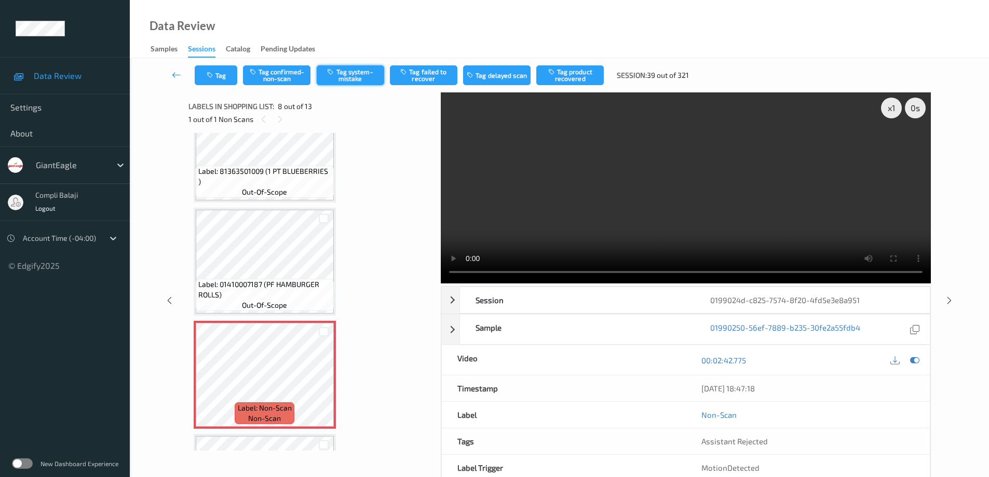
click at [351, 77] on button "Tag system-mistake" at bounding box center [350, 75] width 67 height 20
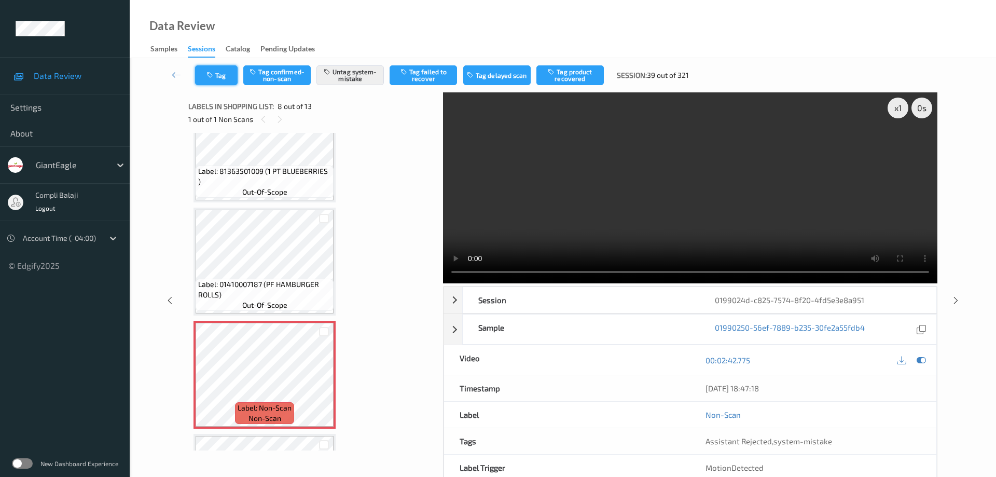
click at [226, 80] on button "Tag" at bounding box center [216, 75] width 43 height 20
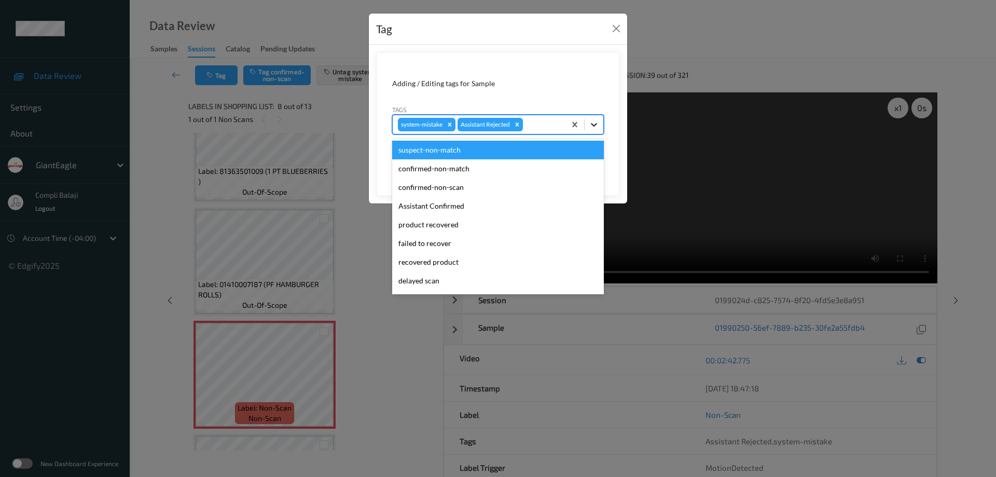
click at [594, 123] on icon at bounding box center [594, 124] width 10 height 10
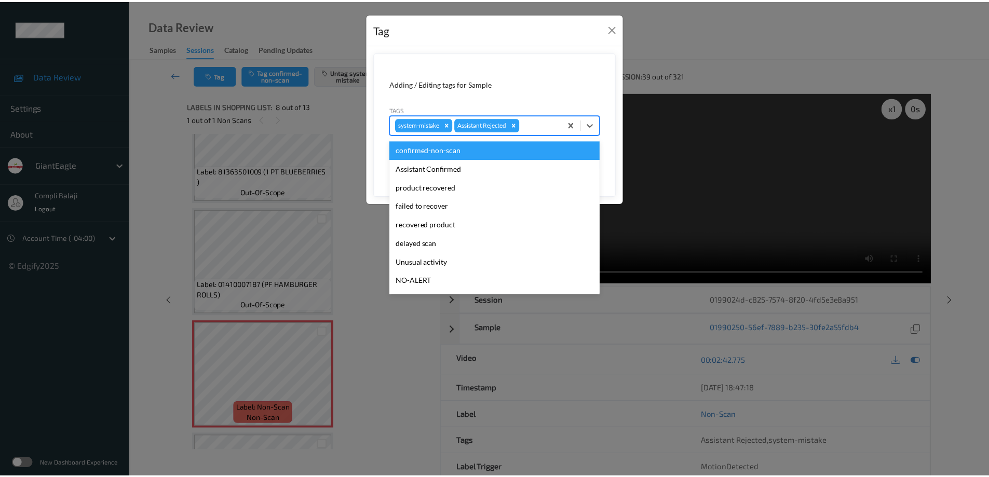
scroll to position [91, 0]
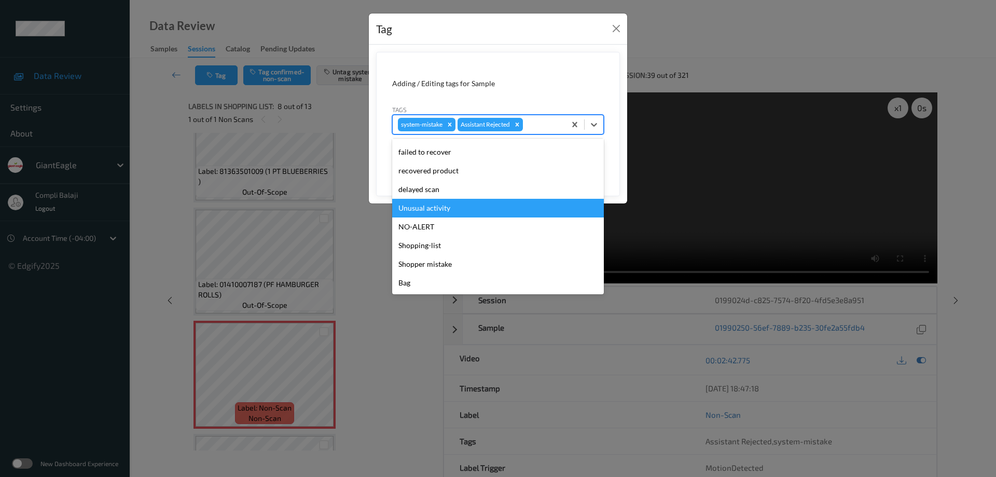
click at [451, 210] on div "Unusual activity" at bounding box center [498, 208] width 212 height 19
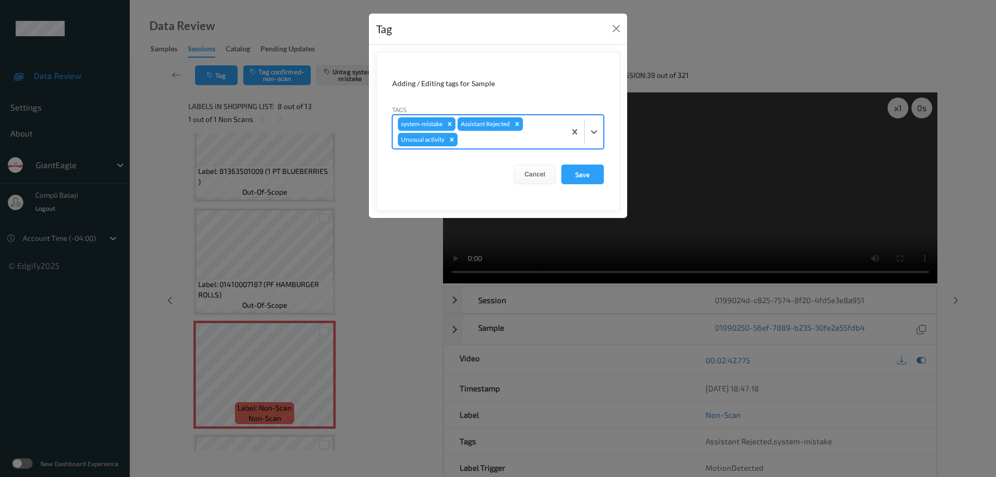
drag, startPoint x: 589, startPoint y: 175, endPoint x: 557, endPoint y: 185, distance: 33.5
click at [589, 175] on button "Save" at bounding box center [582, 174] width 43 height 20
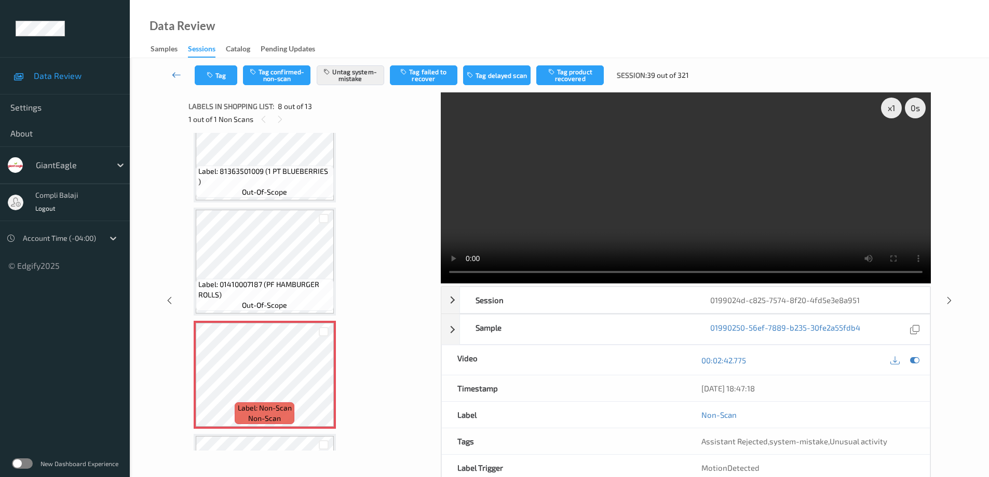
click at [175, 73] on icon at bounding box center [176, 75] width 9 height 10
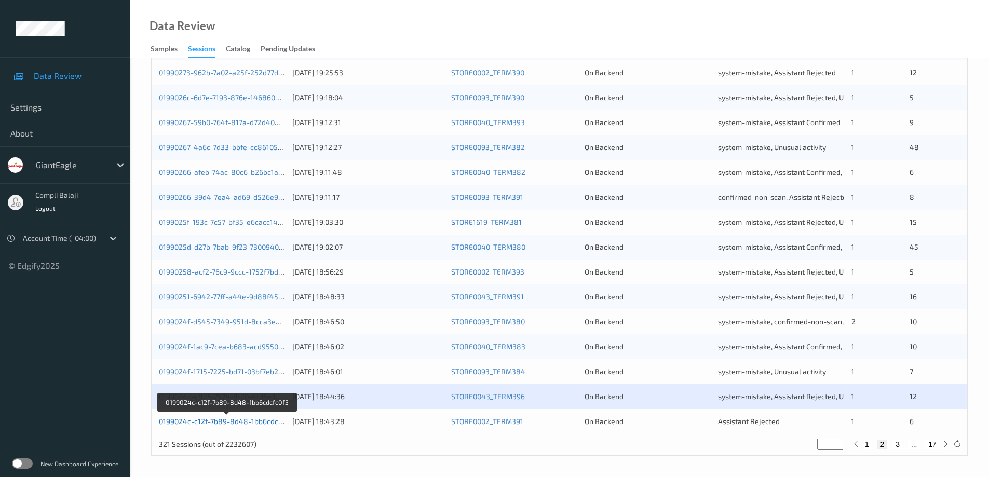
click at [223, 421] on link "0199024c-c12f-7b89-8d48-1bb6cdcfc0f5" at bounding box center [227, 421] width 136 height 9
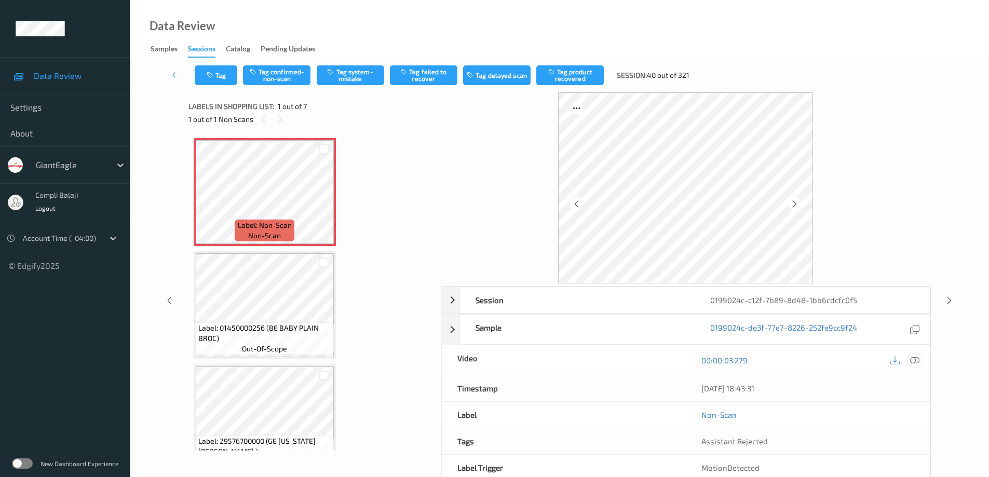
click at [917, 362] on icon at bounding box center [914, 359] width 9 height 9
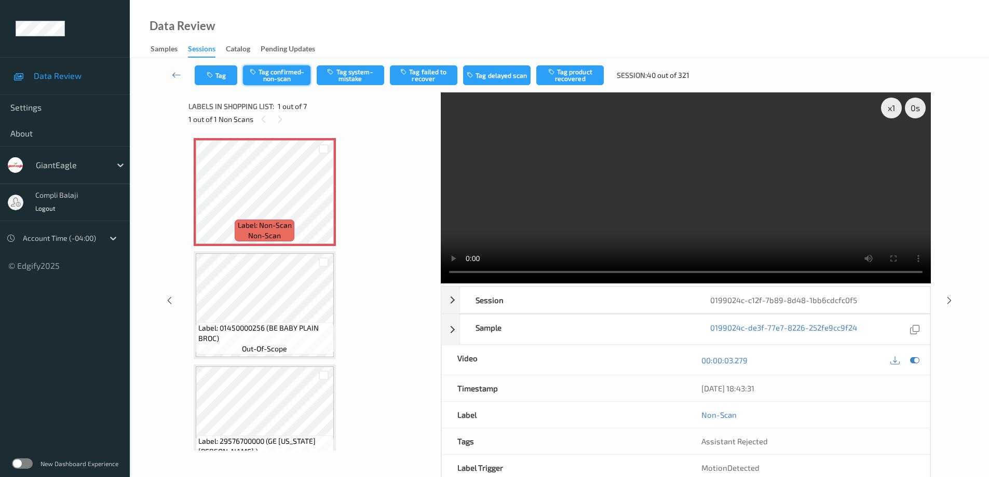
click at [288, 80] on button "Tag confirmed-non-scan" at bounding box center [276, 75] width 67 height 20
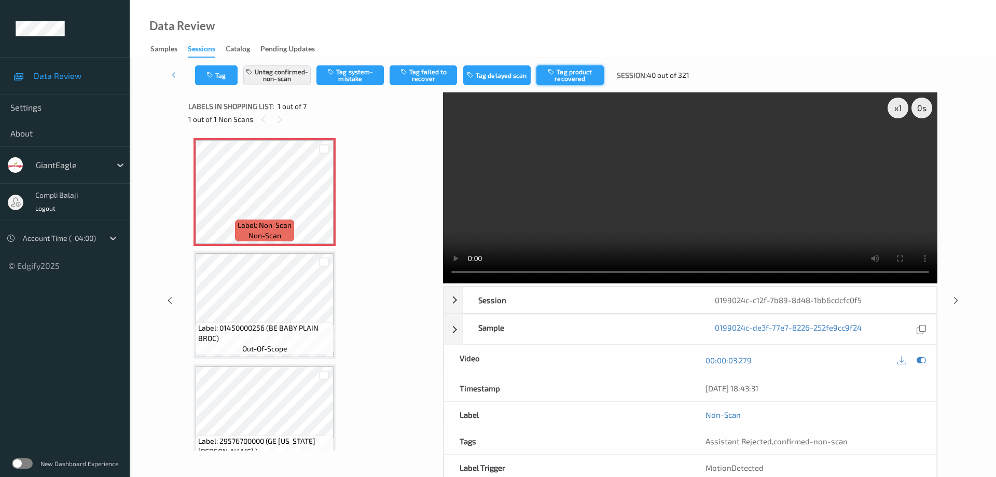
click at [575, 76] on button "Tag product recovered" at bounding box center [570, 75] width 67 height 20
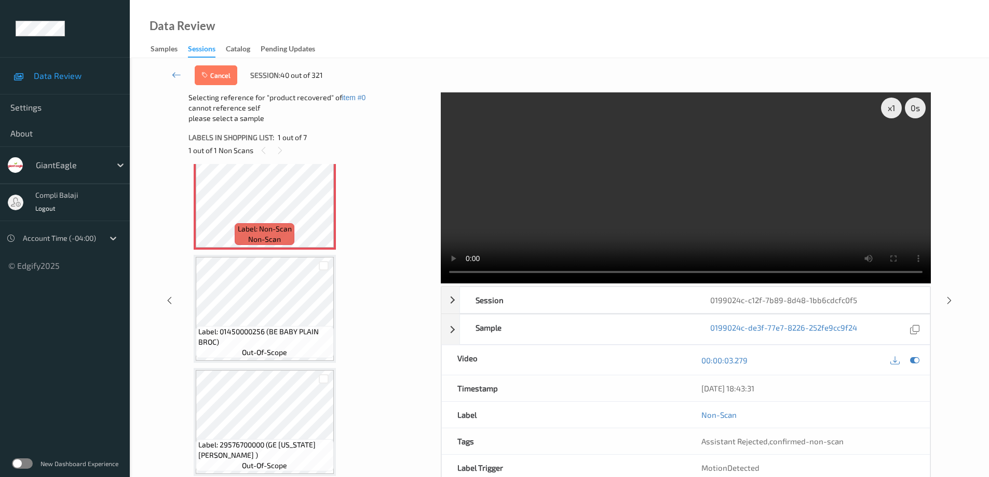
scroll to position [52, 0]
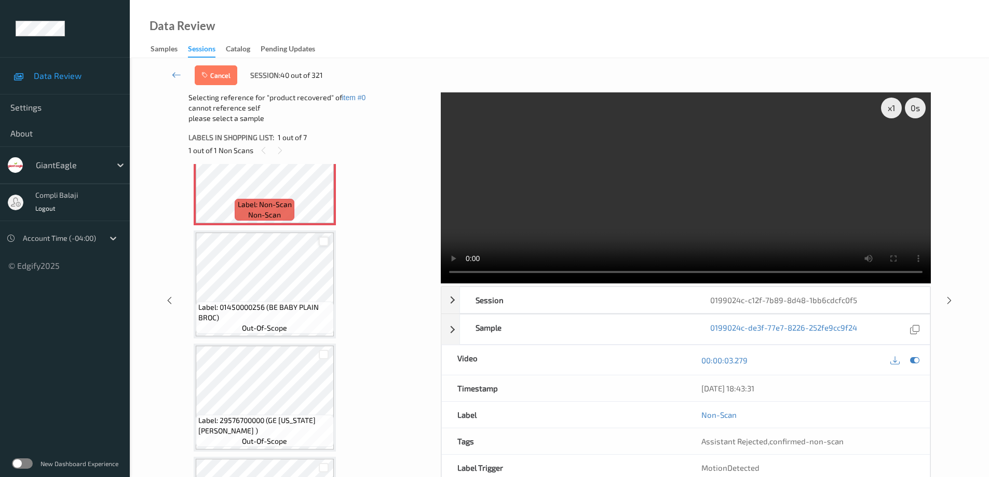
click at [323, 241] on div at bounding box center [324, 242] width 10 height 10
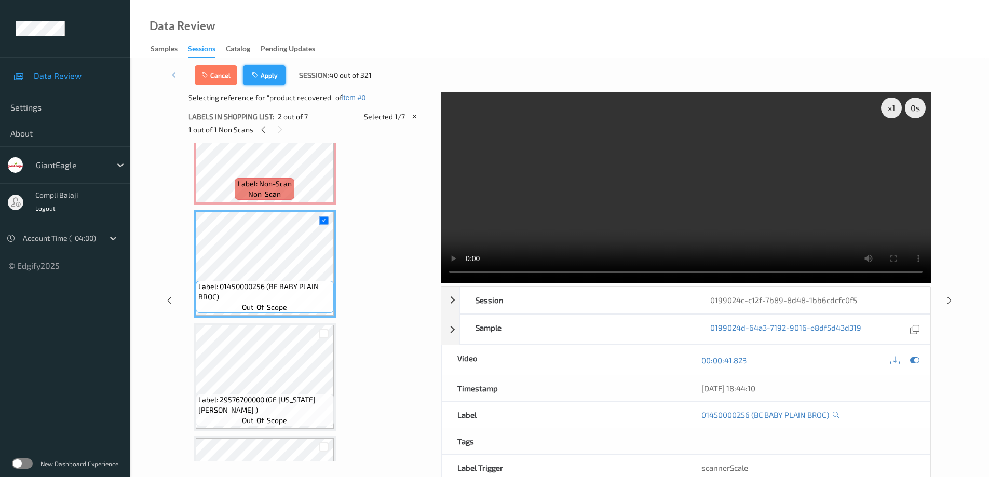
drag, startPoint x: 268, startPoint y: 80, endPoint x: 274, endPoint y: 78, distance: 6.6
click at [268, 80] on button "Apply" at bounding box center [264, 75] width 43 height 20
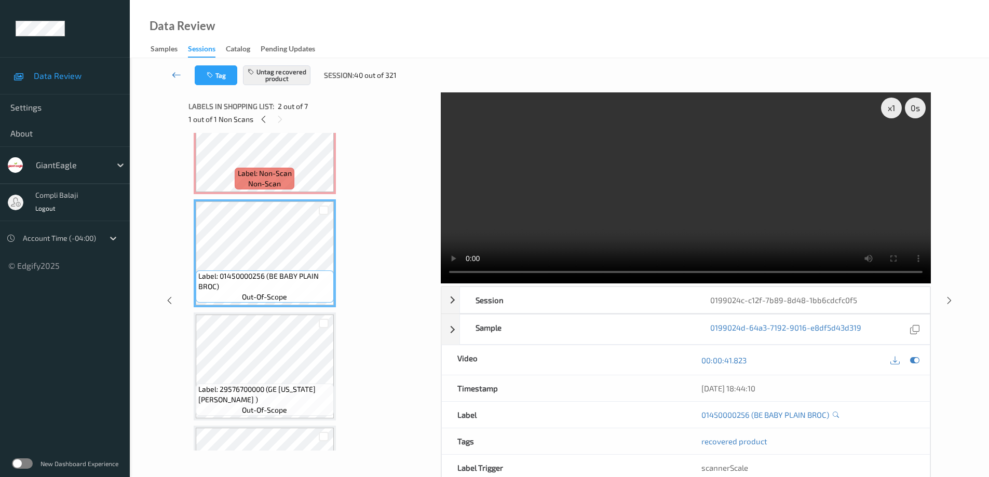
click at [174, 75] on icon at bounding box center [176, 75] width 9 height 10
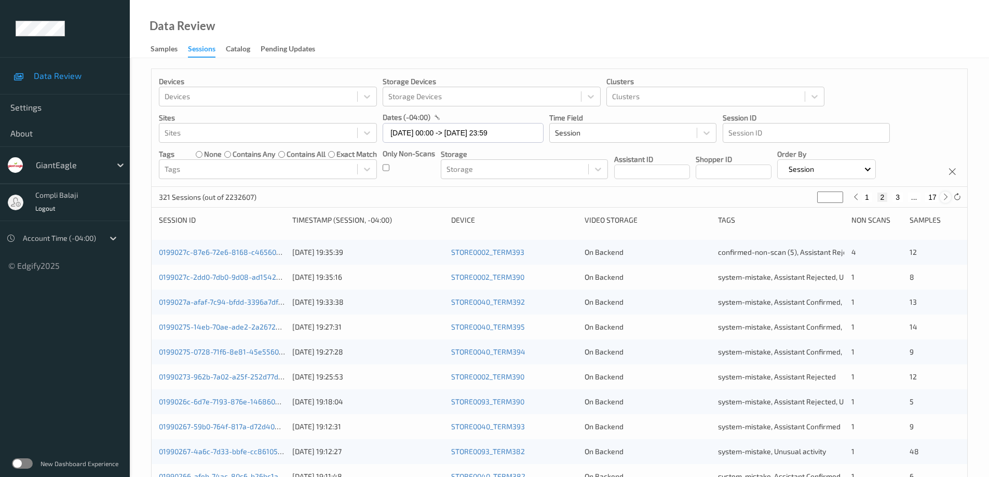
click at [944, 197] on icon at bounding box center [945, 197] width 8 height 8
type input "*"
click at [944, 197] on icon at bounding box center [945, 197] width 8 height 8
type input "*"
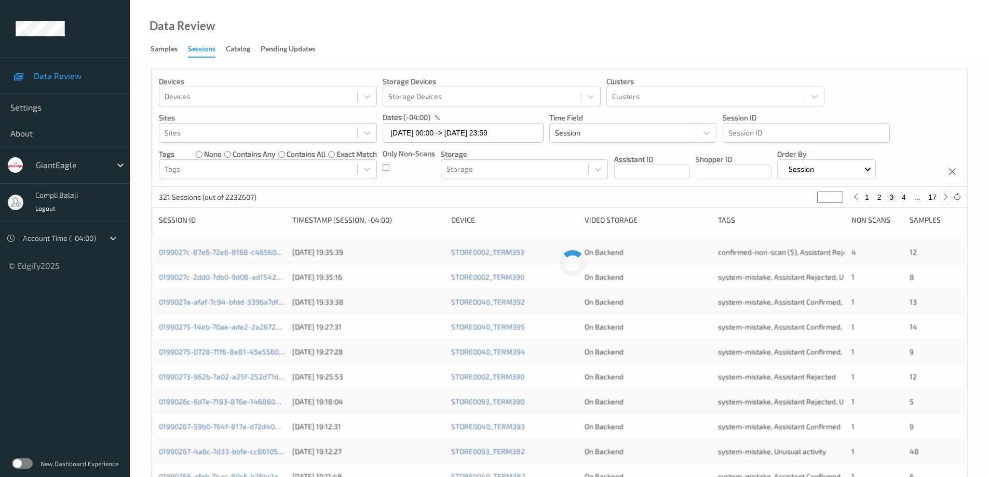
type input "*"
click at [944, 197] on icon at bounding box center [945, 197] width 8 height 8
type input "*"
click at [944, 197] on icon at bounding box center [945, 197] width 8 height 8
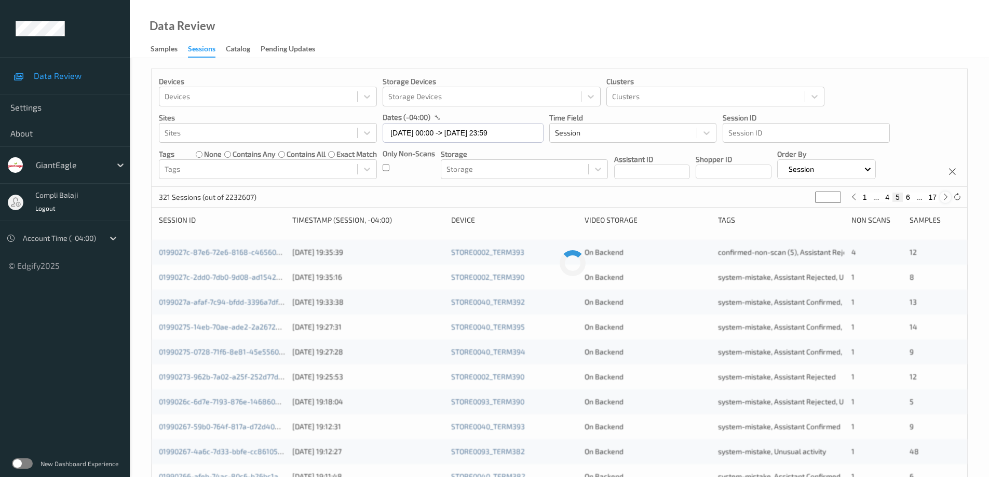
type input "*"
click at [944, 197] on icon at bounding box center [945, 197] width 8 height 8
type input "*"
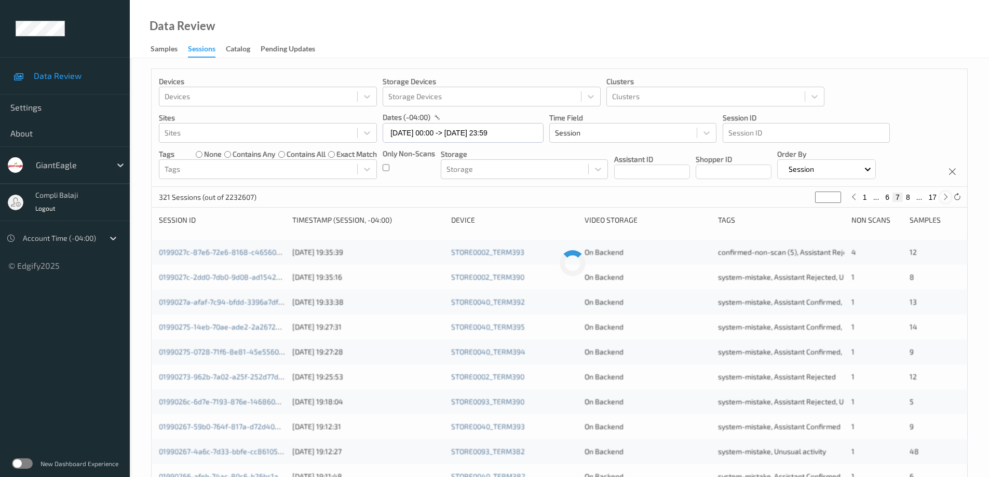
click at [944, 197] on icon at bounding box center [945, 197] width 8 height 8
type input "*"
click at [944, 197] on icon at bounding box center [945, 197] width 8 height 8
type input "*"
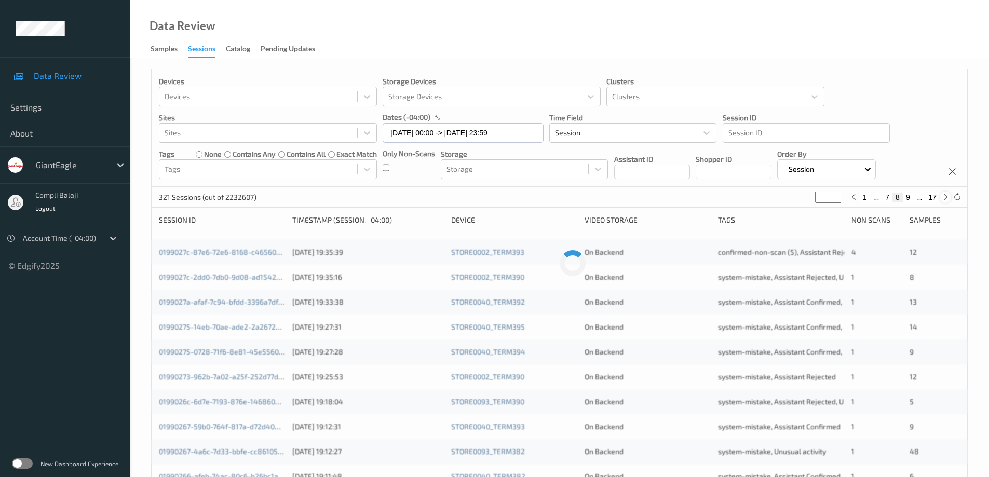
type input "*"
click at [944, 197] on icon at bounding box center [945, 197] width 8 height 8
type input "**"
click at [944, 197] on icon at bounding box center [945, 197] width 8 height 8
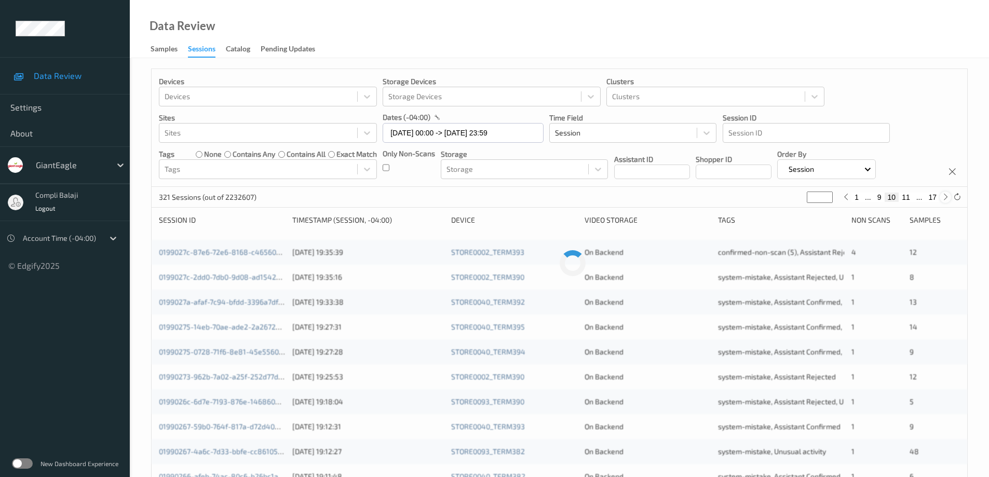
type input "**"
click at [905, 198] on button "12" at bounding box center [905, 197] width 15 height 9
type input "**"
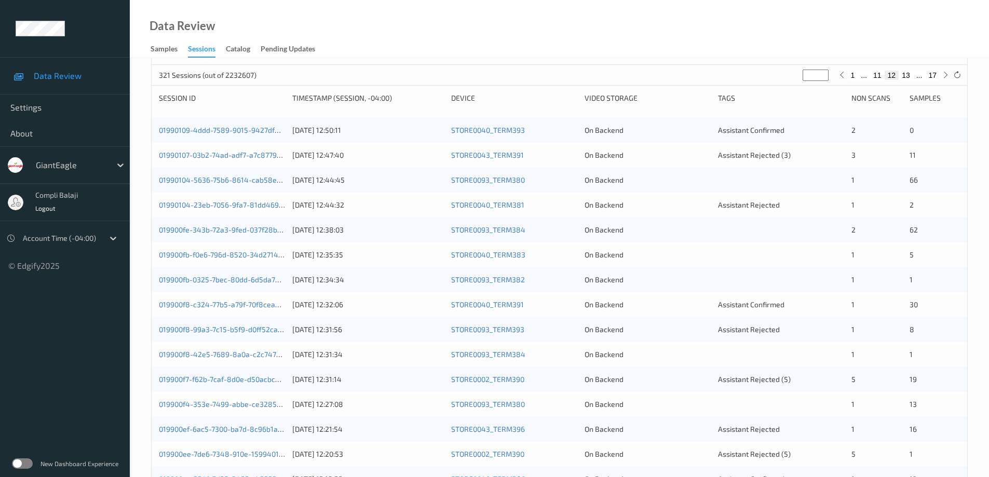
scroll to position [97, 0]
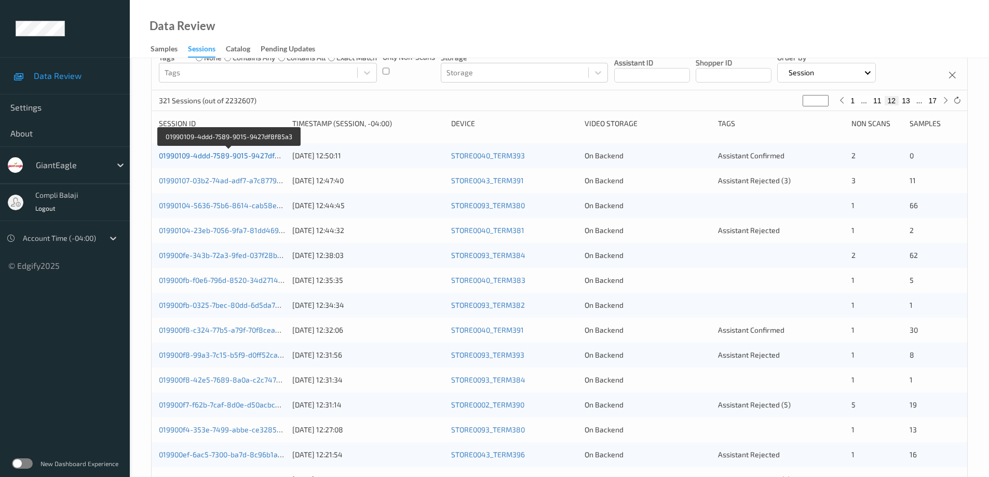
click at [233, 158] on link "01990109-4ddd-7589-9015-9427df8f85a3" at bounding box center [229, 155] width 140 height 9
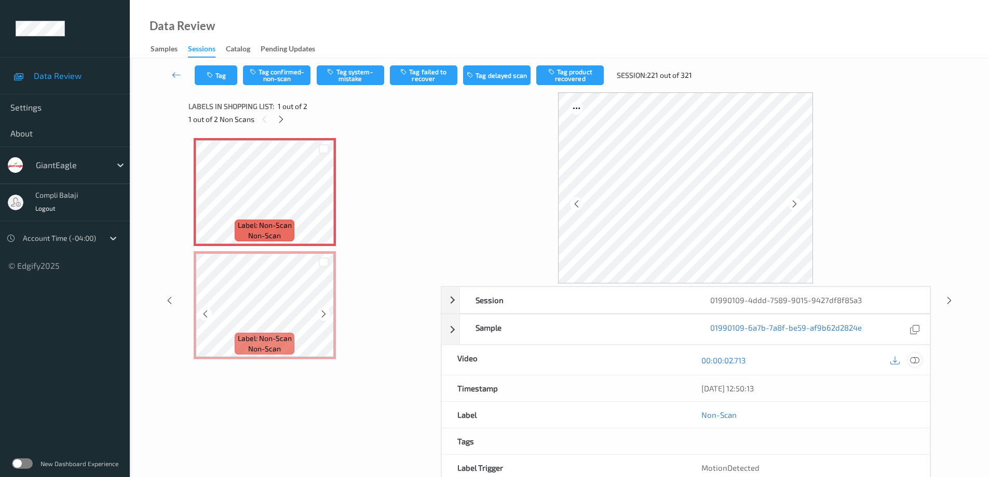
click at [913, 359] on icon at bounding box center [914, 359] width 9 height 9
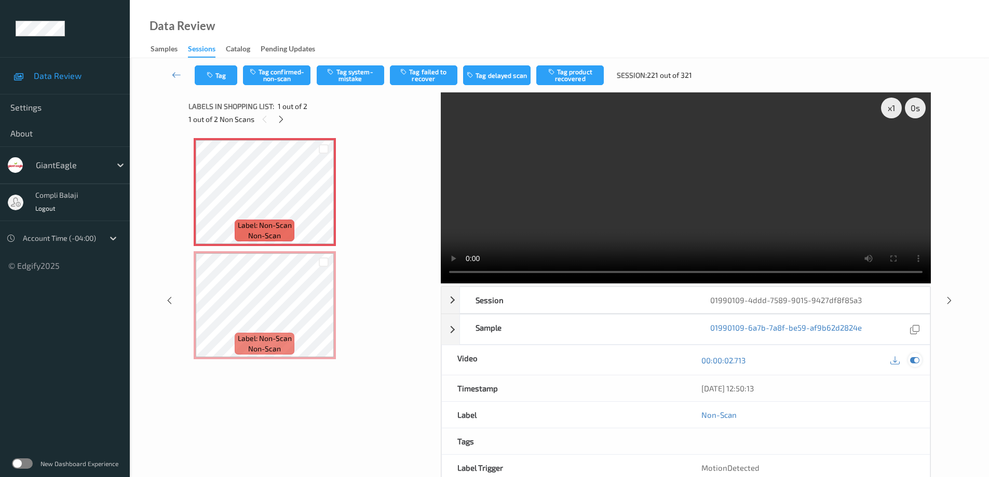
click at [912, 360] on icon at bounding box center [914, 359] width 9 height 9
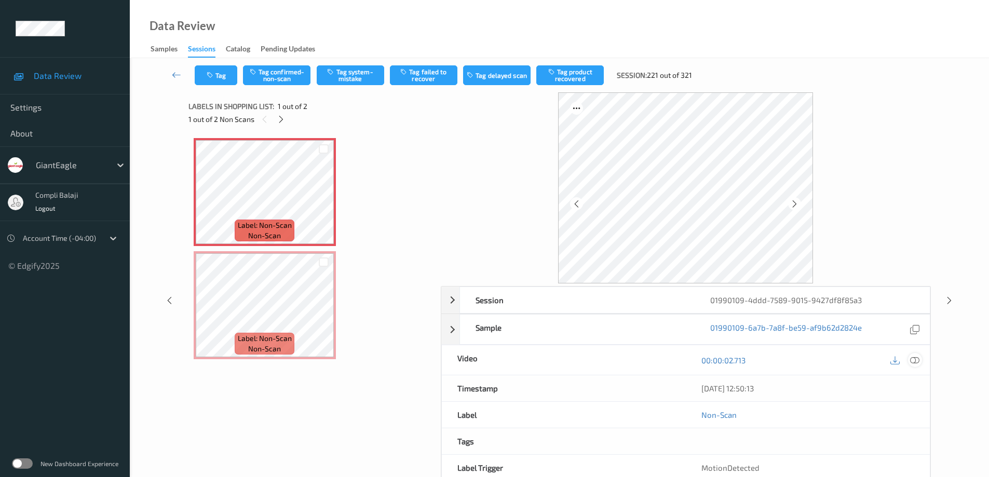
click at [915, 364] on icon at bounding box center [914, 359] width 9 height 9
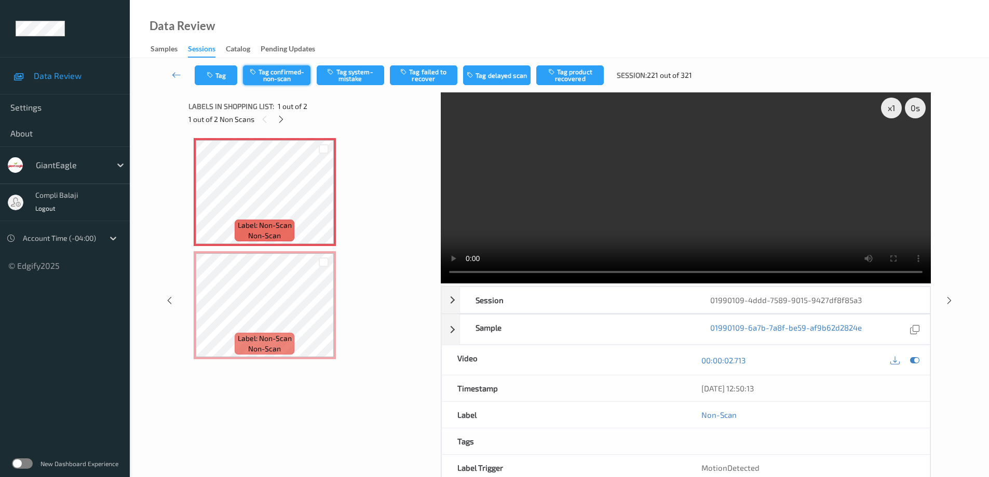
click at [289, 75] on button "Tag confirmed-non-scan" at bounding box center [276, 75] width 67 height 20
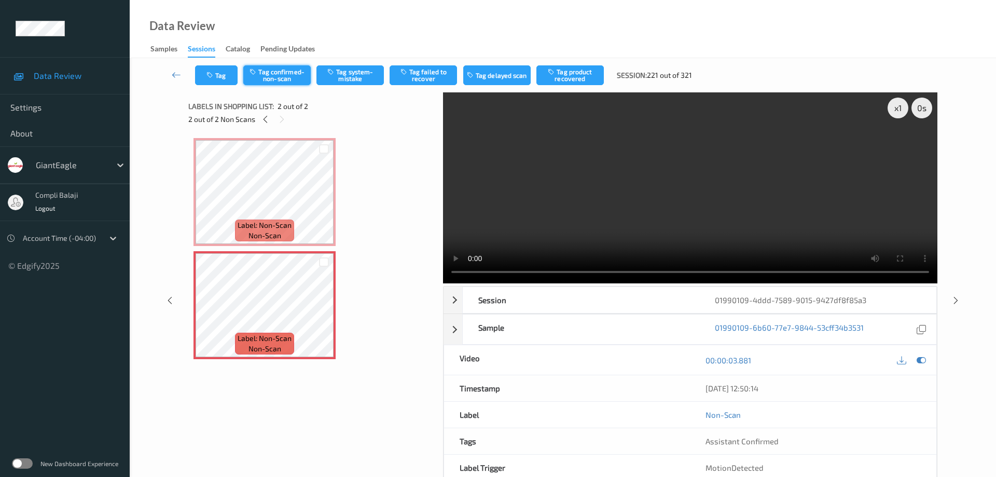
click at [291, 74] on button "Tag confirmed-non-scan" at bounding box center [276, 75] width 67 height 20
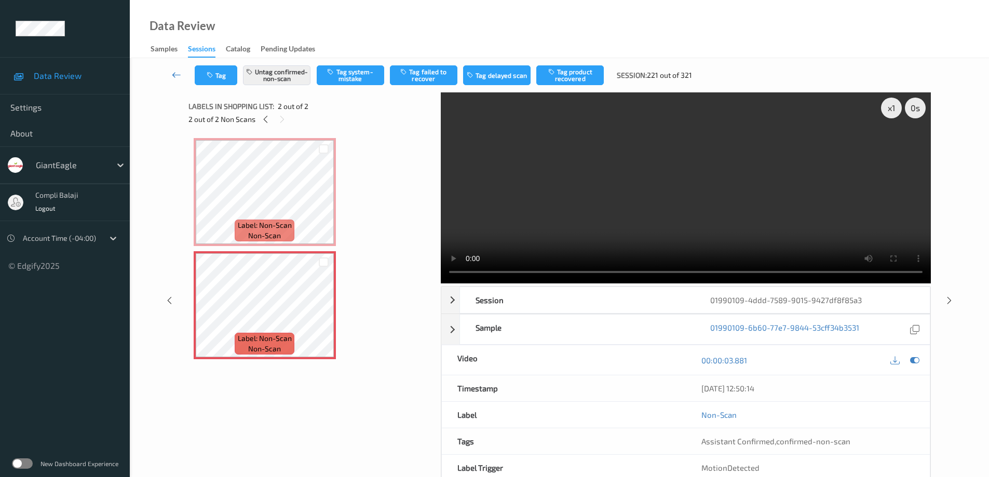
click at [175, 78] on icon at bounding box center [176, 75] width 9 height 10
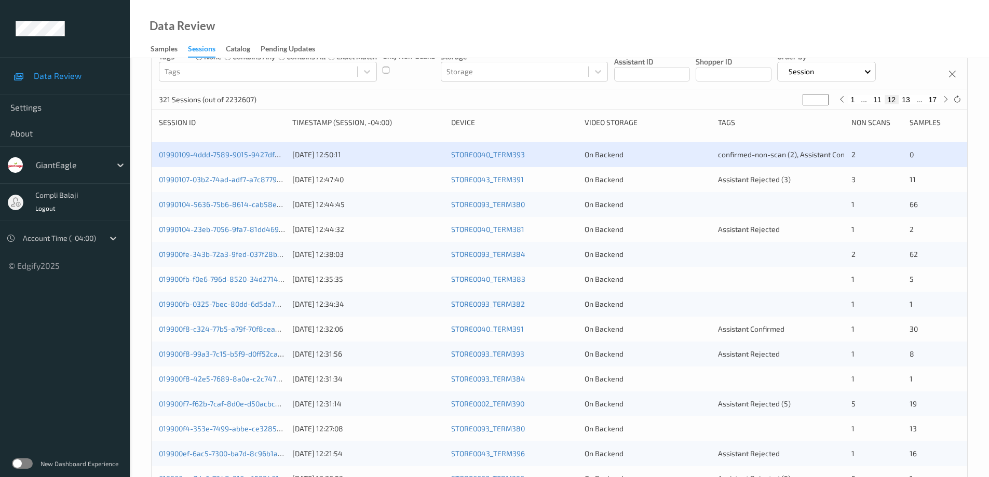
scroll to position [104, 0]
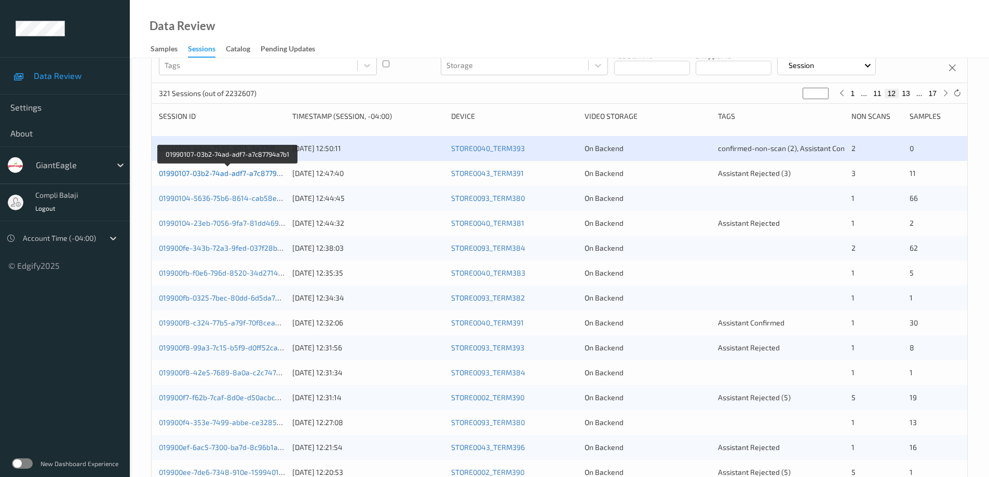
click at [264, 174] on link "01990107-03b2-74ad-adf7-a7c87794a7b1" at bounding box center [228, 173] width 138 height 9
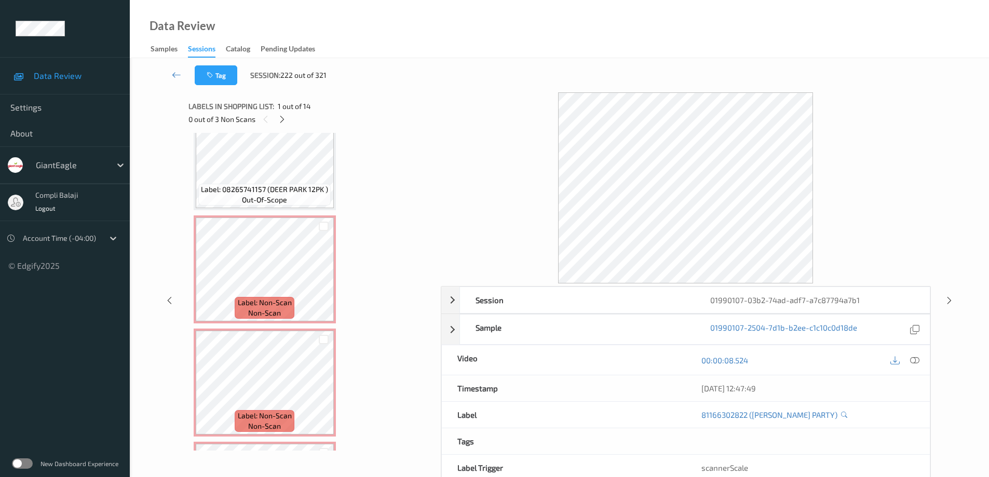
scroll to position [807, 0]
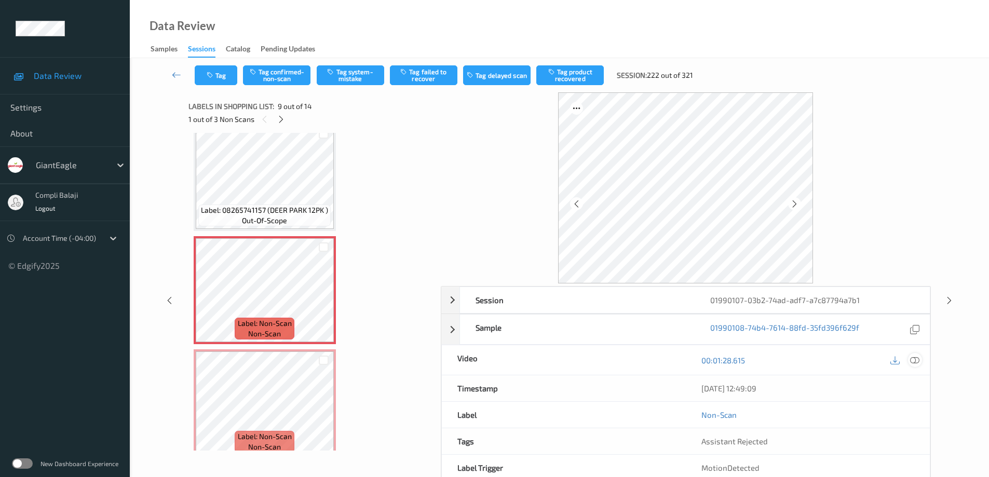
click at [916, 356] on icon at bounding box center [914, 359] width 9 height 9
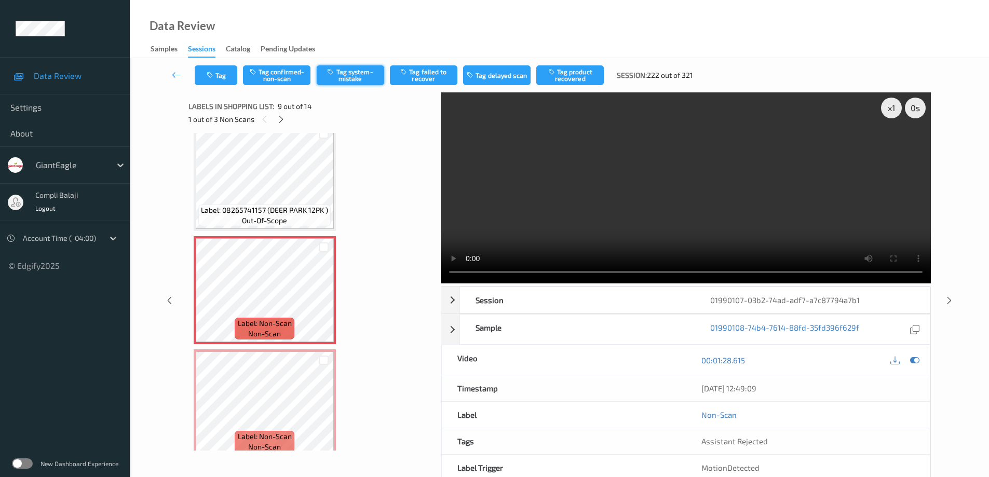
click at [368, 76] on button "Tag system-mistake" at bounding box center [350, 75] width 67 height 20
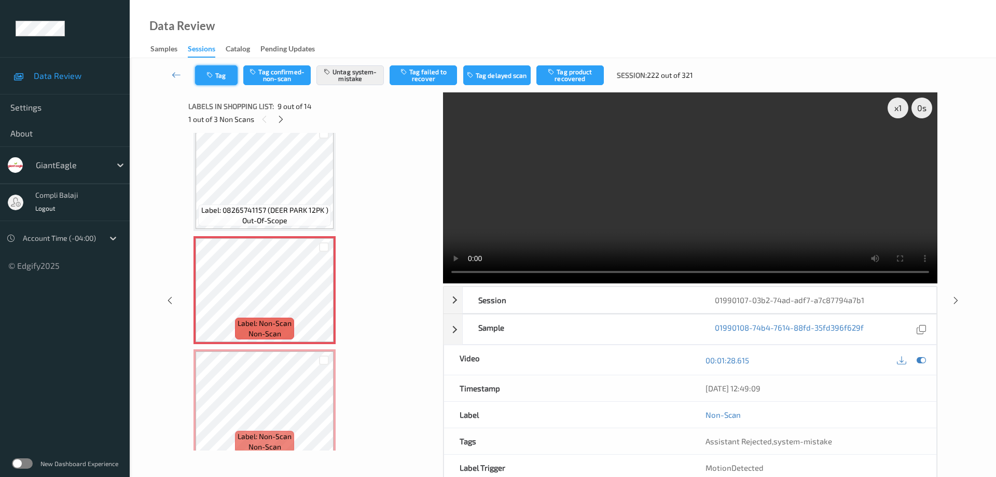
click at [228, 81] on button "Tag" at bounding box center [216, 75] width 43 height 20
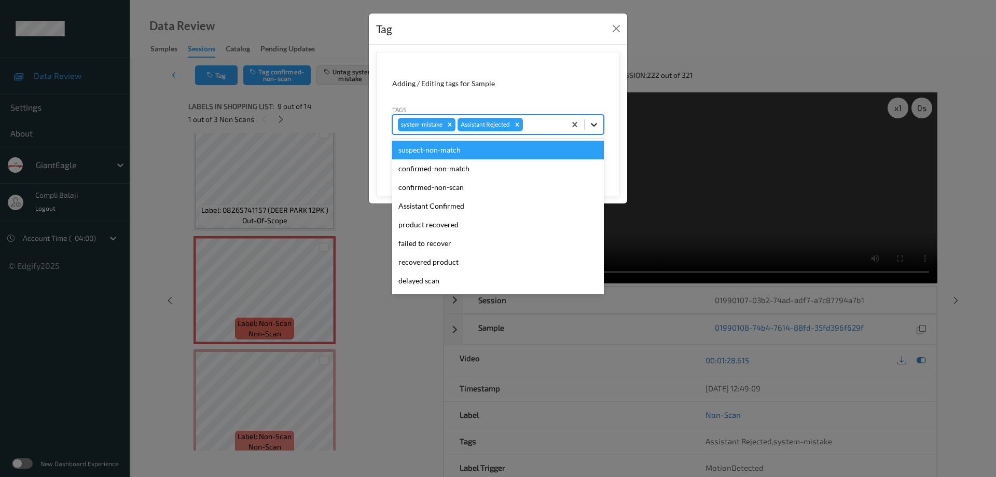
click at [597, 124] on icon at bounding box center [594, 124] width 10 height 10
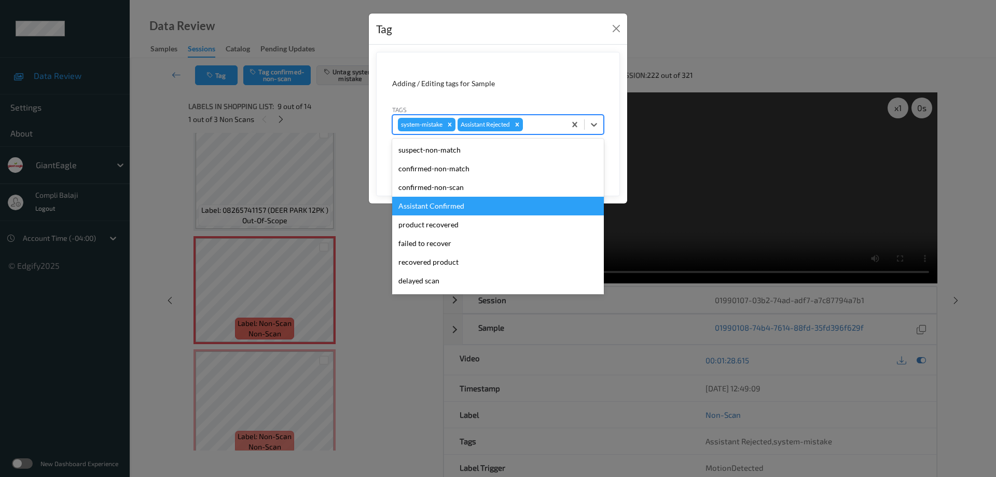
scroll to position [52, 0]
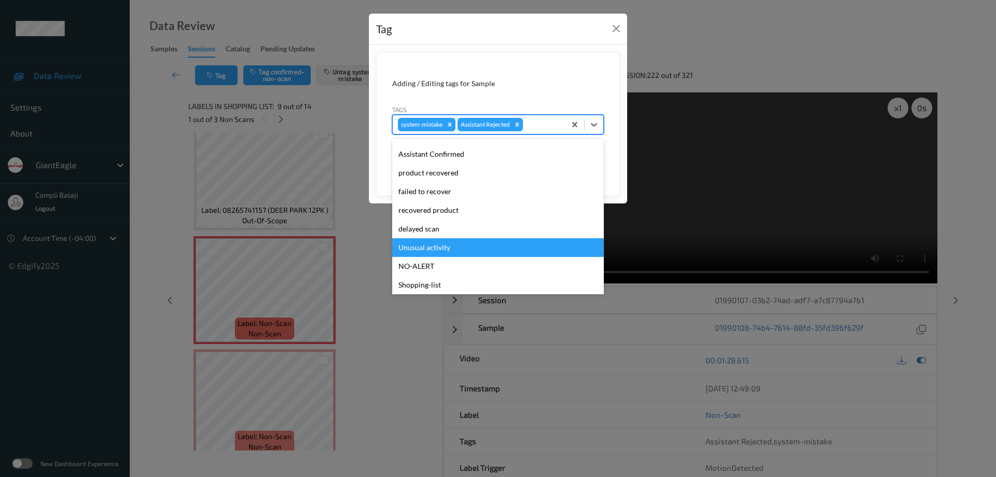
click at [427, 248] on div "Unusual activity" at bounding box center [498, 247] width 212 height 19
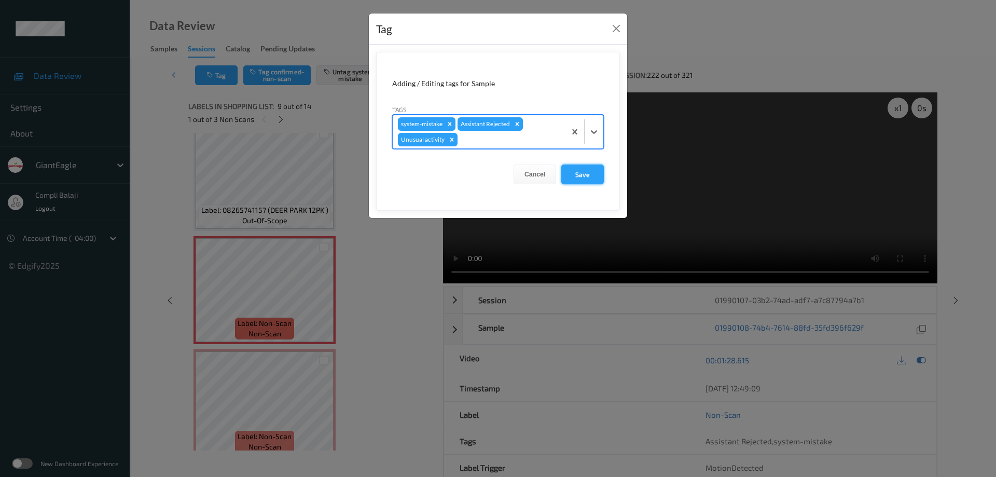
click at [582, 177] on button "Save" at bounding box center [582, 174] width 43 height 20
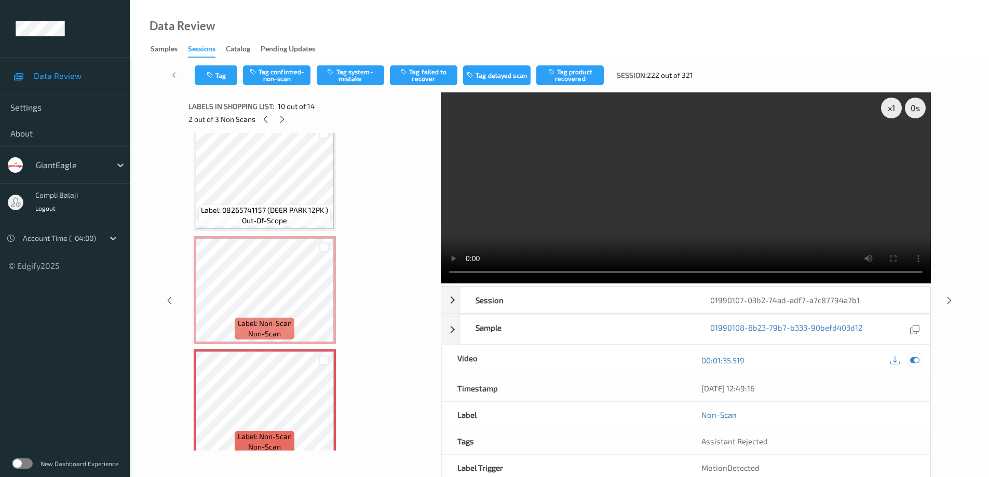
click at [914, 356] on icon at bounding box center [914, 359] width 9 height 9
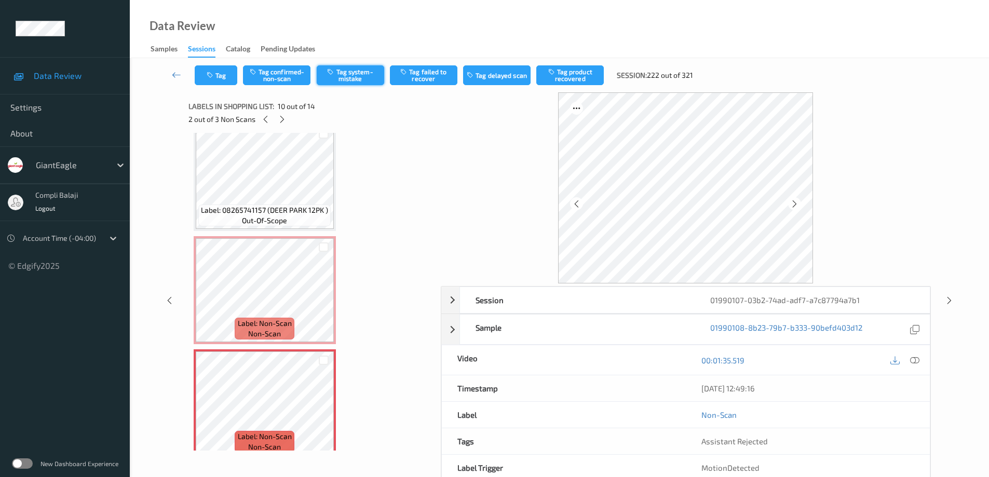
click at [350, 74] on button "Tag system-mistake" at bounding box center [350, 75] width 67 height 20
click at [223, 77] on button "Tag" at bounding box center [216, 75] width 43 height 20
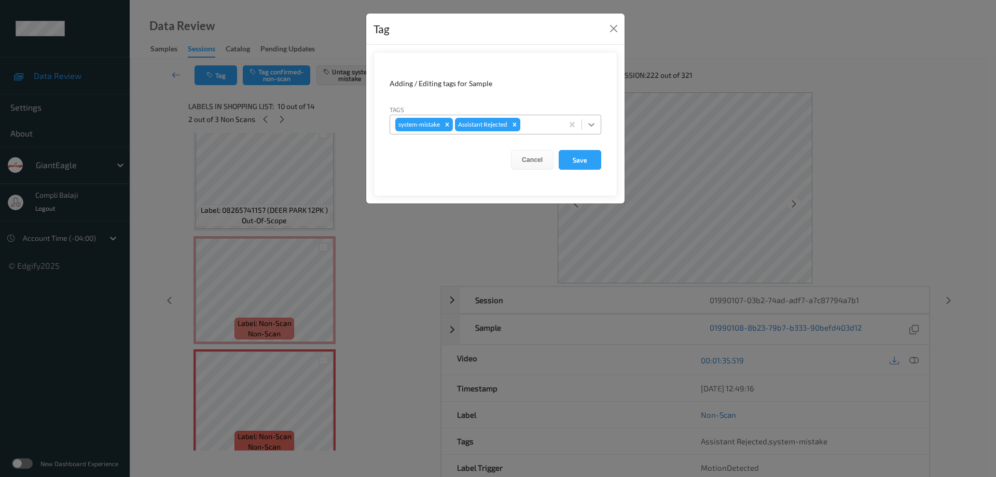
click at [592, 120] on icon at bounding box center [591, 124] width 10 height 10
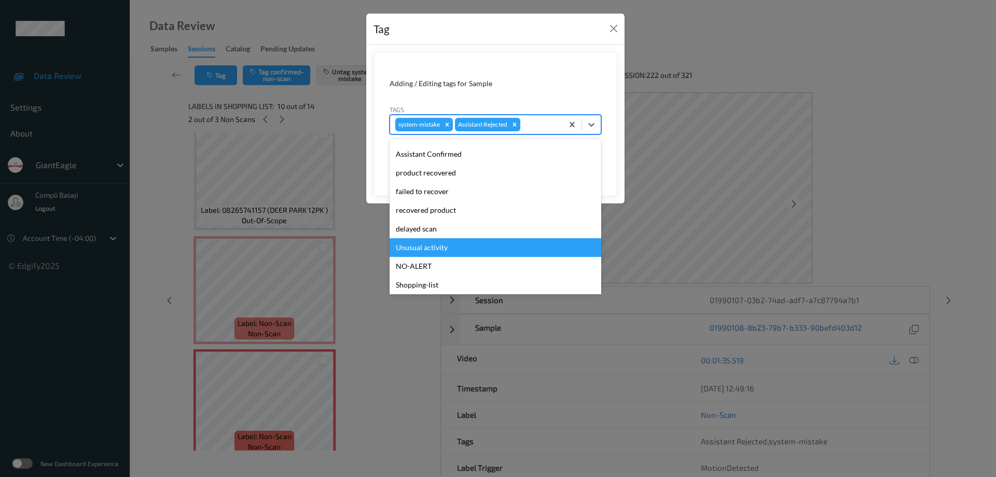
click at [445, 249] on div "Unusual activity" at bounding box center [496, 247] width 212 height 19
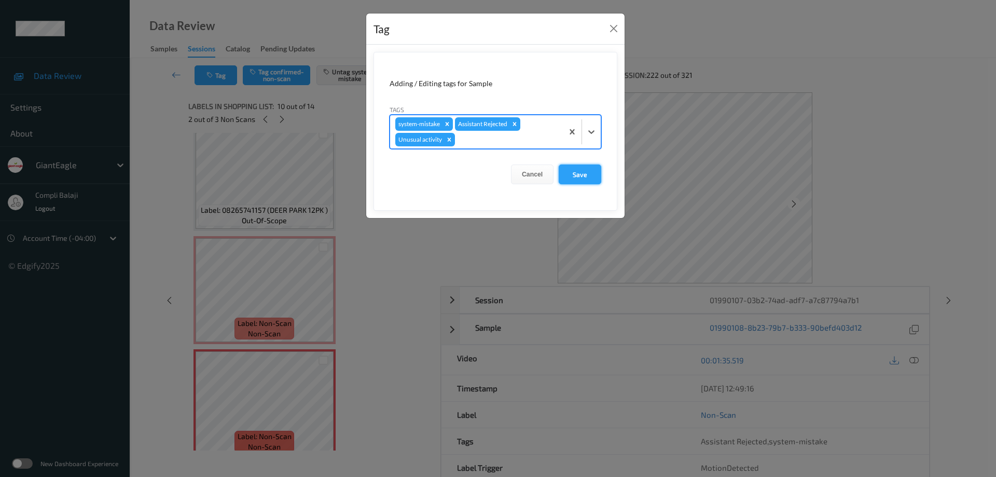
click at [587, 177] on button "Save" at bounding box center [580, 174] width 43 height 20
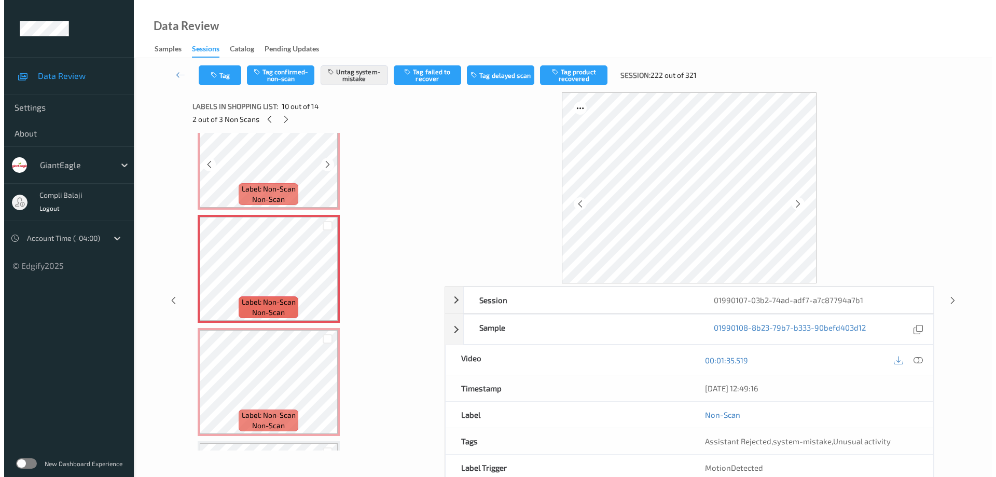
scroll to position [963, 0]
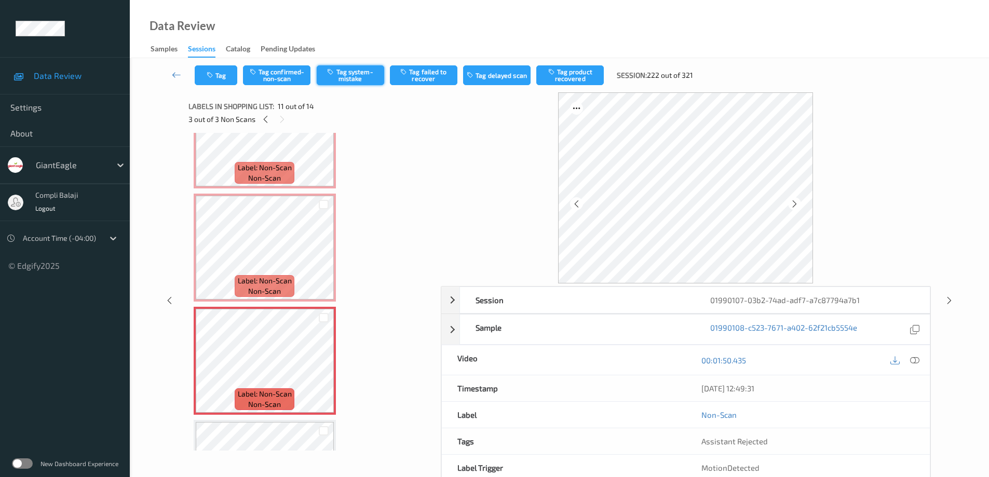
click at [355, 79] on button "Tag system-mistake" at bounding box center [350, 75] width 67 height 20
click at [223, 79] on button "Tag" at bounding box center [216, 75] width 43 height 20
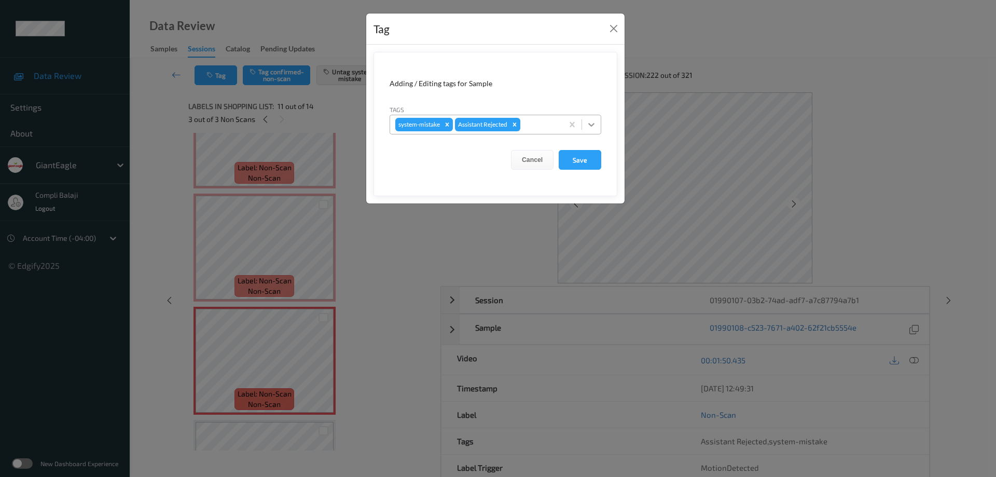
click at [592, 125] on icon at bounding box center [591, 124] width 10 height 10
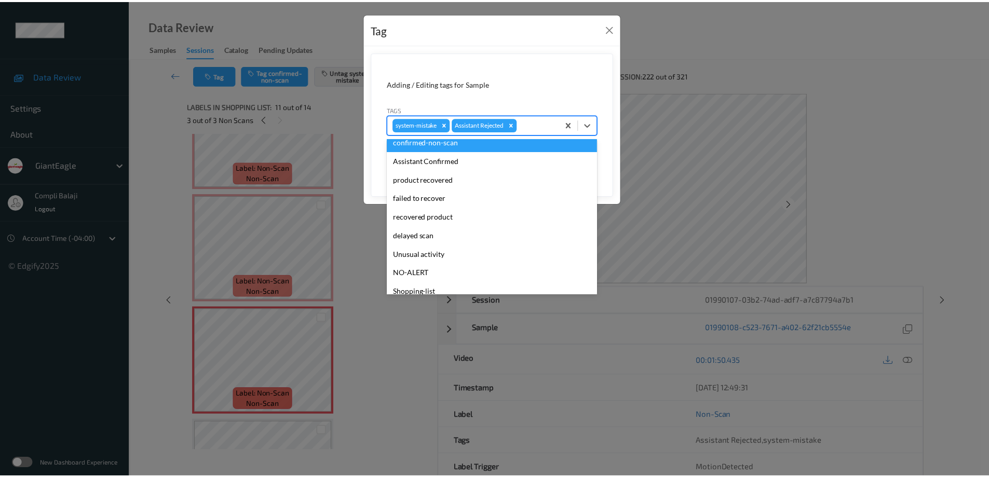
scroll to position [91, 0]
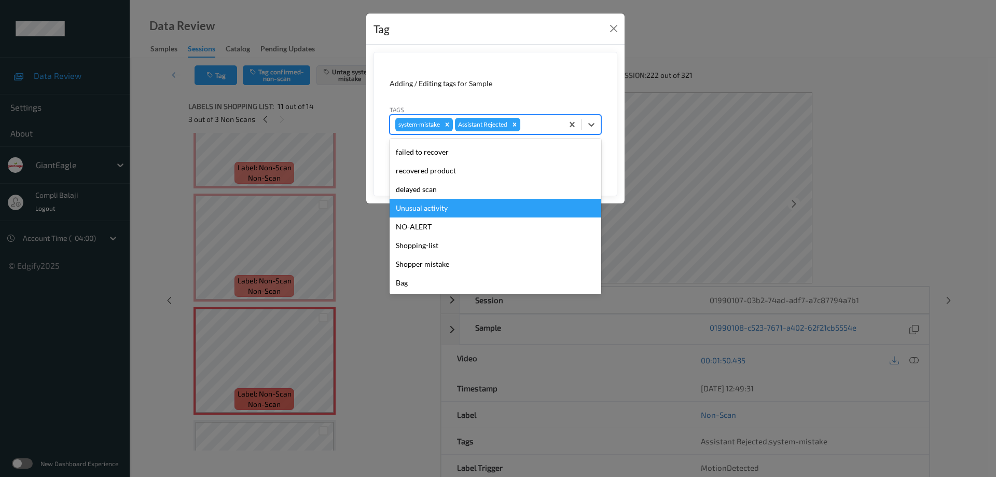
click at [447, 213] on div "Unusual activity" at bounding box center [496, 208] width 212 height 19
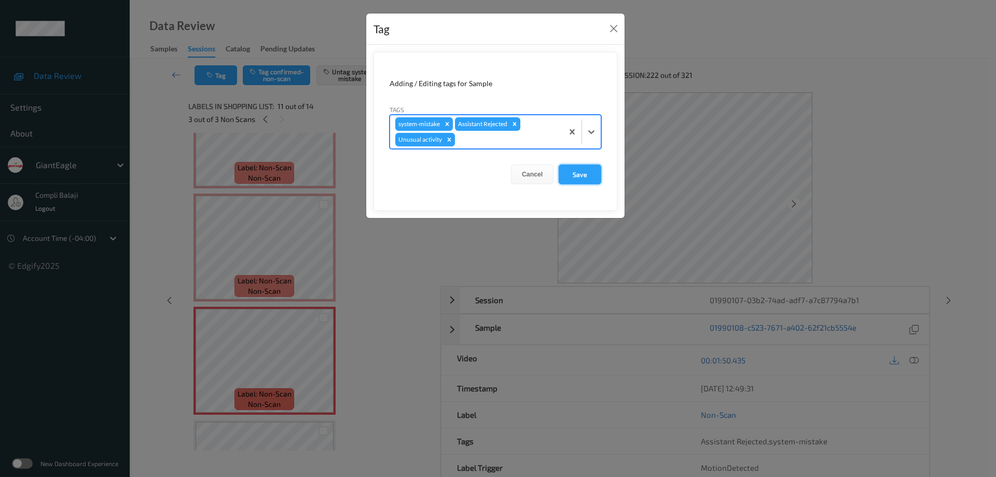
click at [583, 178] on button "Save" at bounding box center [580, 174] width 43 height 20
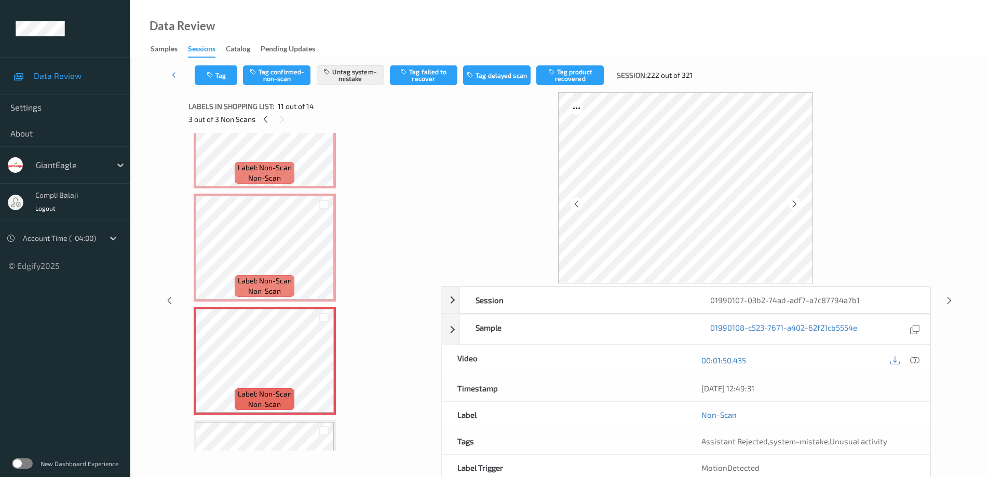
click at [176, 74] on icon at bounding box center [176, 75] width 9 height 10
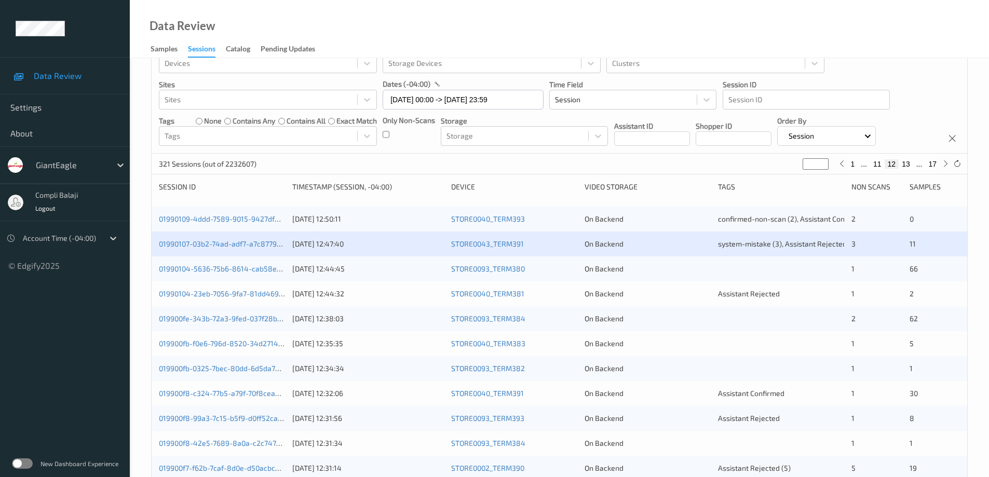
scroll to position [156, 0]
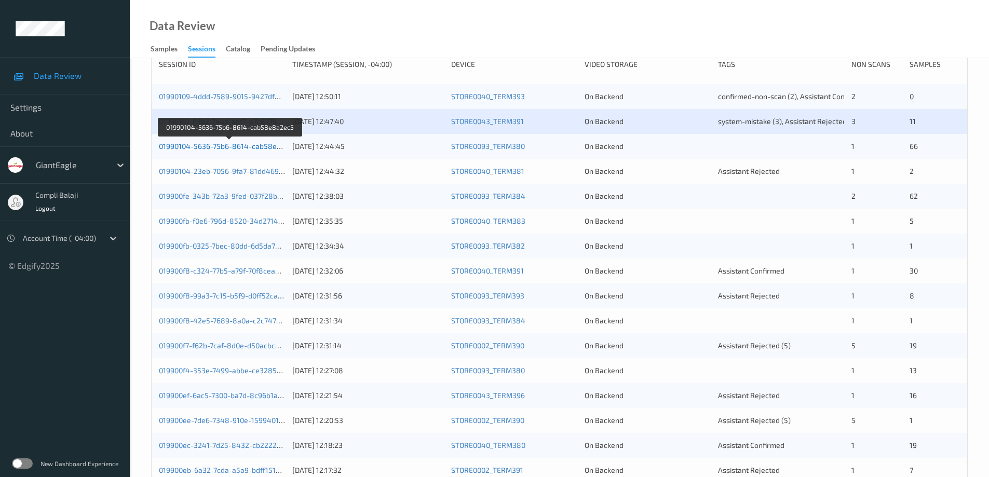
click at [210, 145] on link "01990104-5636-75b6-8614-cab58e8a2ec5" at bounding box center [230, 146] width 143 height 9
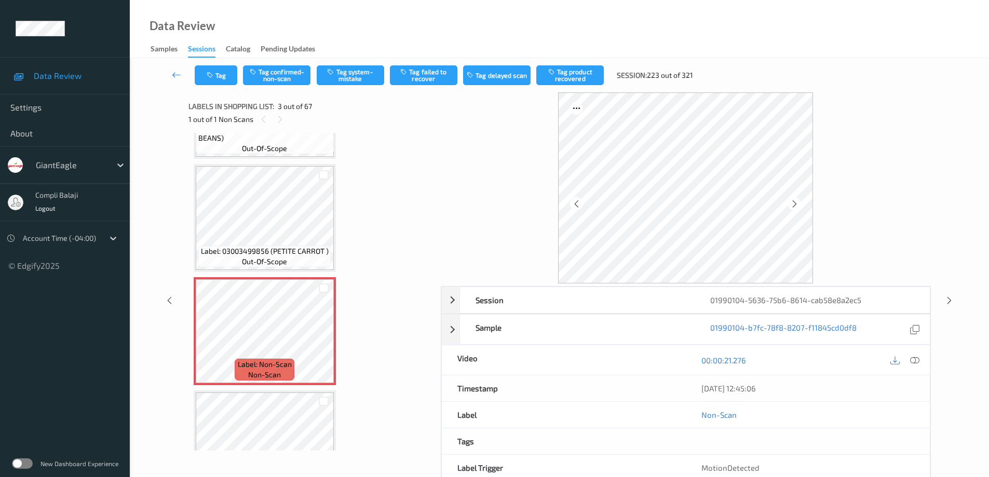
scroll to position [104, 0]
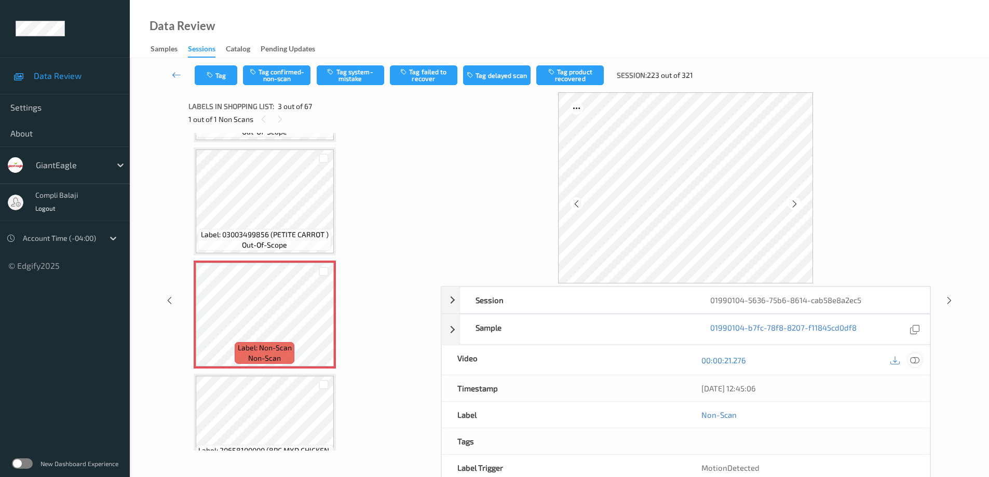
click at [917, 360] on icon at bounding box center [914, 359] width 9 height 9
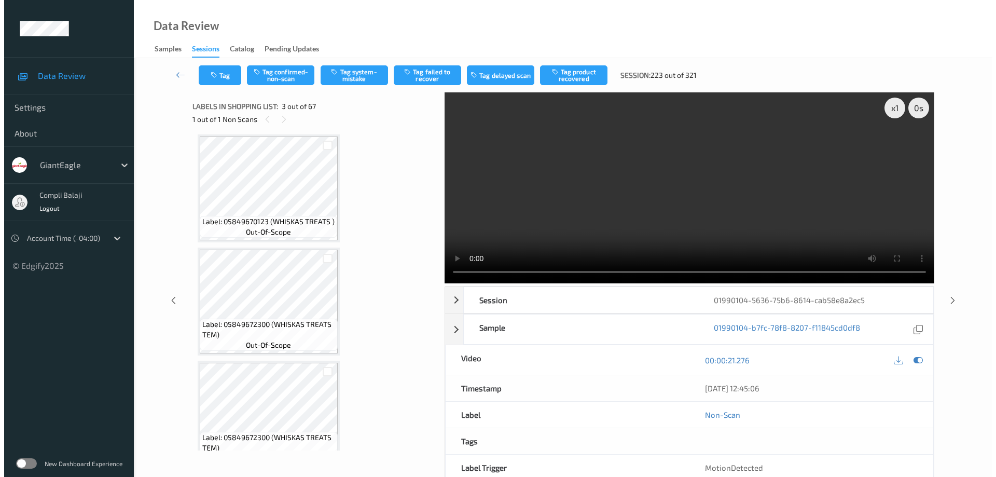
scroll to position [7267, 0]
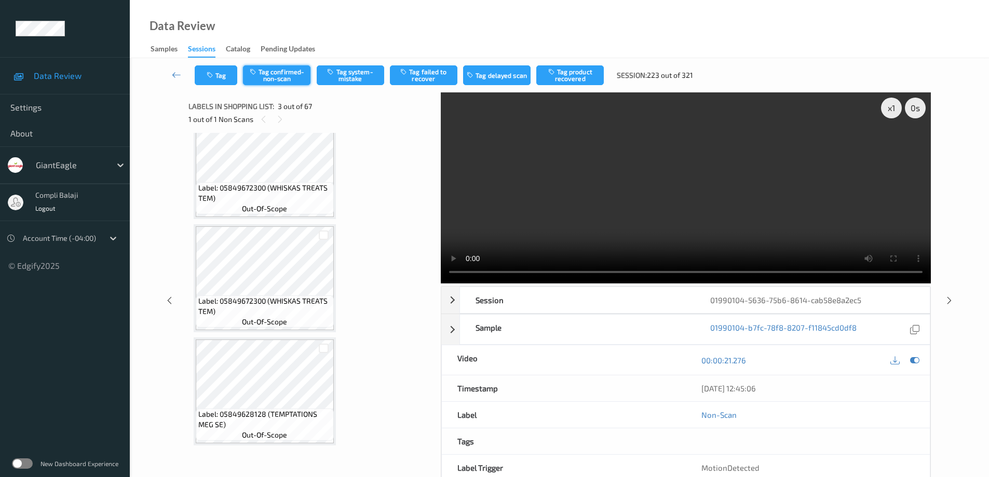
click at [281, 75] on button "Tag confirmed-non-scan" at bounding box center [276, 75] width 67 height 20
click at [441, 78] on button "Tag failed to recover" at bounding box center [423, 75] width 67 height 20
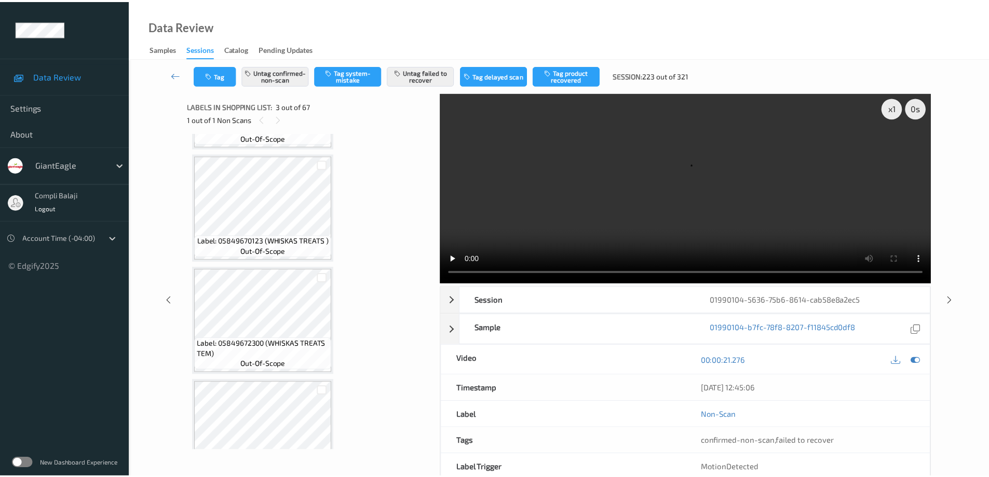
scroll to position [6903, 0]
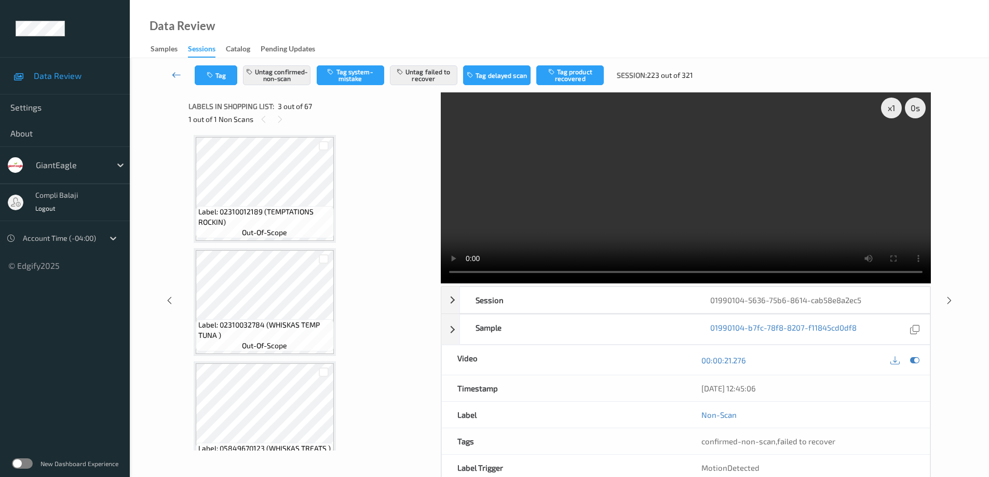
click at [170, 74] on link at bounding box center [176, 75] width 36 height 20
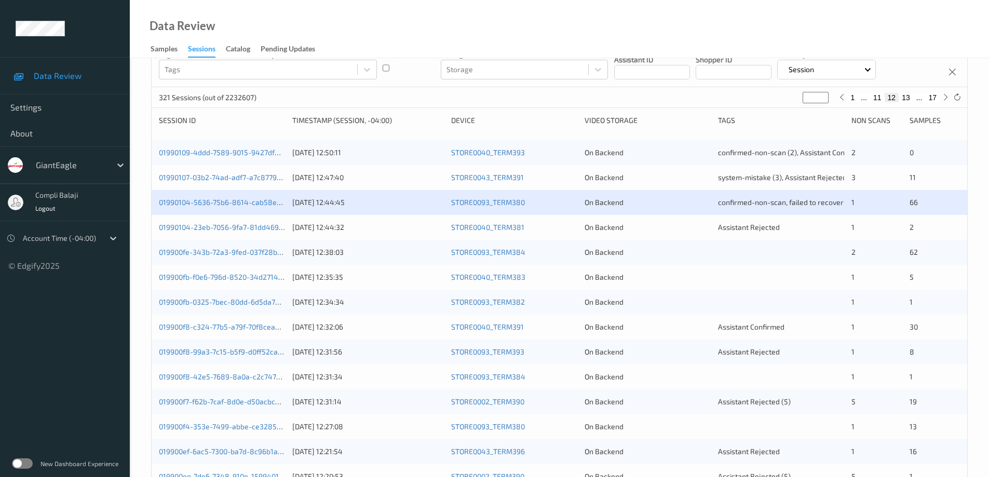
scroll to position [104, 0]
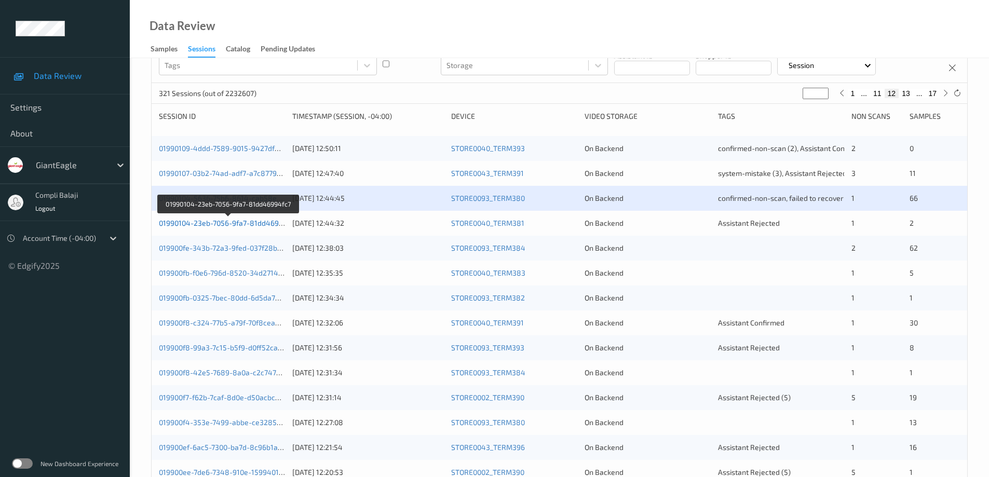
click at [250, 225] on link "01990104-23eb-7056-9fa7-81dd46994fc7" at bounding box center [228, 222] width 139 height 9
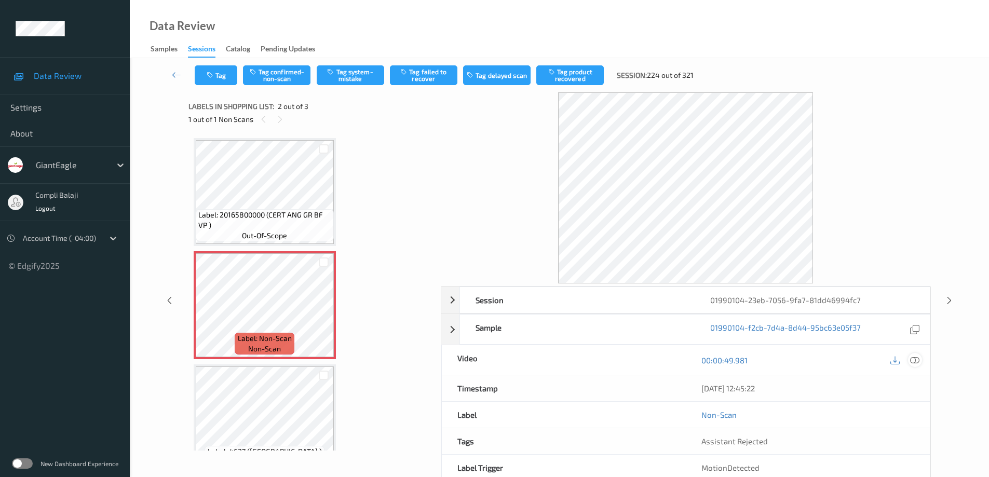
click at [916, 359] on icon at bounding box center [914, 359] width 9 height 9
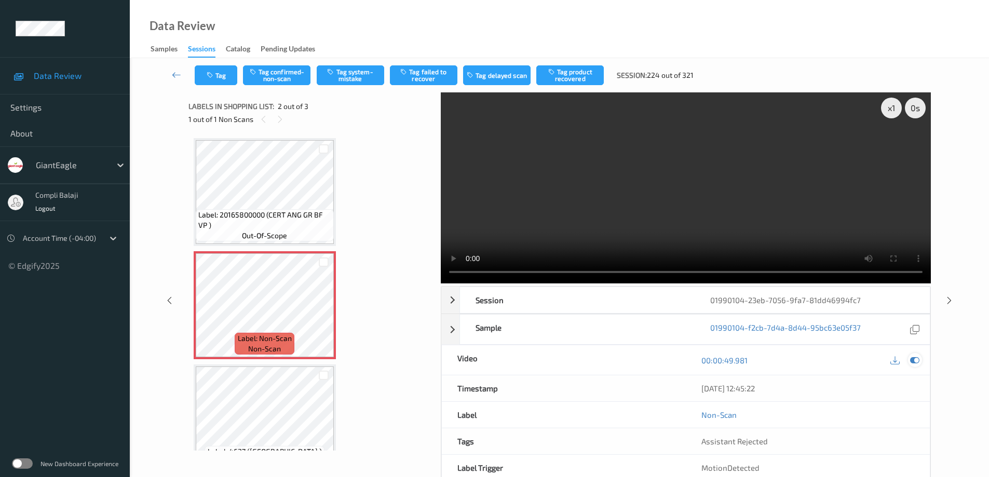
click at [915, 360] on icon at bounding box center [914, 359] width 9 height 9
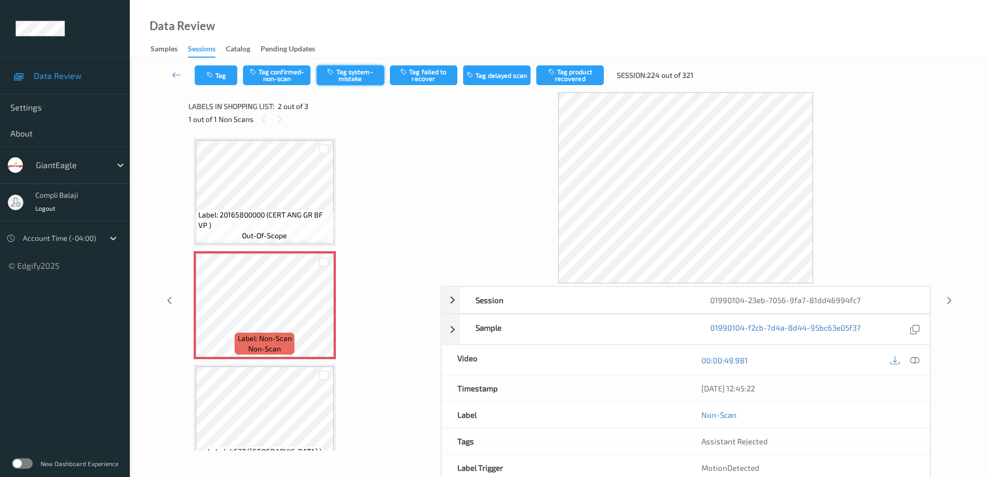
click at [351, 77] on button "Tag system-mistake" at bounding box center [350, 75] width 67 height 20
click at [224, 72] on button "Tag" at bounding box center [216, 75] width 43 height 20
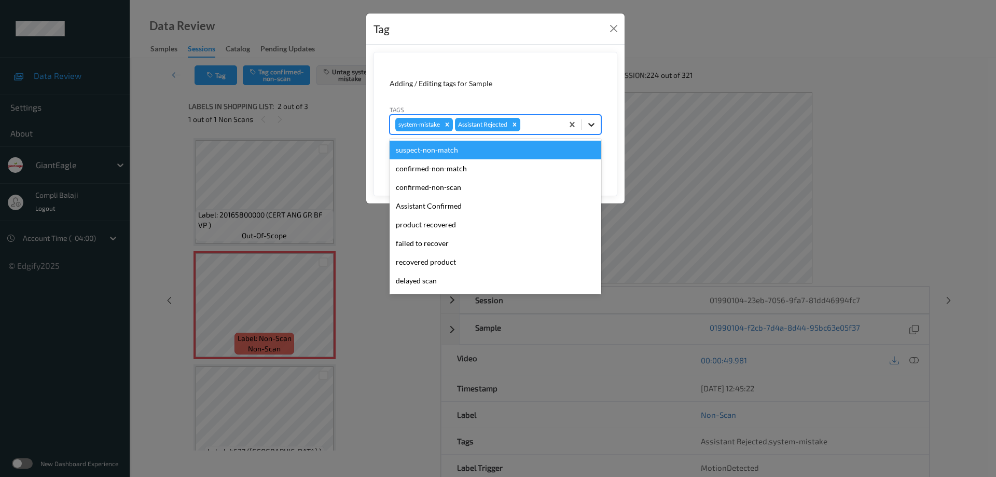
click at [596, 126] on icon at bounding box center [591, 124] width 10 height 10
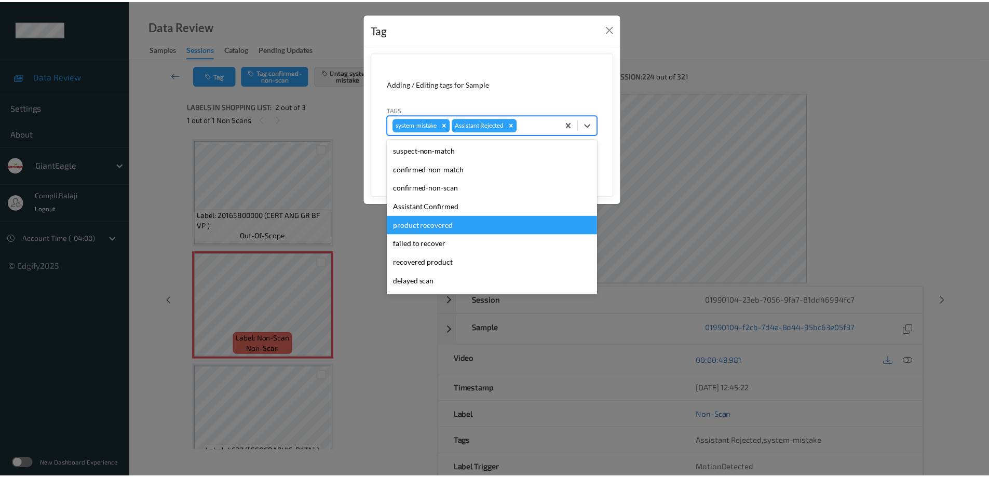
scroll to position [52, 0]
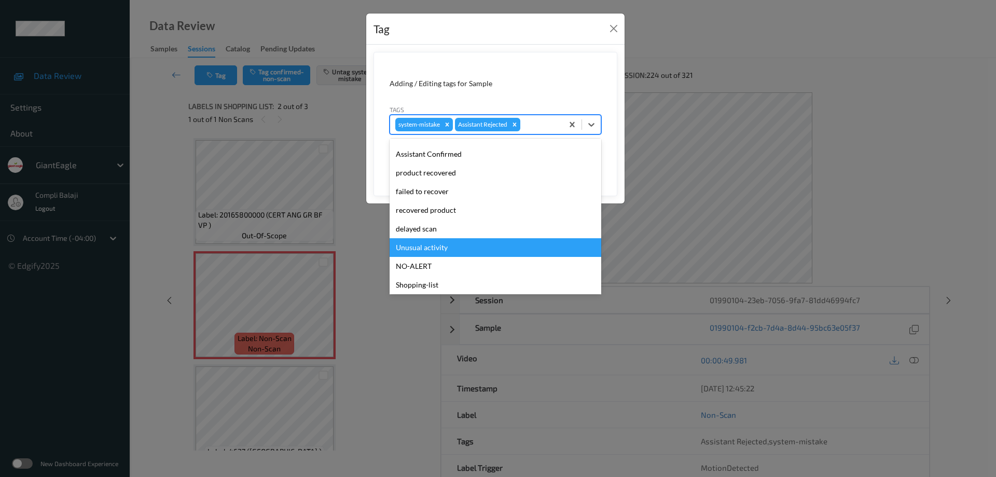
click at [448, 249] on div "Unusual activity" at bounding box center [496, 247] width 212 height 19
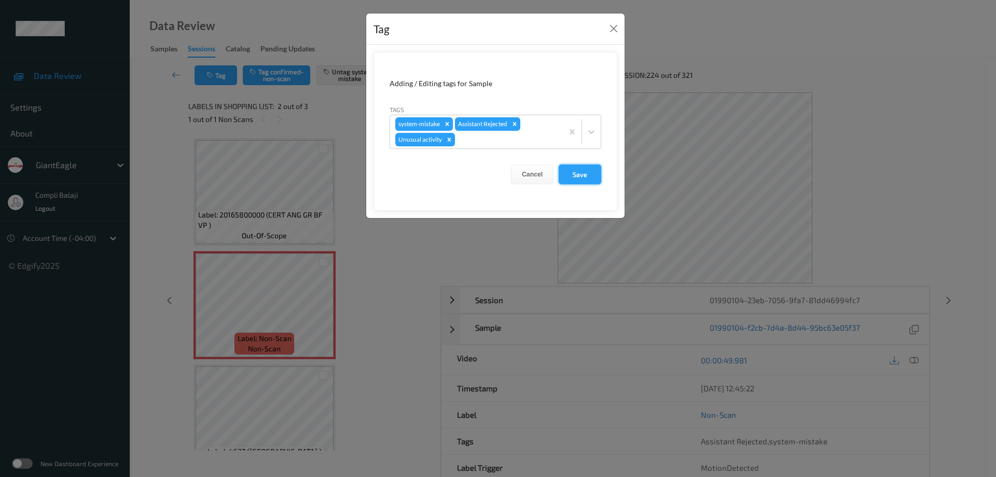
drag, startPoint x: 591, startPoint y: 179, endPoint x: 568, endPoint y: 185, distance: 24.2
click at [591, 179] on button "Save" at bounding box center [580, 174] width 43 height 20
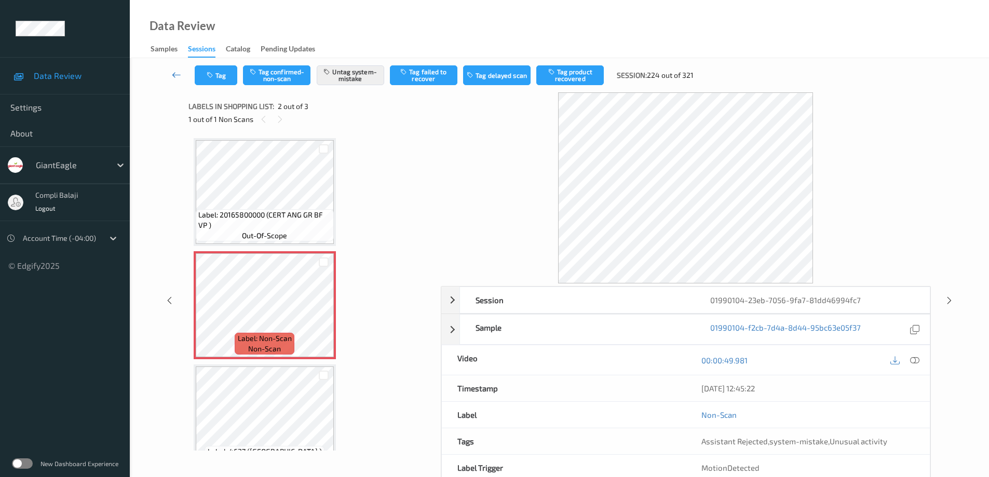
click at [175, 77] on icon at bounding box center [176, 75] width 9 height 10
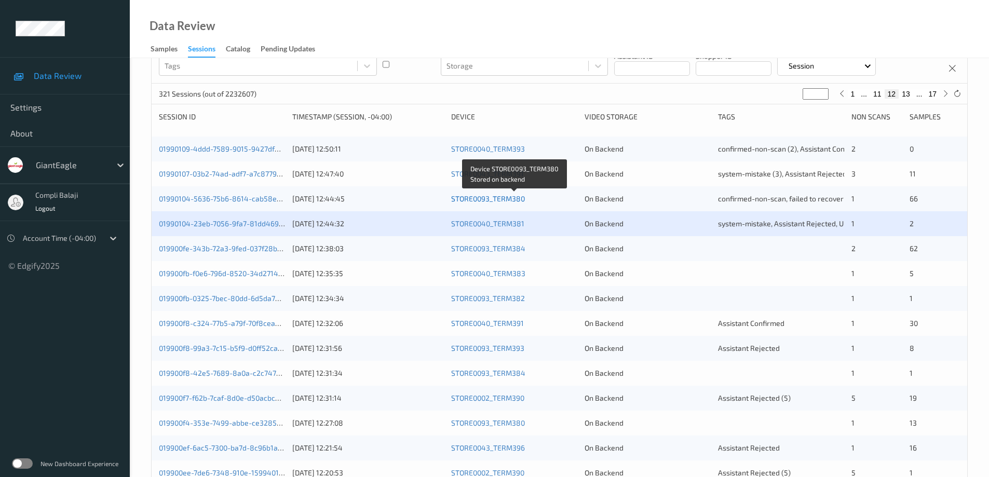
scroll to position [104, 0]
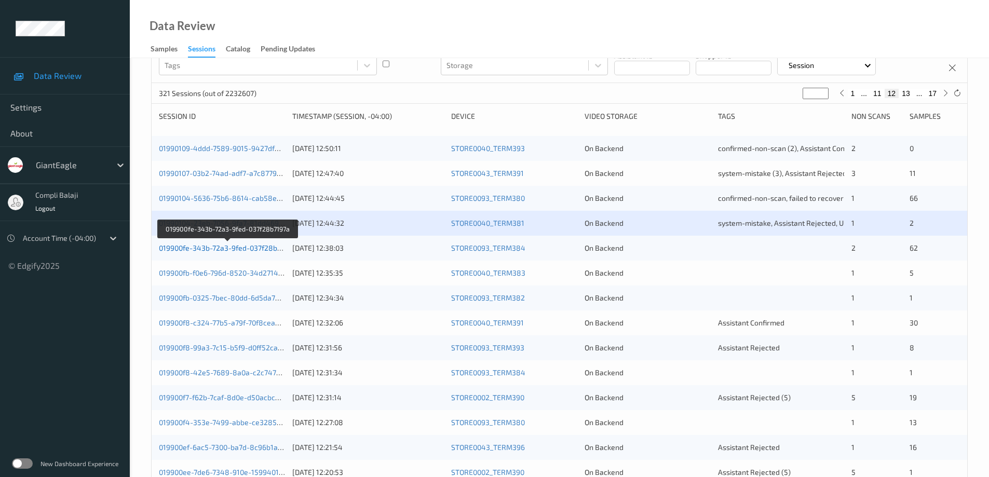
click at [234, 246] on link "019900fe-343b-72a3-9fed-037f28b7197a" at bounding box center [227, 247] width 137 height 9
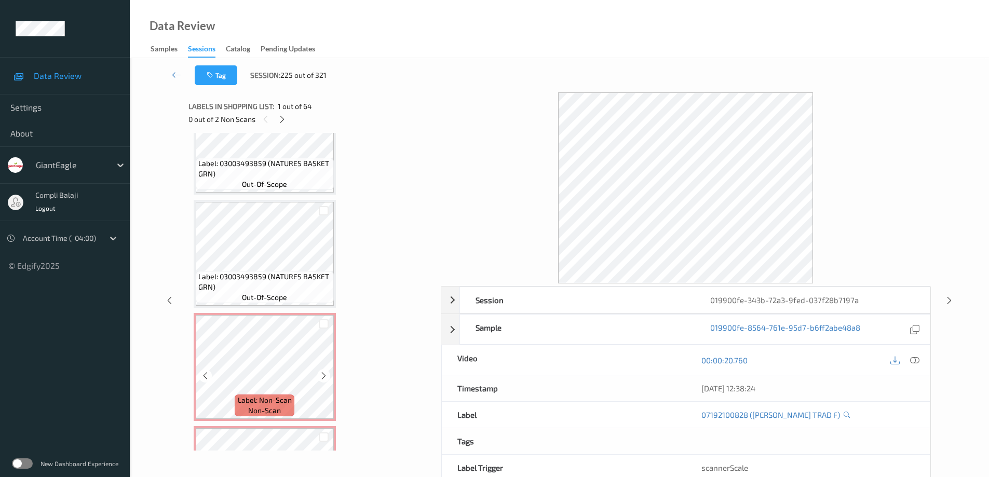
scroll to position [6495, 0]
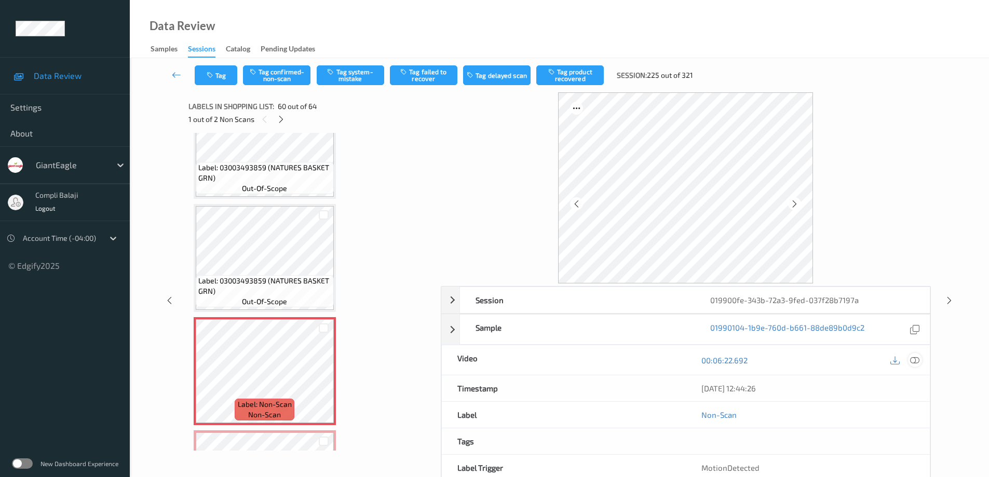
click at [919, 360] on div at bounding box center [915, 360] width 14 height 14
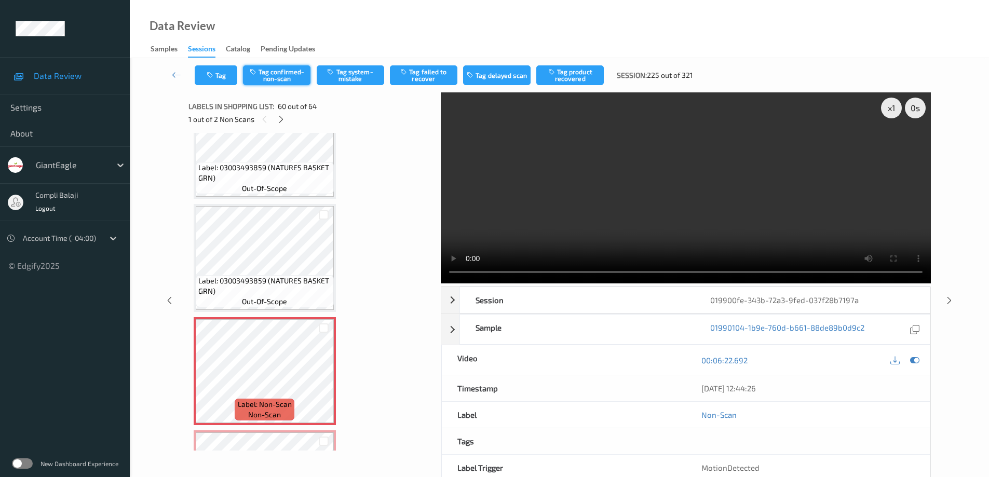
click at [290, 73] on button "Tag confirmed-non-scan" at bounding box center [276, 75] width 67 height 20
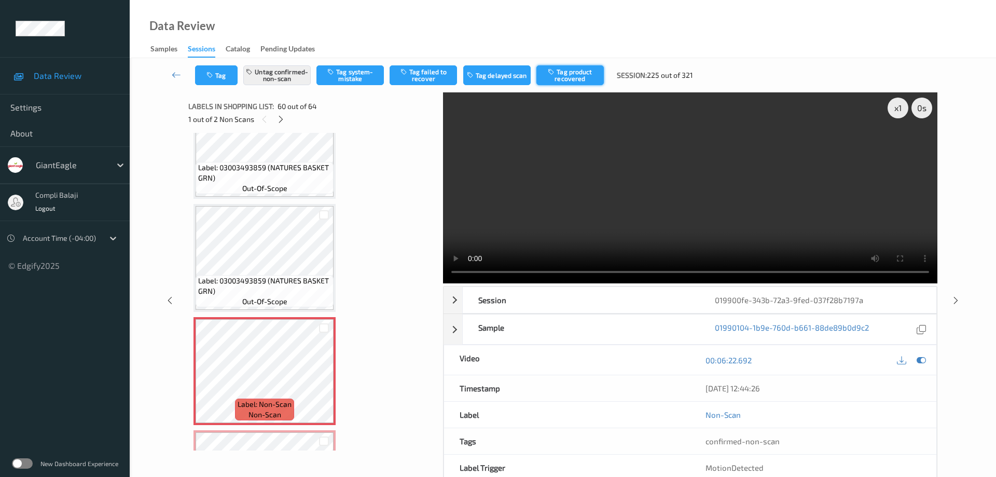
click at [583, 78] on button "Tag product recovered" at bounding box center [570, 75] width 67 height 20
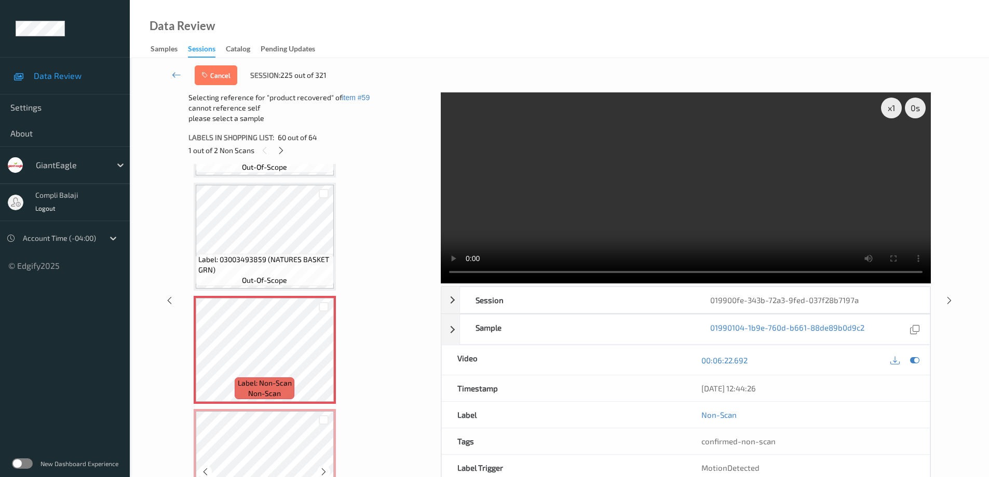
scroll to position [6547, 0]
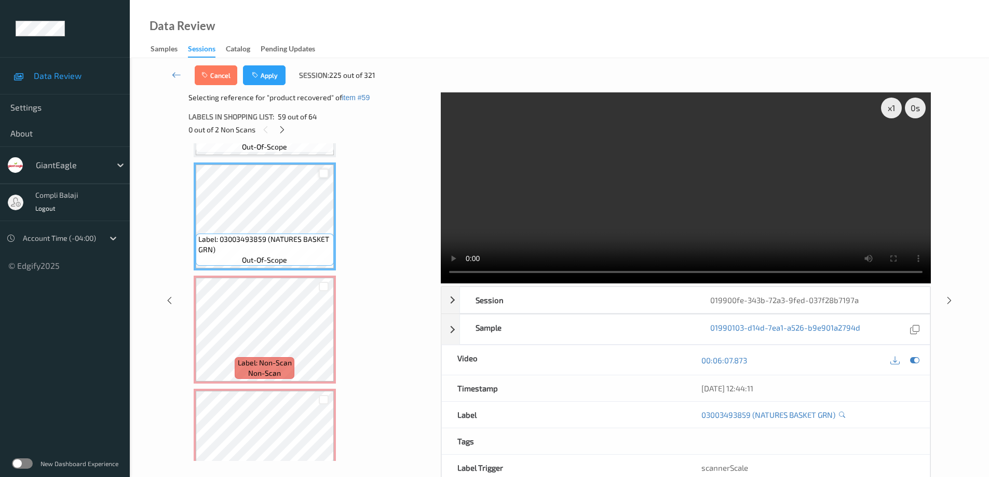
click at [322, 172] on div at bounding box center [324, 174] width 10 height 10
click at [272, 75] on button "Apply" at bounding box center [264, 75] width 43 height 20
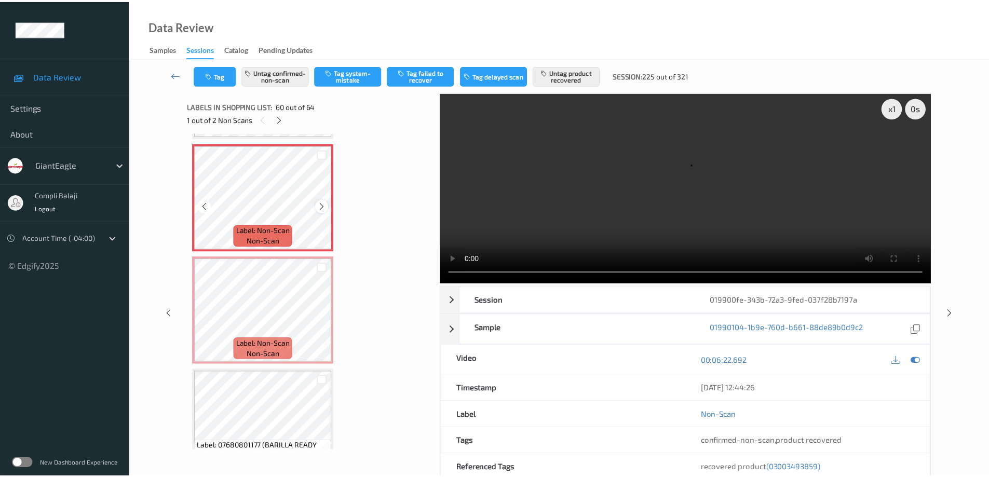
scroll to position [6670, 0]
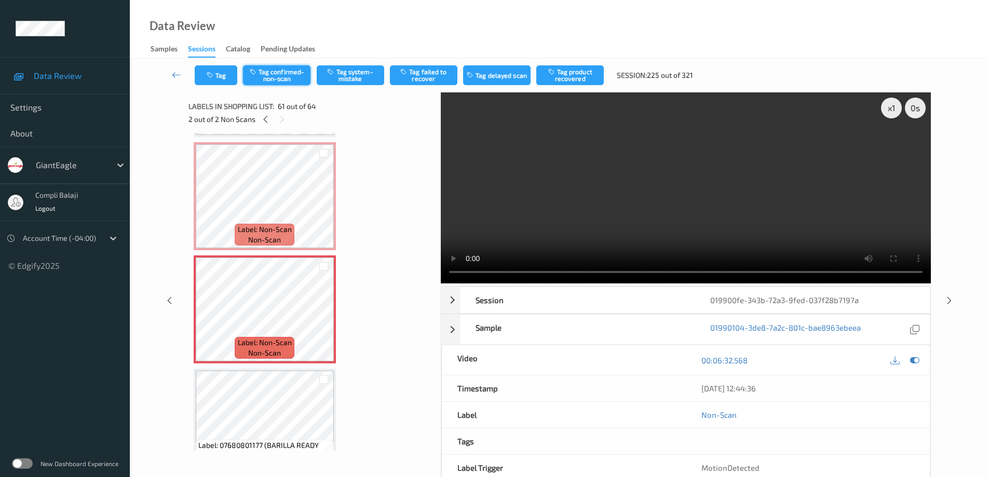
click at [285, 76] on button "Tag confirmed-non-scan" at bounding box center [276, 75] width 67 height 20
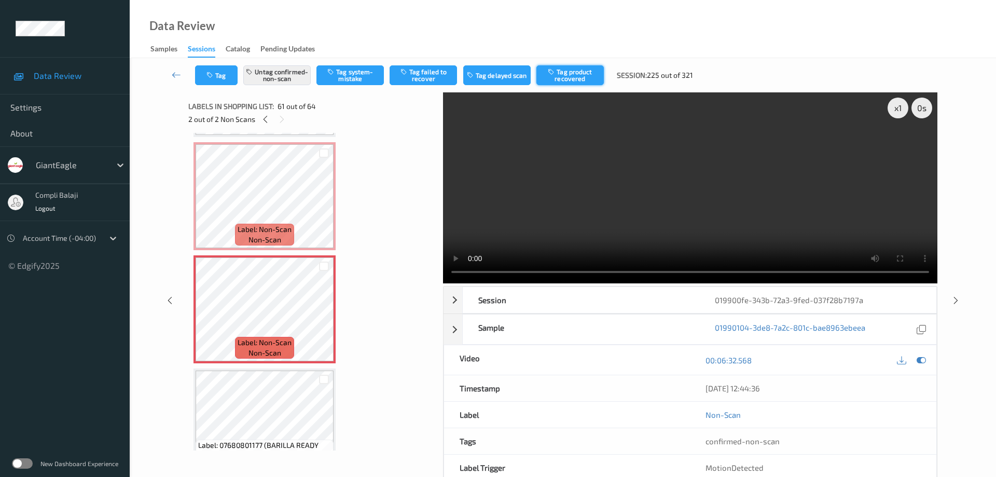
drag, startPoint x: 584, startPoint y: 75, endPoint x: 574, endPoint y: 88, distance: 16.6
click at [584, 76] on button "Tag product recovered" at bounding box center [570, 75] width 67 height 20
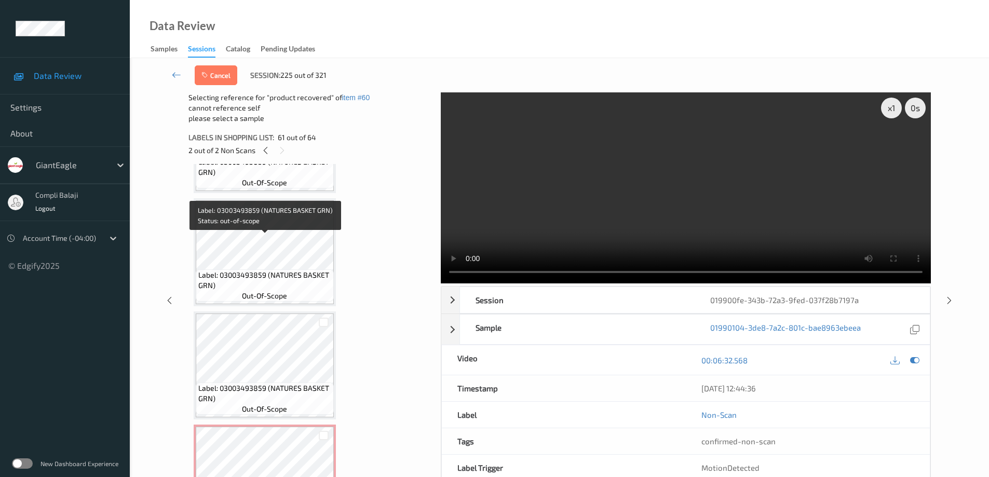
scroll to position [6411, 0]
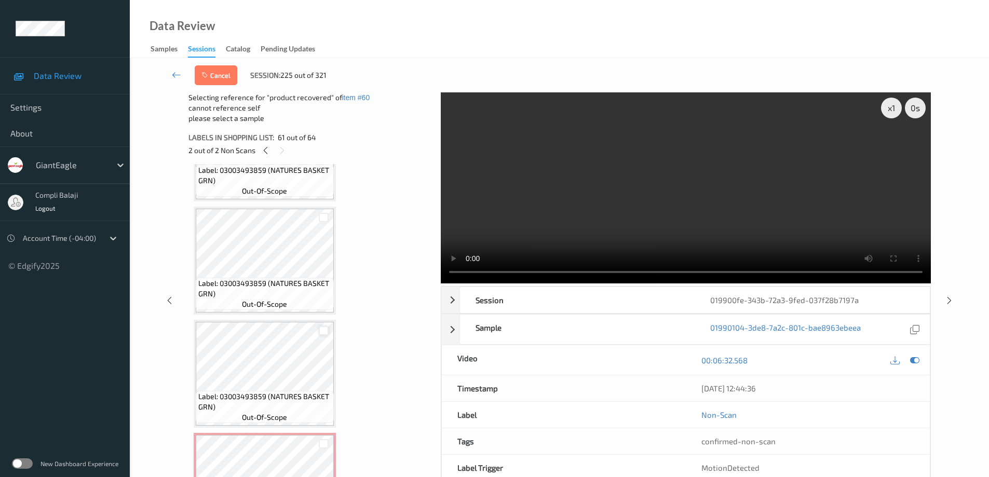
click at [324, 331] on div at bounding box center [324, 331] width 10 height 10
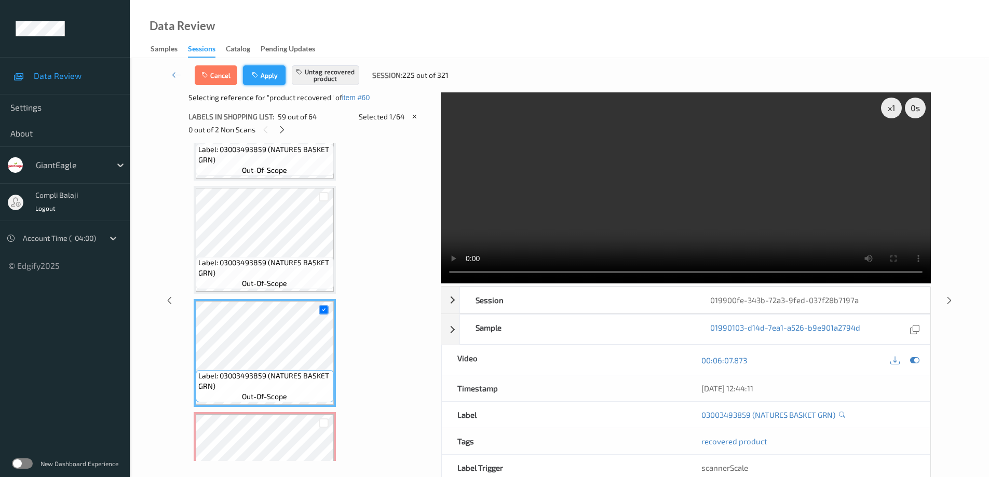
drag, startPoint x: 265, startPoint y: 75, endPoint x: 324, endPoint y: 116, distance: 72.0
click at [266, 75] on button "Apply" at bounding box center [264, 75] width 43 height 20
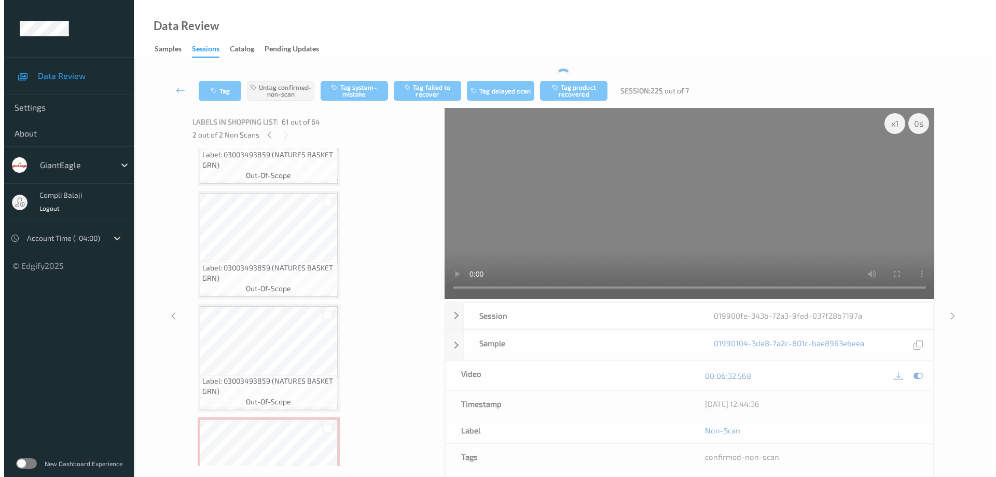
scroll to position [6679, 0]
